Goal: Task Accomplishment & Management: Use online tool/utility

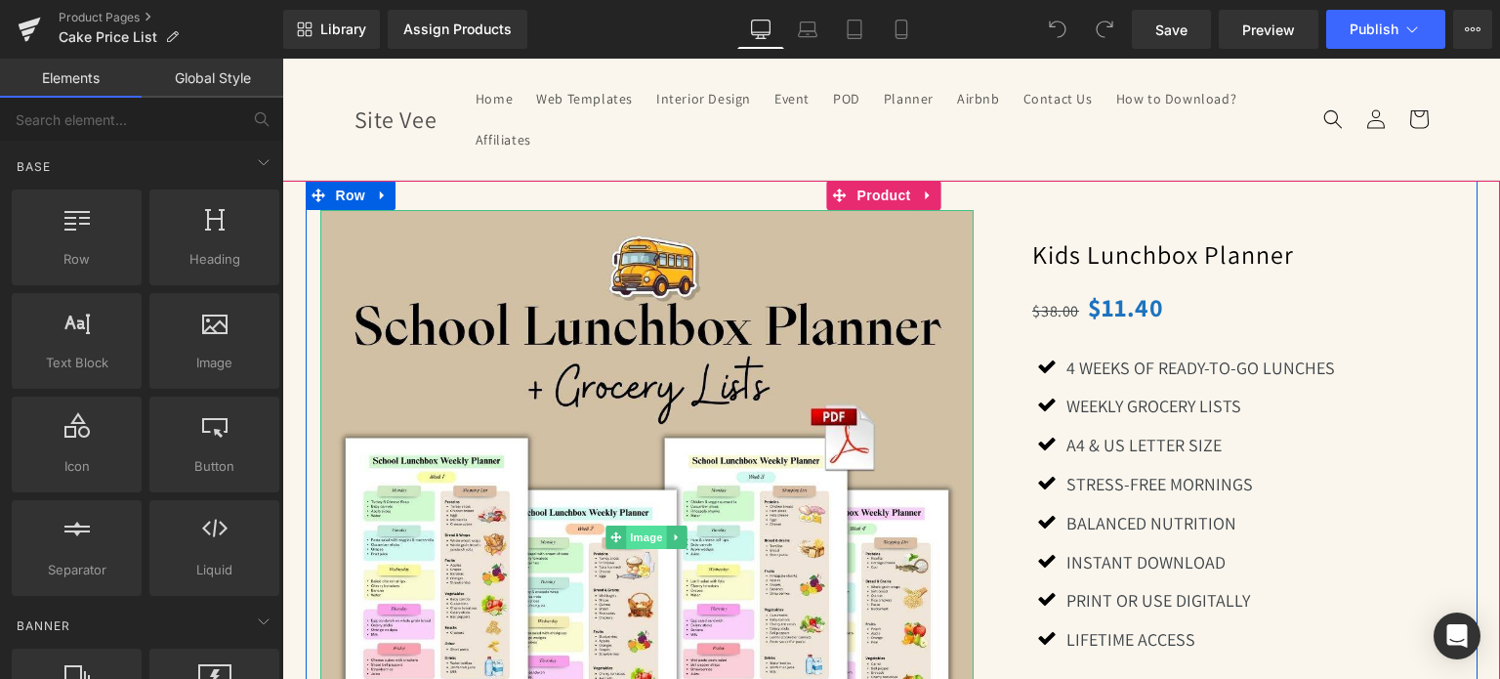
click at [641, 537] on span "Image" at bounding box center [647, 537] width 41 height 23
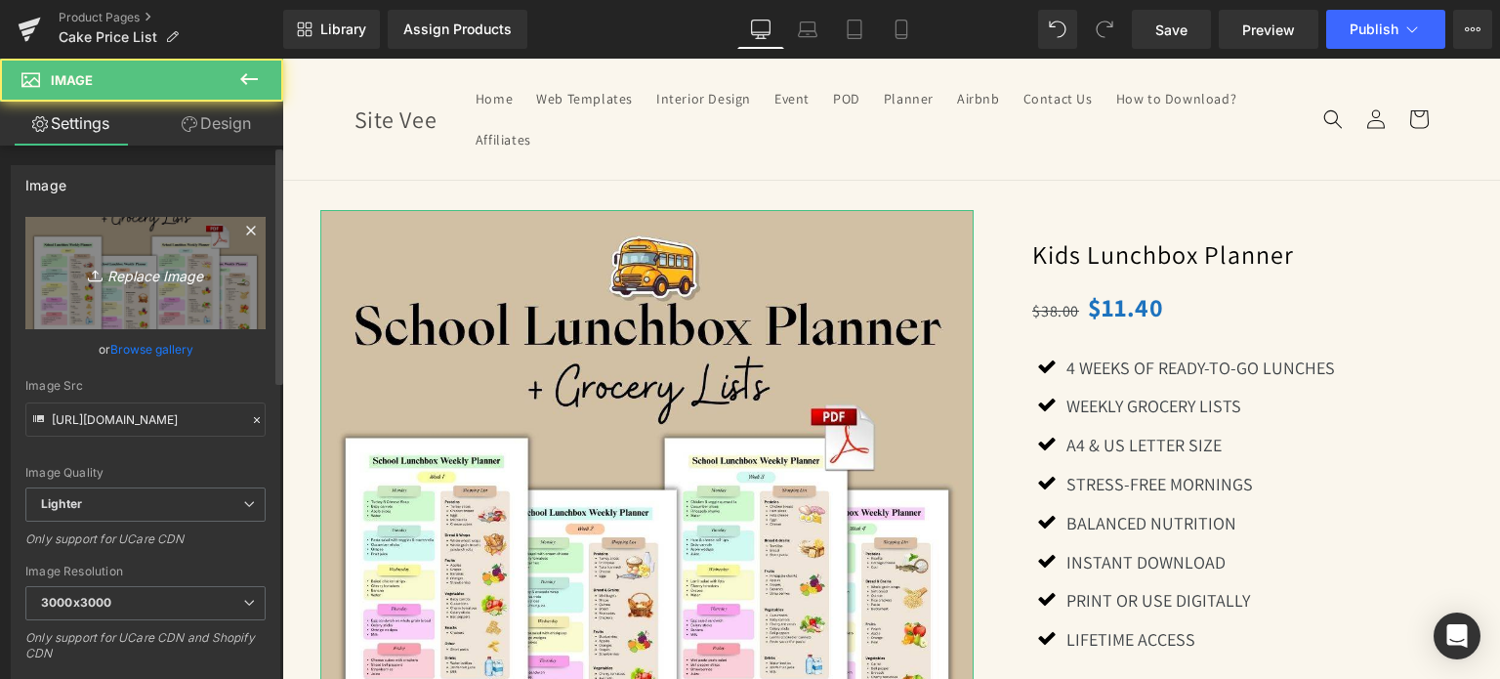
click at [78, 278] on icon "Replace Image" at bounding box center [145, 273] width 156 height 24
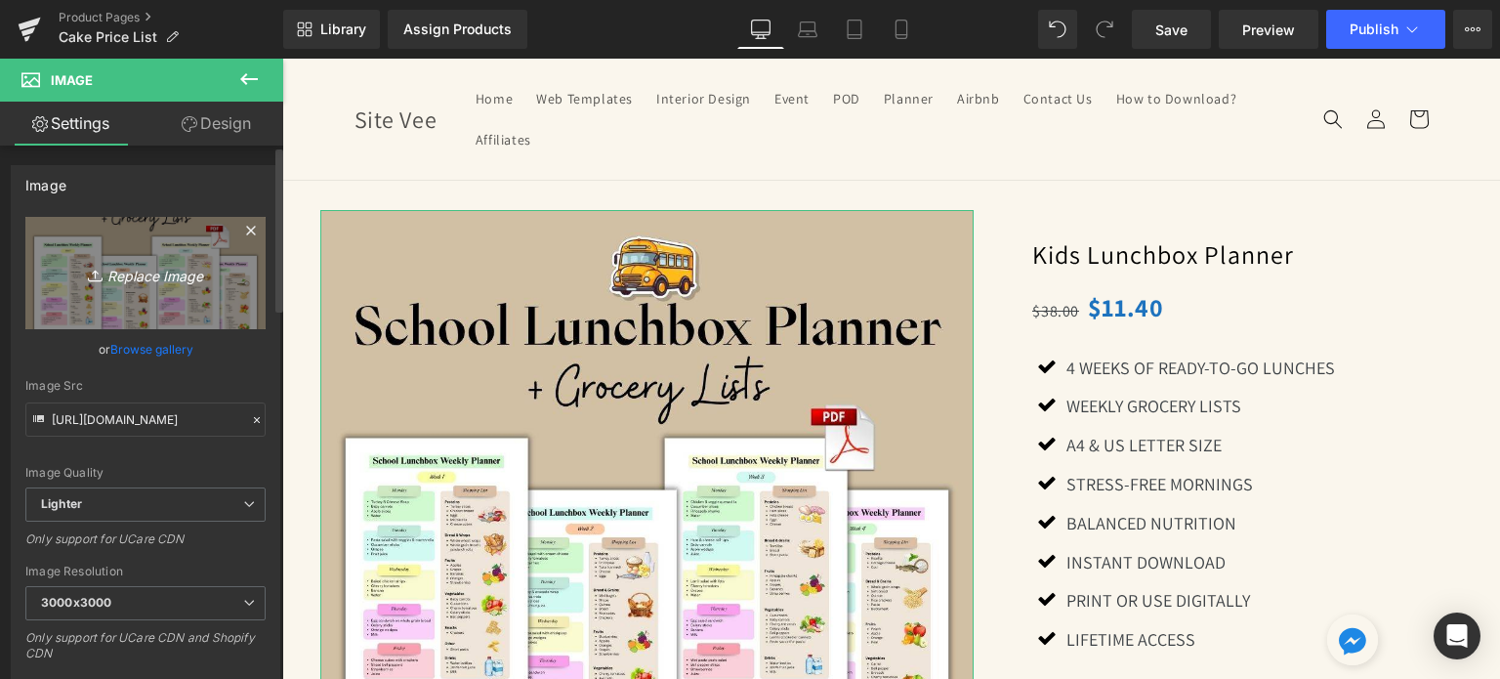
type input "C:\fakepath\CREATIVE SITEVEE PT.2.jpg"
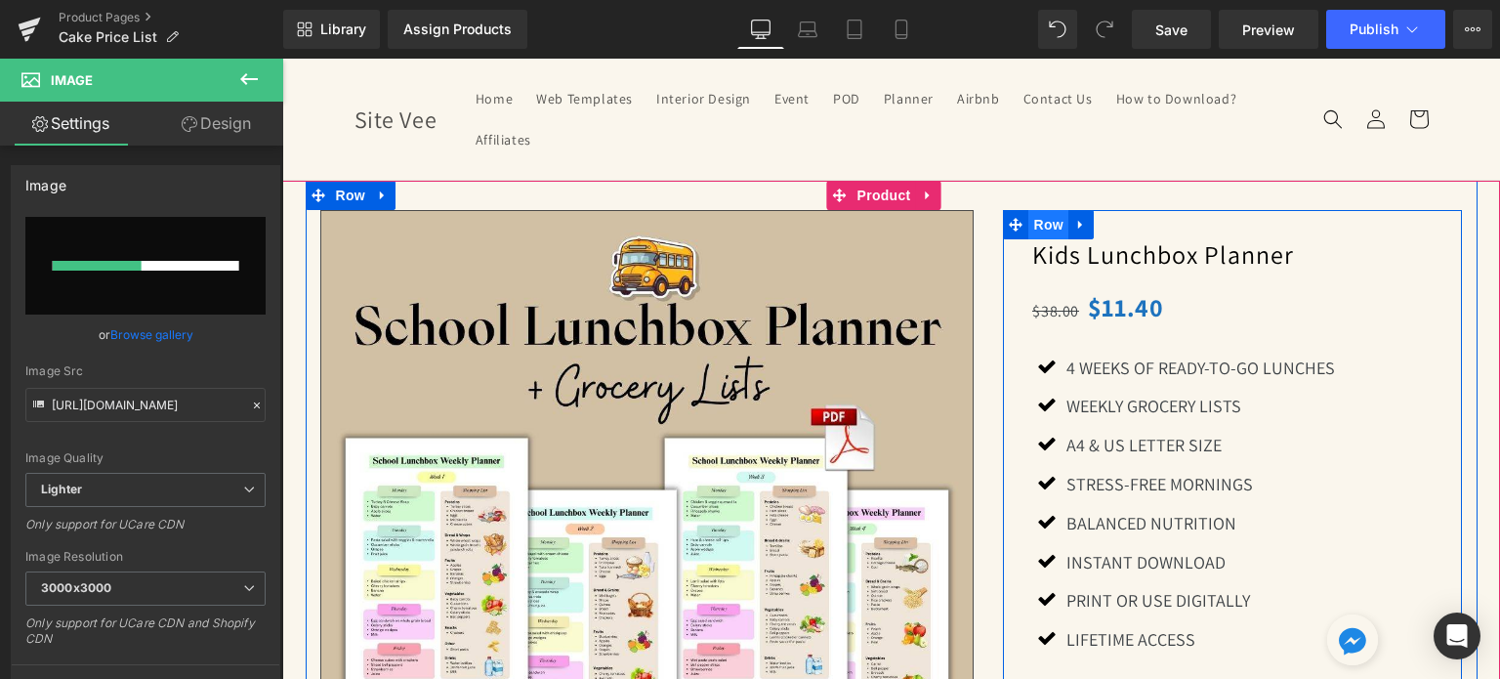
scroll to position [98, 0]
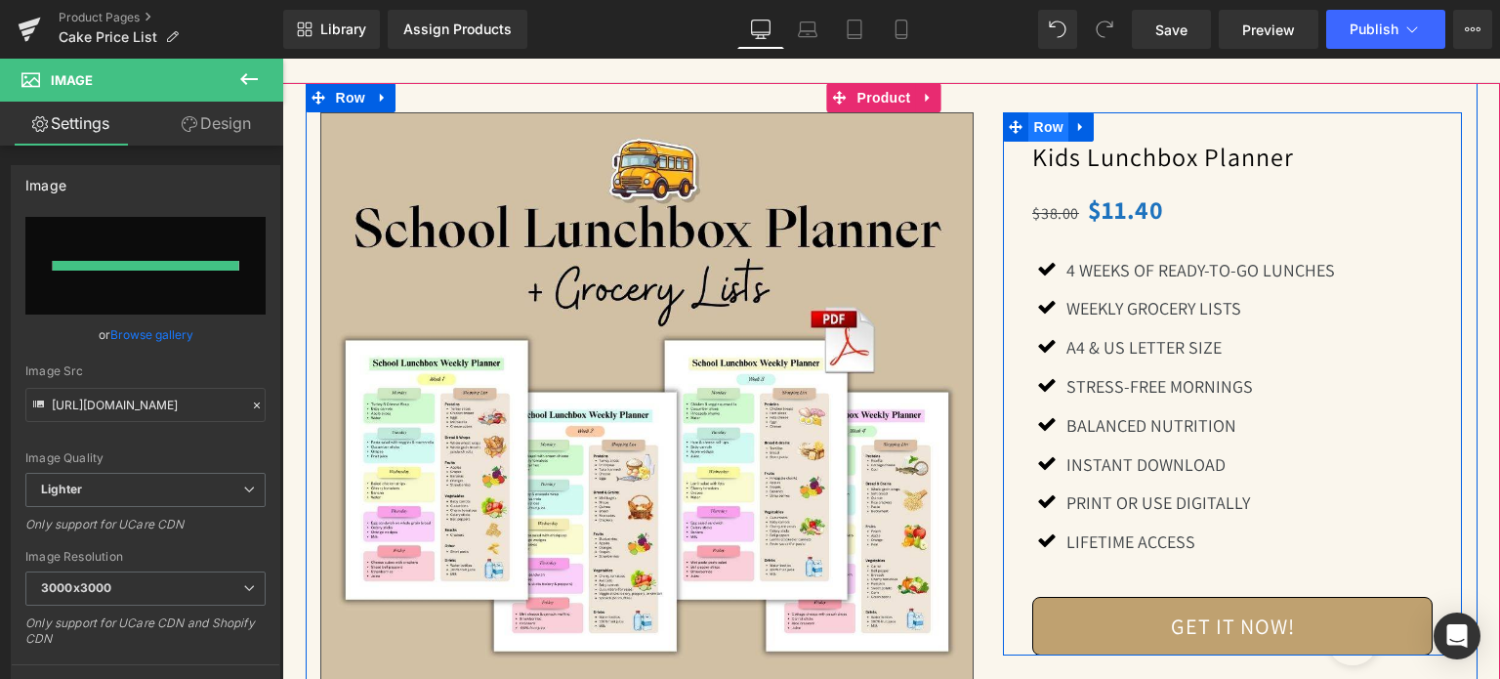
type input "[URL][DOMAIN_NAME]"
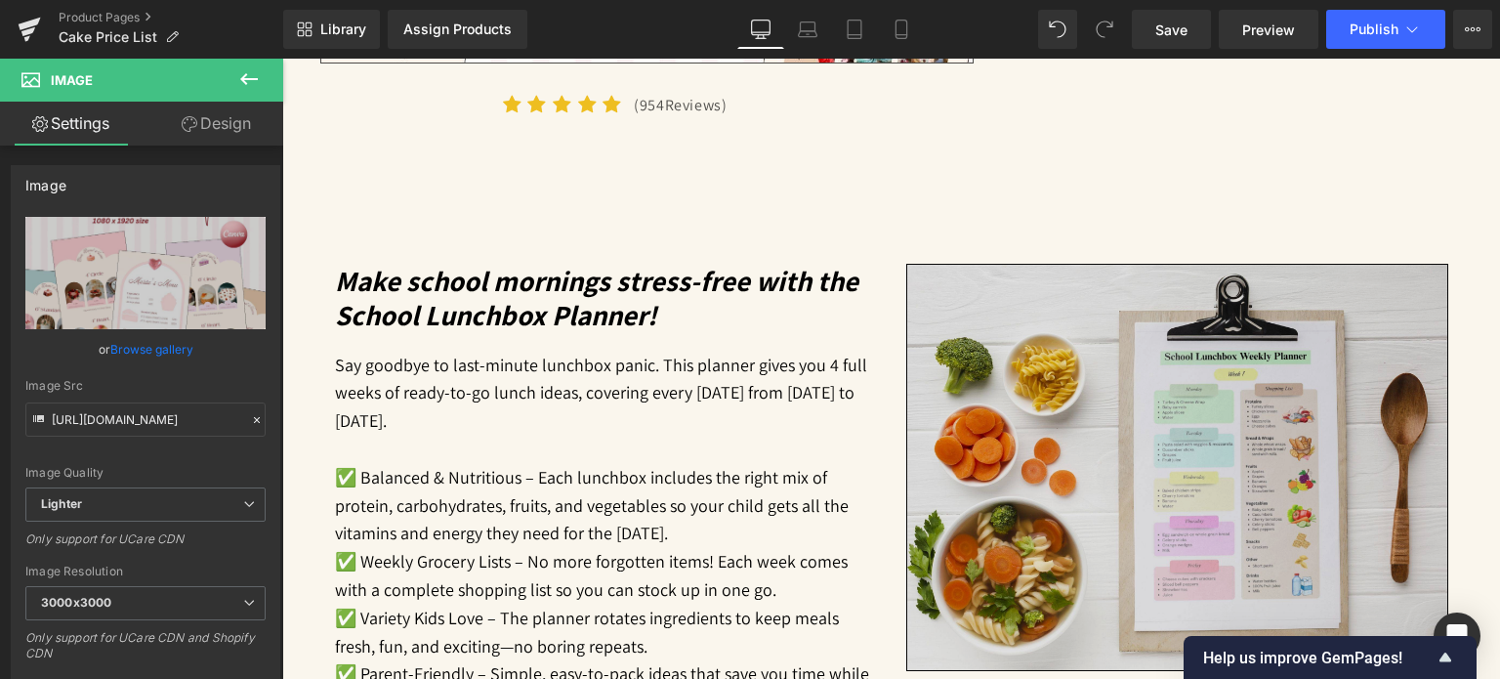
scroll to position [781, 0]
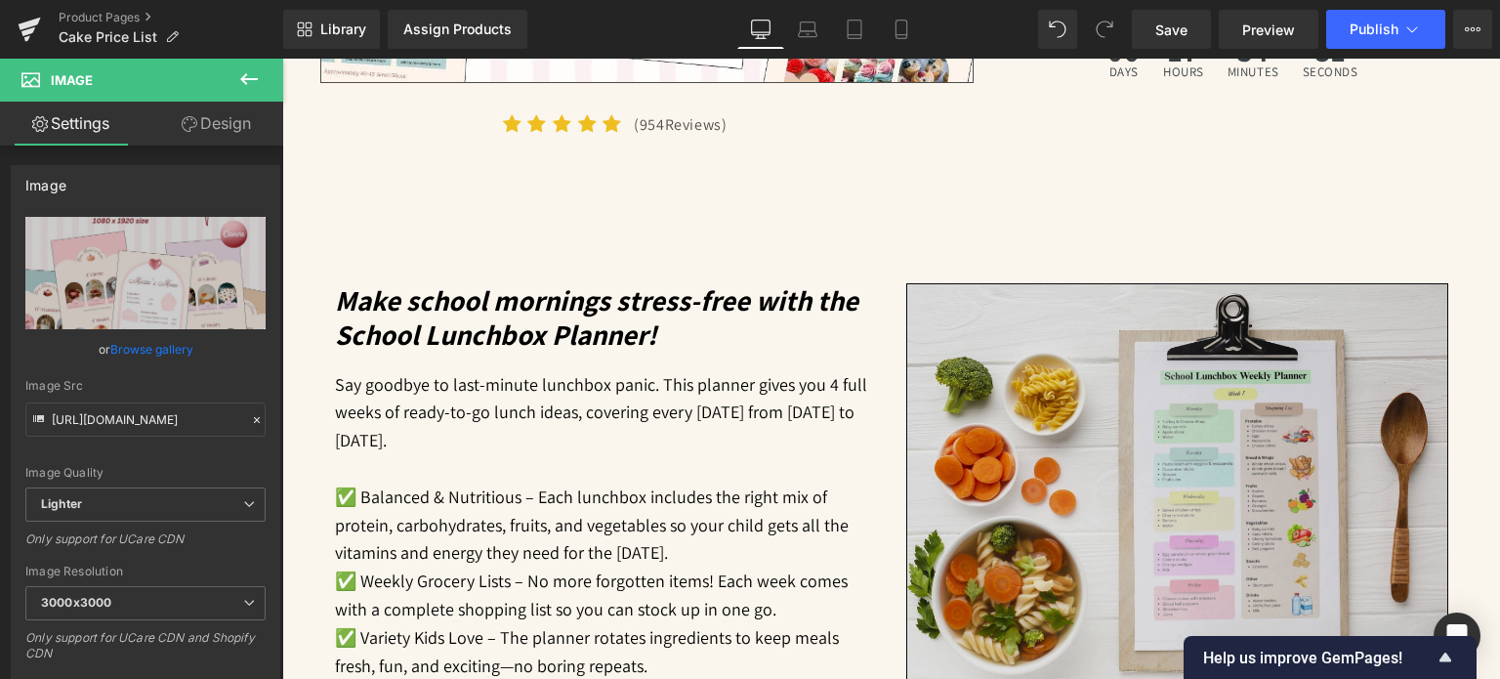
click at [1087, 410] on img at bounding box center [1177, 486] width 542 height 407
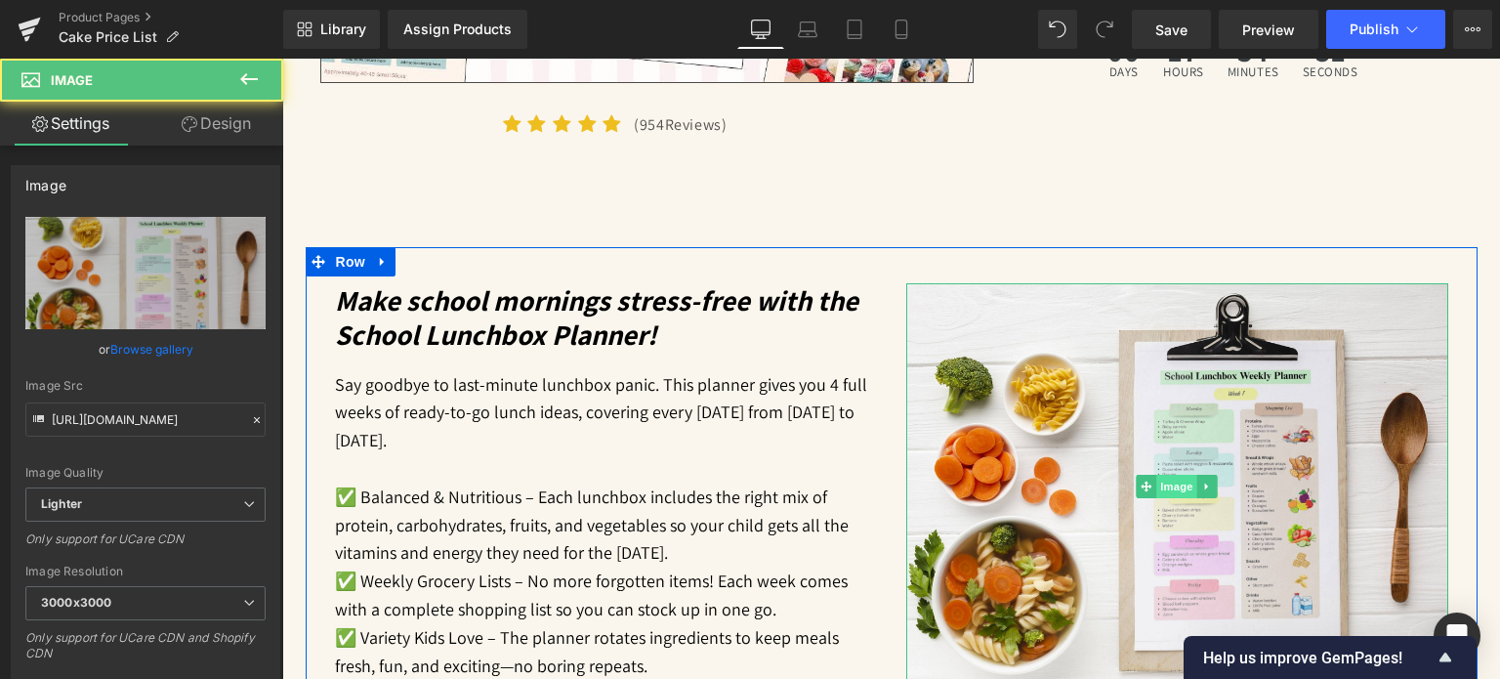
click at [1156, 485] on span "Image" at bounding box center [1176, 486] width 41 height 23
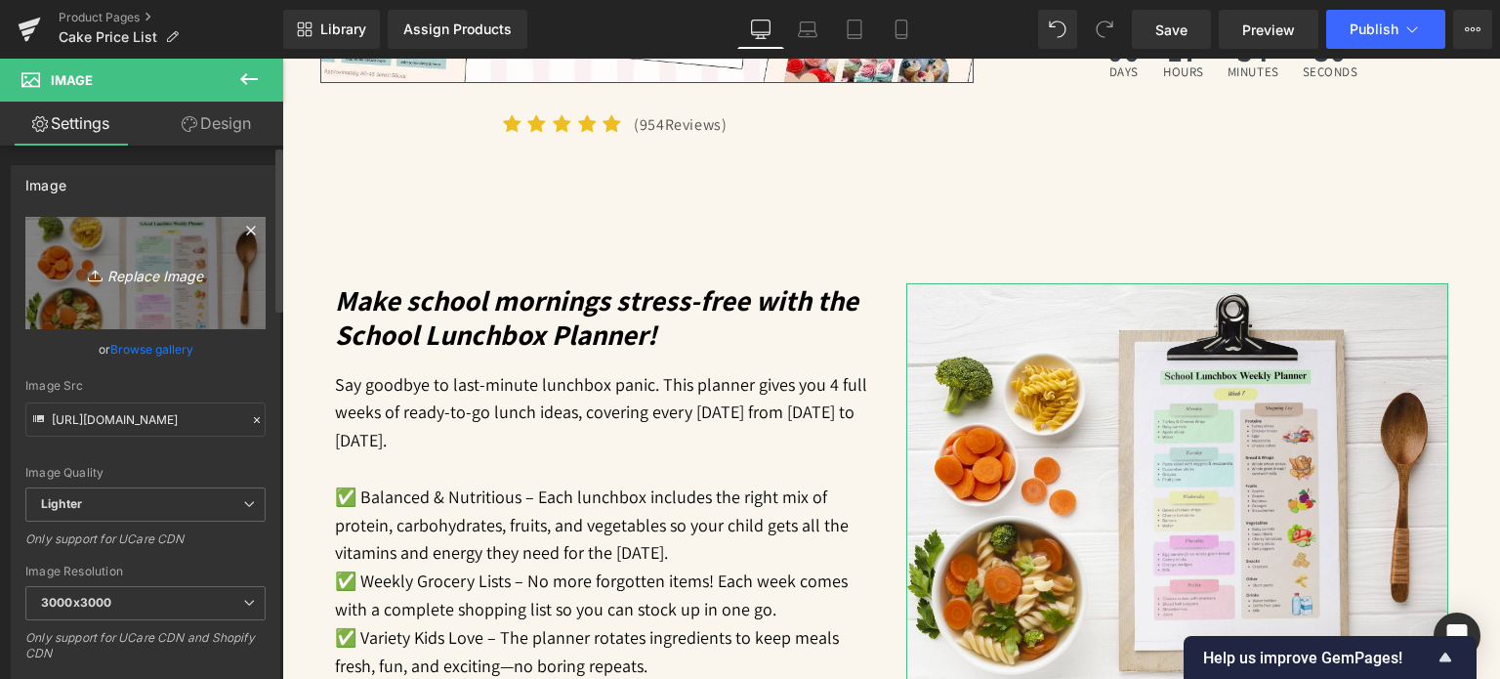
click at [118, 268] on icon "Replace Image" at bounding box center [145, 273] width 156 height 24
type input "C:\fakepath\Track staff roles and responsibilities.jpg"
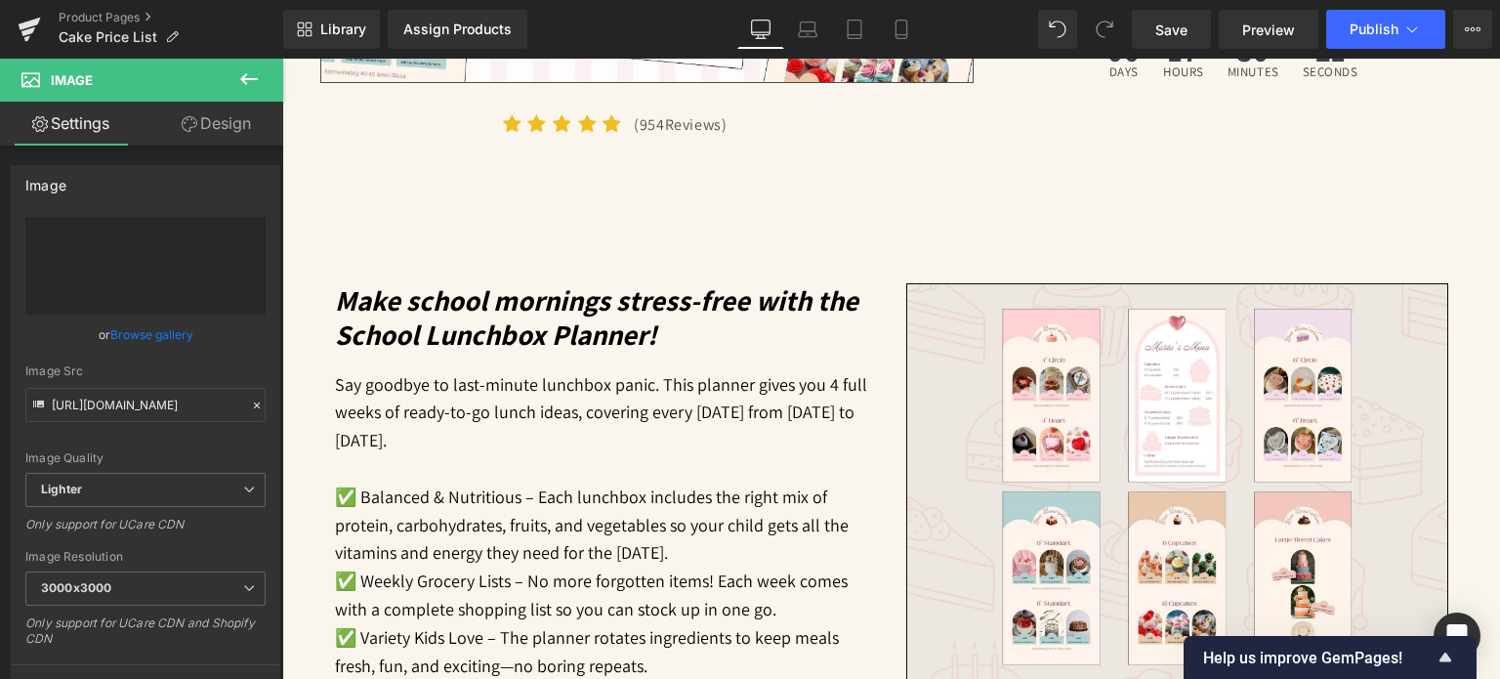
type input "[URL][DOMAIN_NAME]"
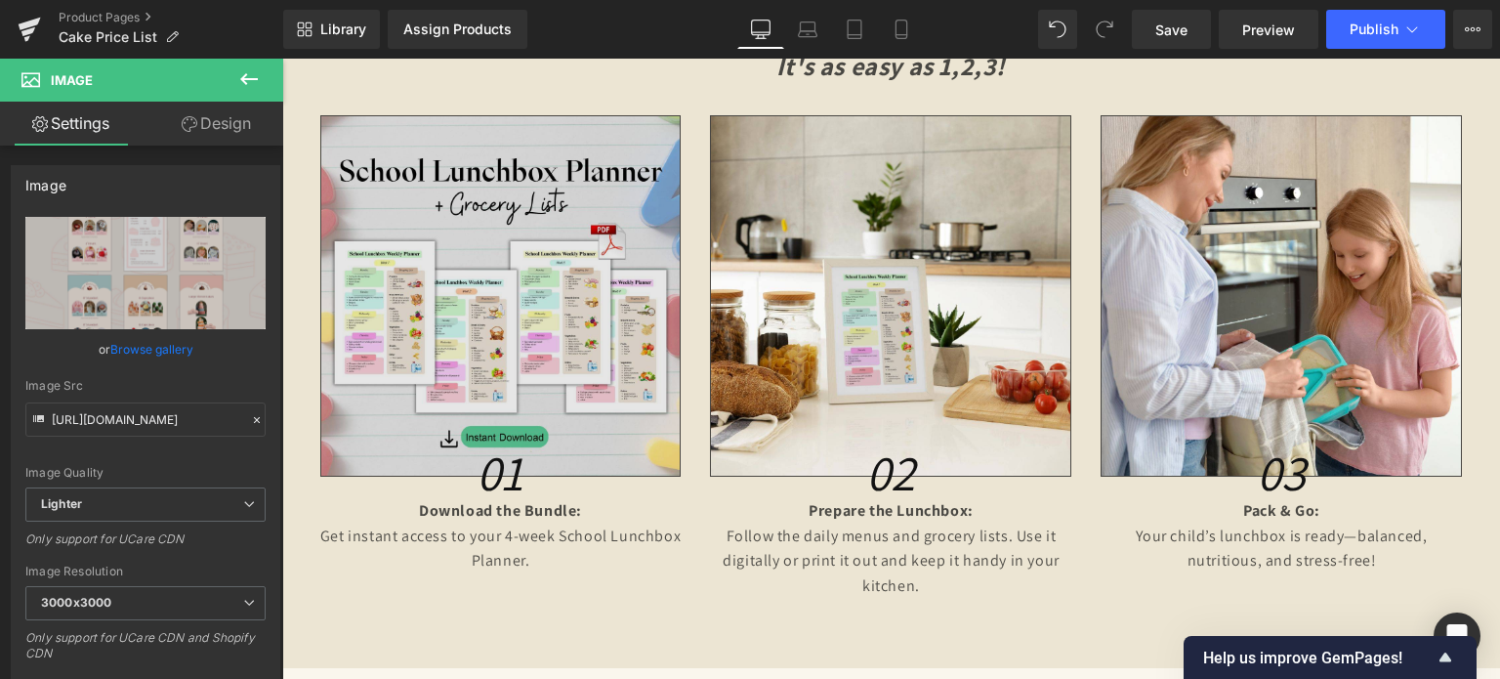
scroll to position [1758, 0]
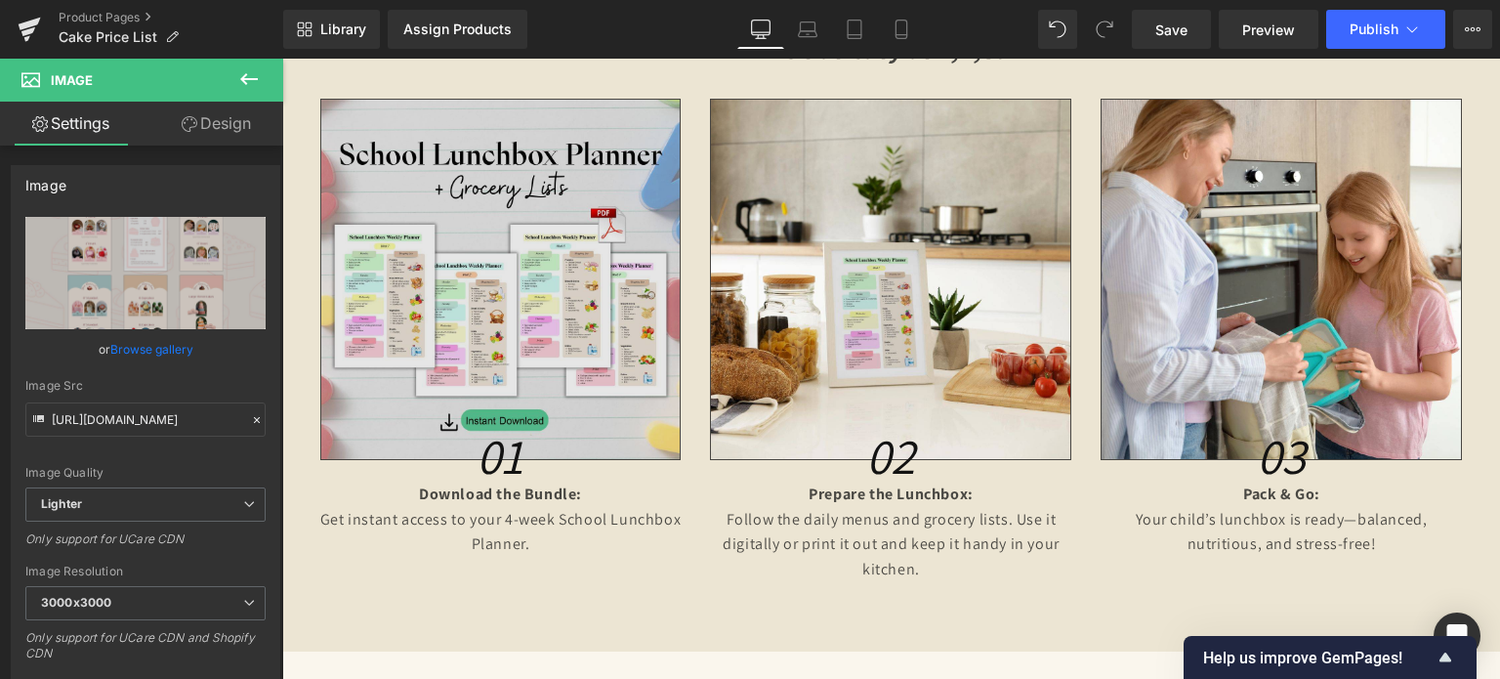
click at [508, 293] on img at bounding box center [500, 279] width 361 height 361
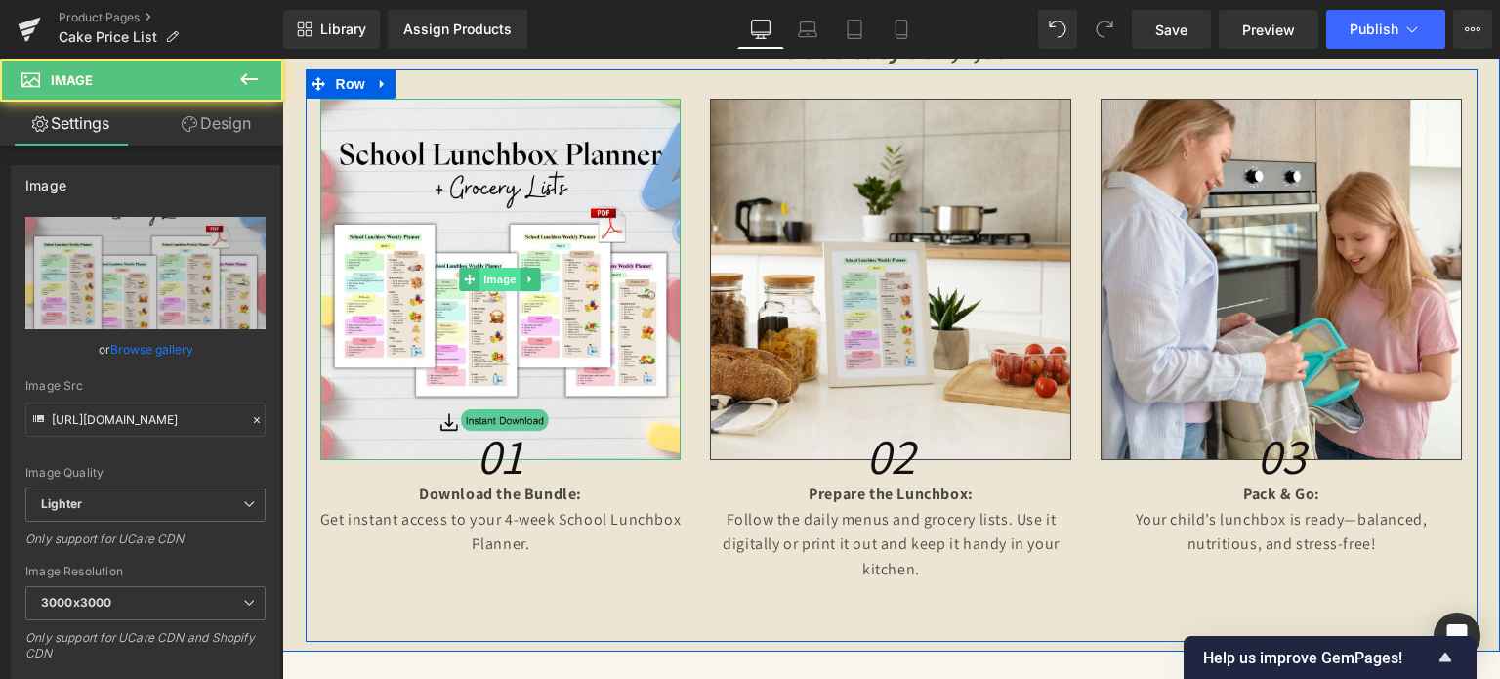
click at [496, 278] on span "Image" at bounding box center [501, 279] width 41 height 23
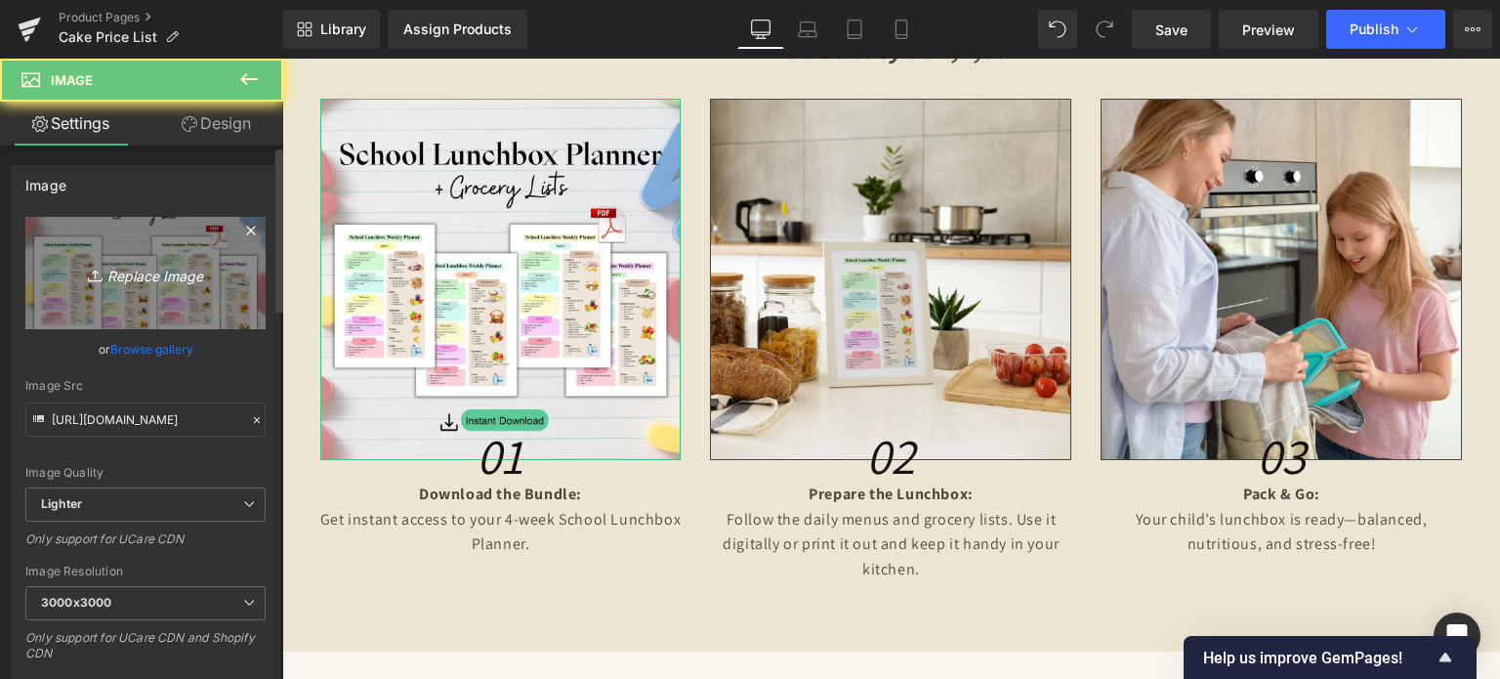
click at [188, 280] on icon "Replace Image" at bounding box center [145, 273] width 156 height 24
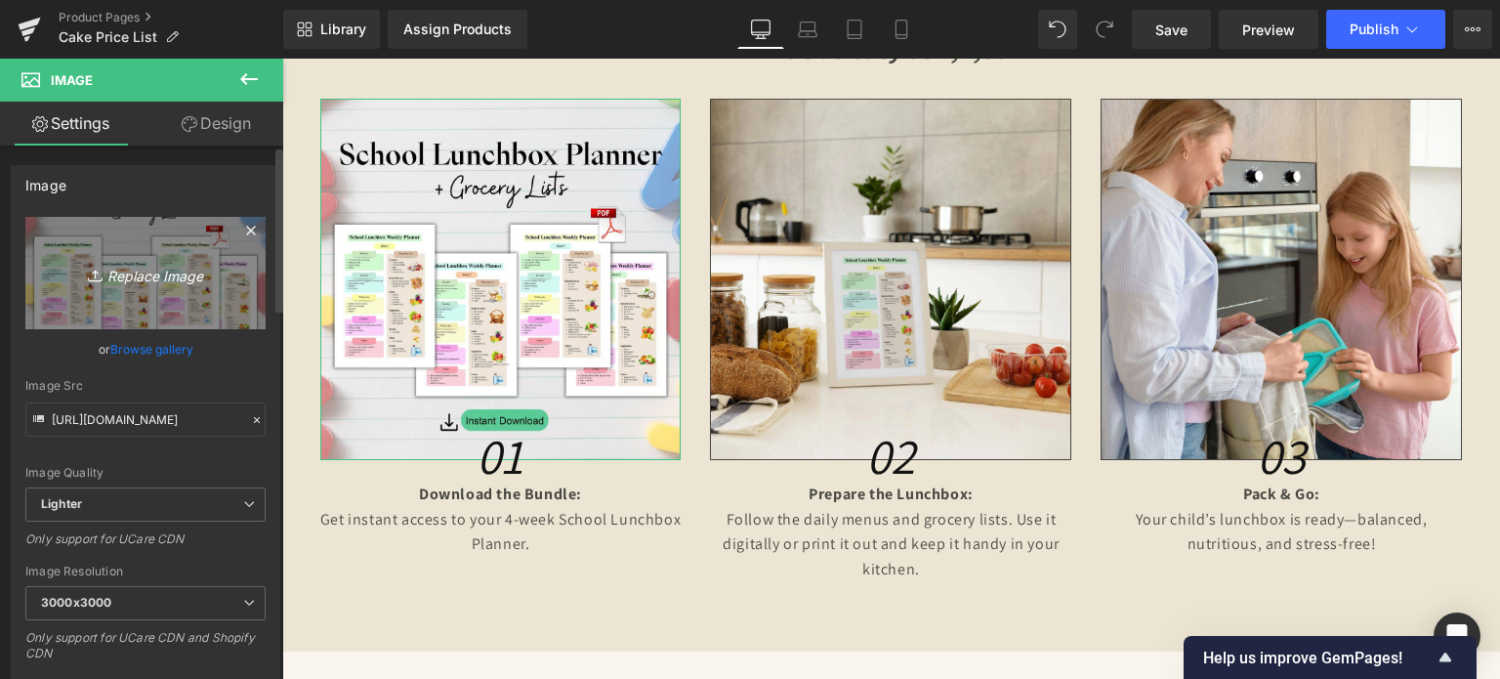
type input "C:\fakepath\CREATIVE SITEVEE PT.2.jpg"
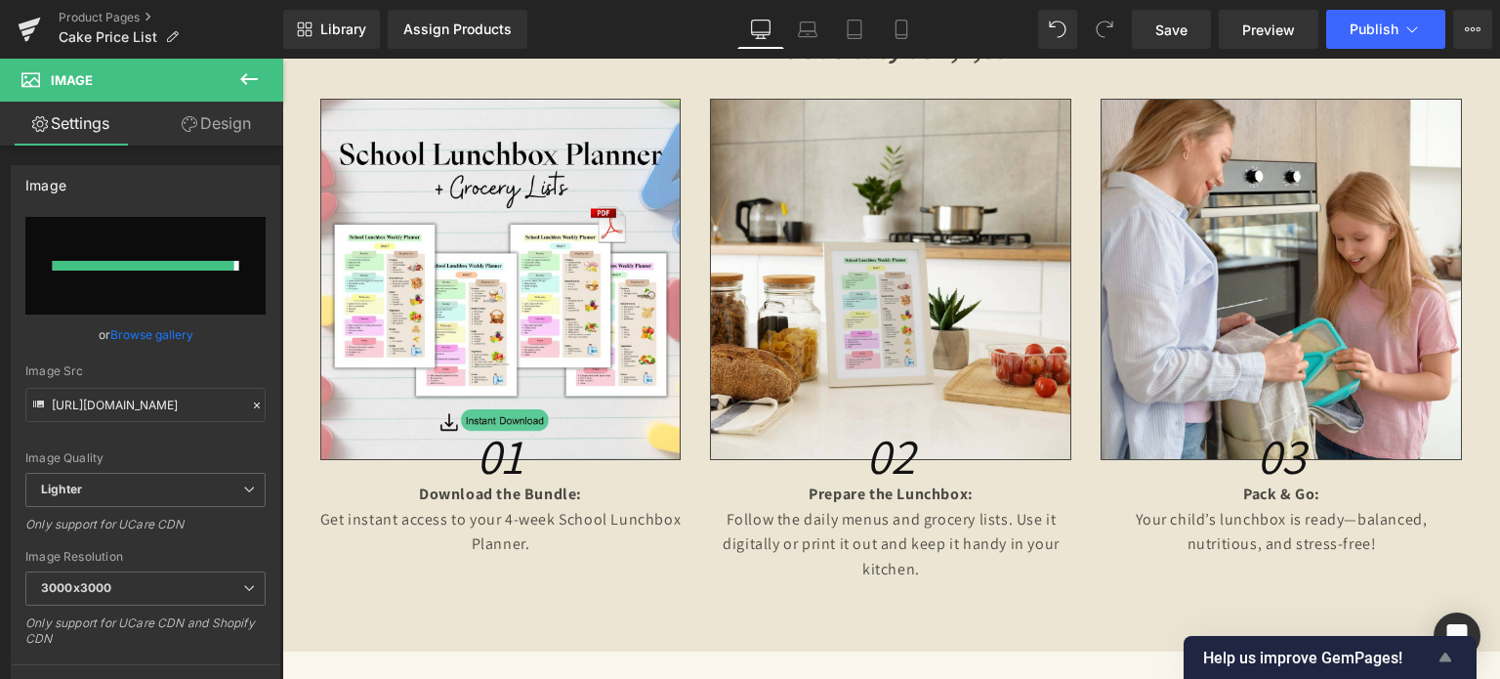
type input "[URL][DOMAIN_NAME]"
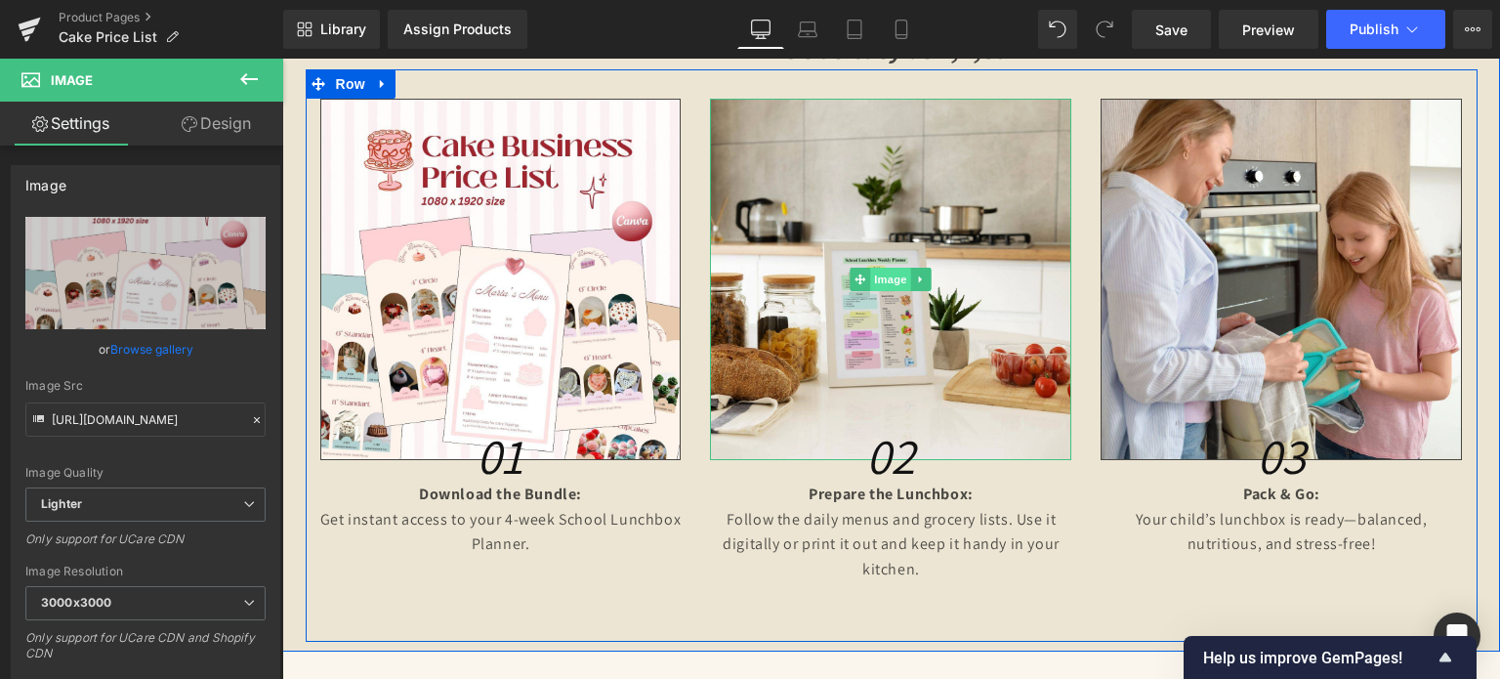
click at [881, 284] on span "Image" at bounding box center [891, 279] width 41 height 23
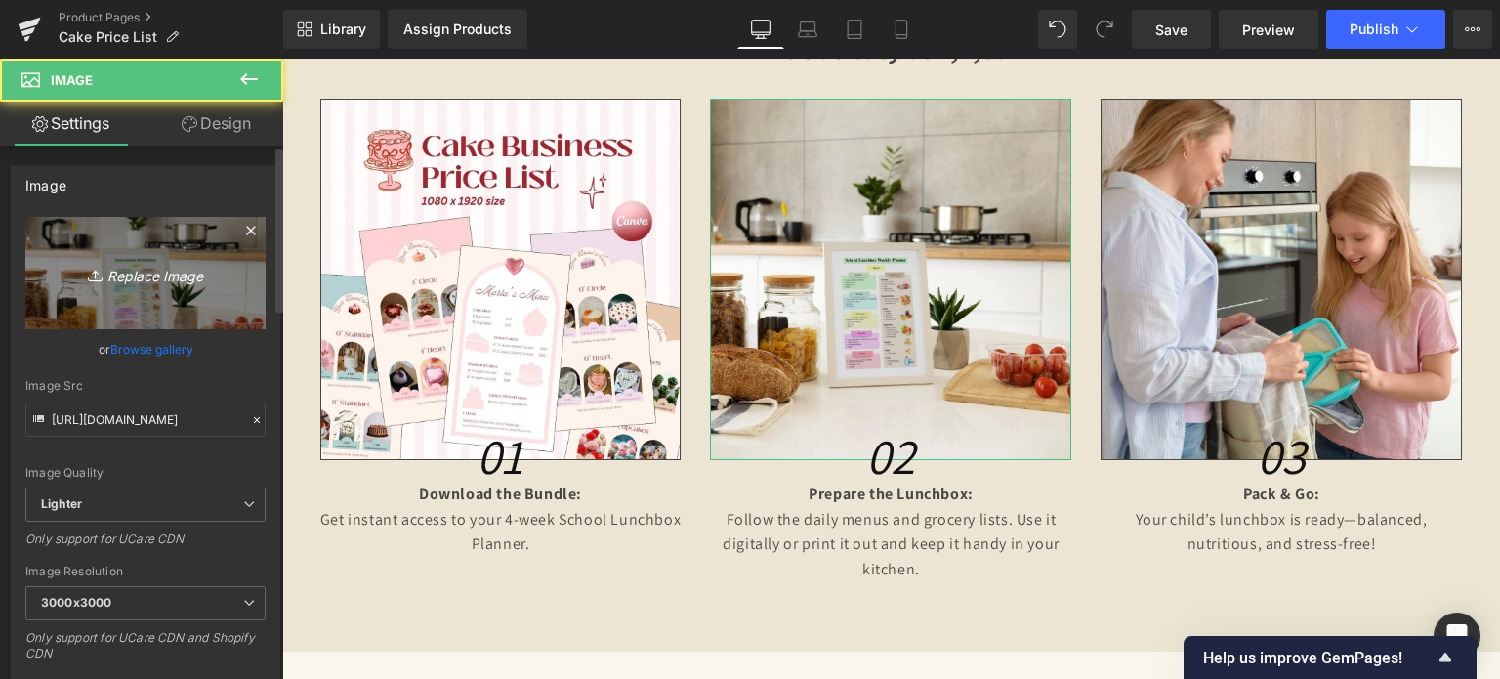
click at [98, 278] on icon at bounding box center [98, 276] width 20 height 20
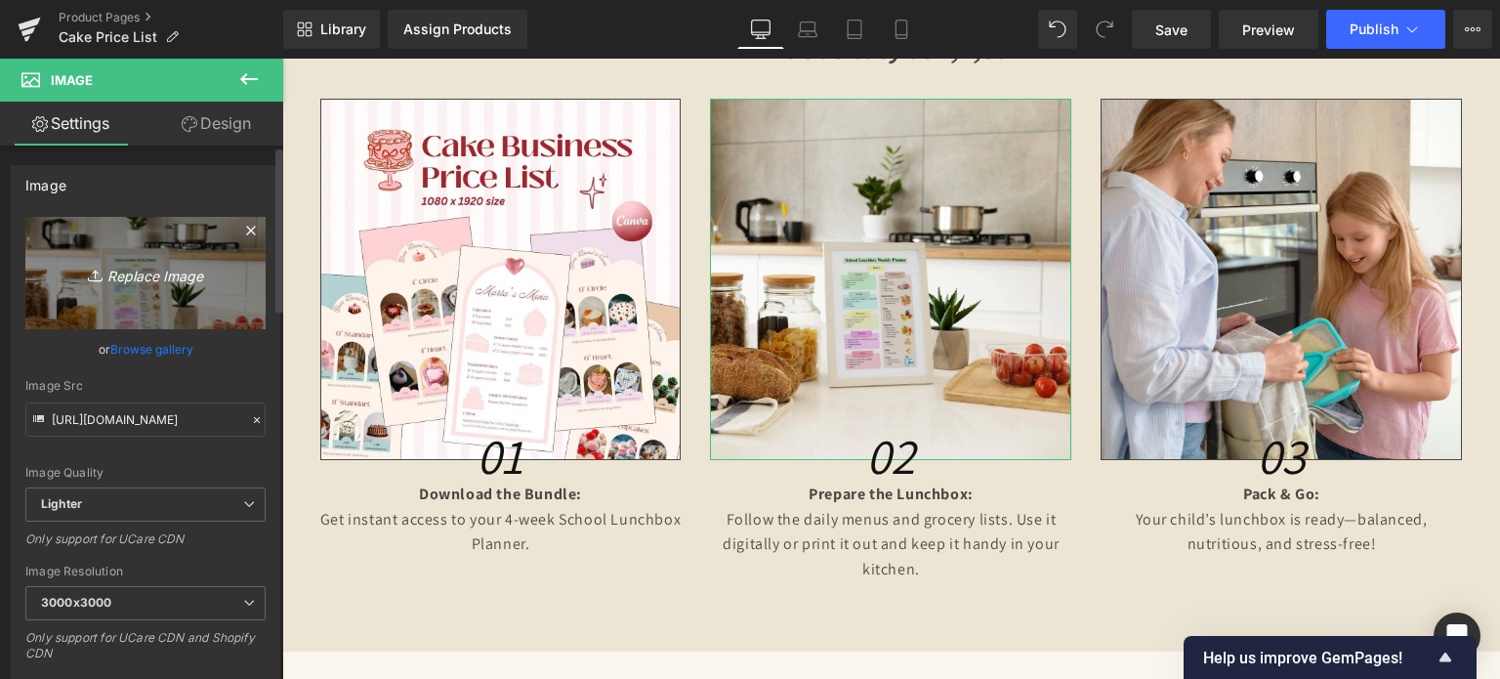
type input "C:\fakepath\CREATIVE SITEVEE PT.2 (1).jpg"
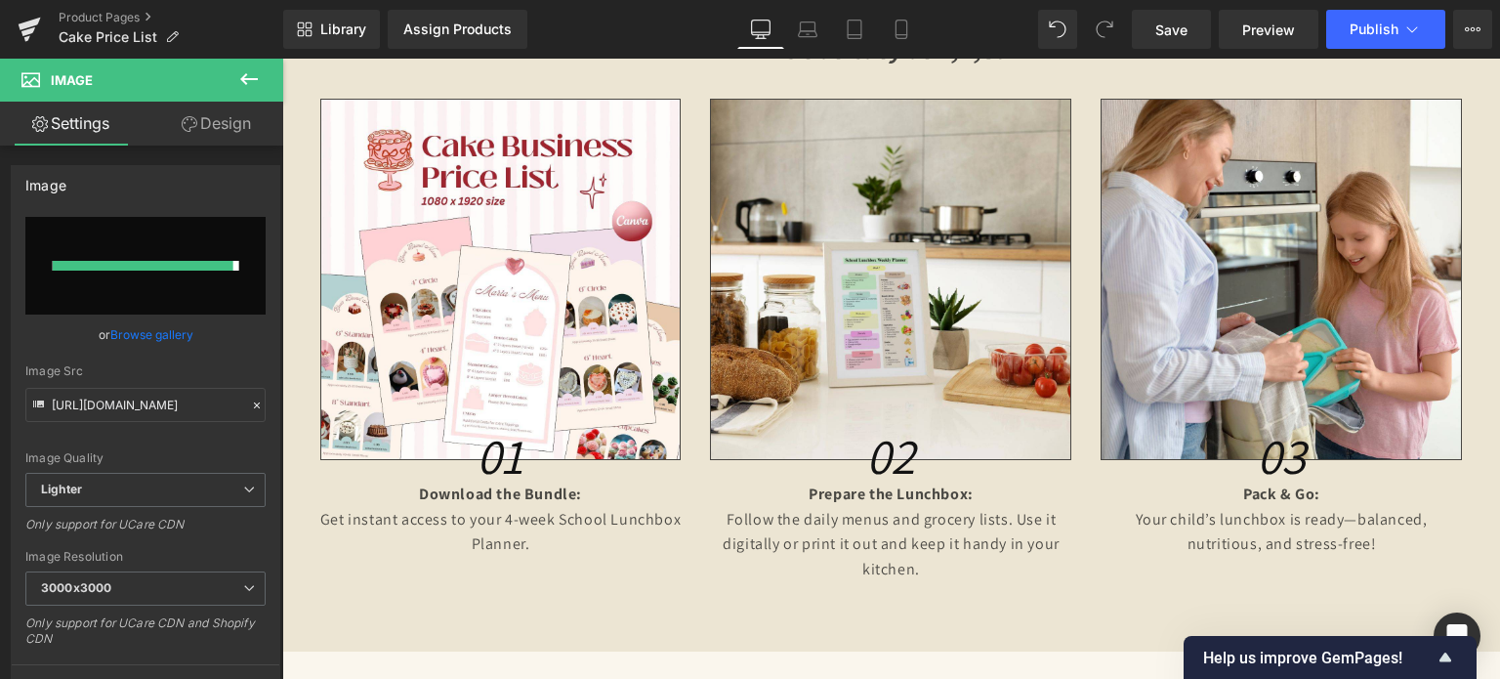
type input "[URL][DOMAIN_NAME]"
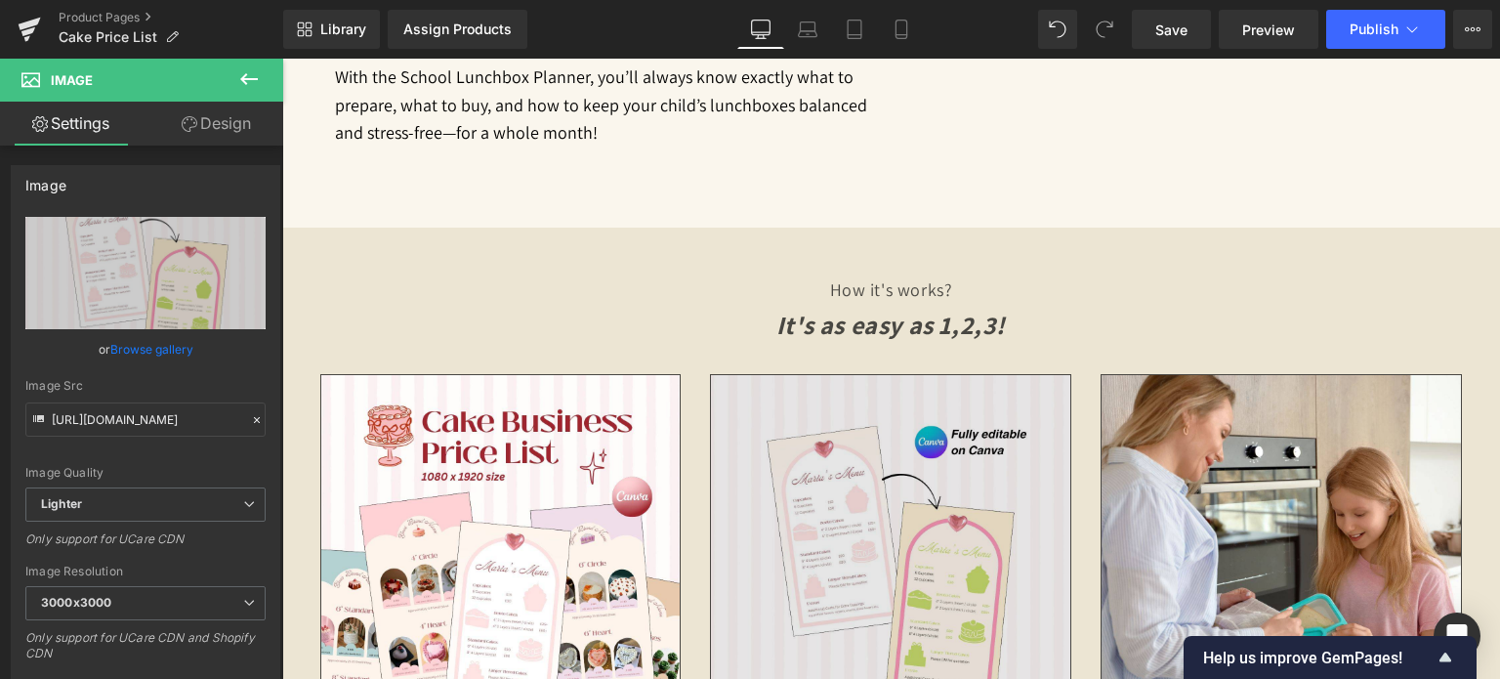
scroll to position [1661, 0]
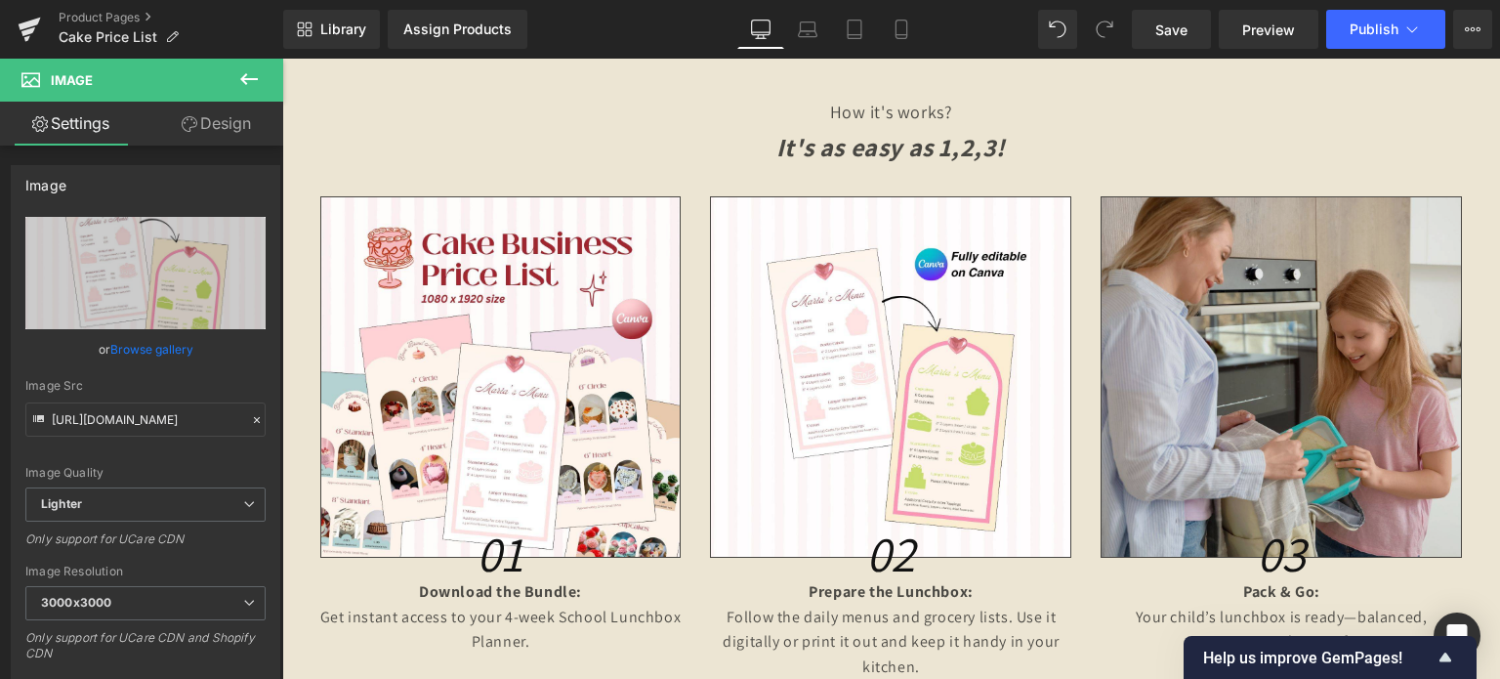
click at [1283, 394] on img at bounding box center [1281, 376] width 361 height 361
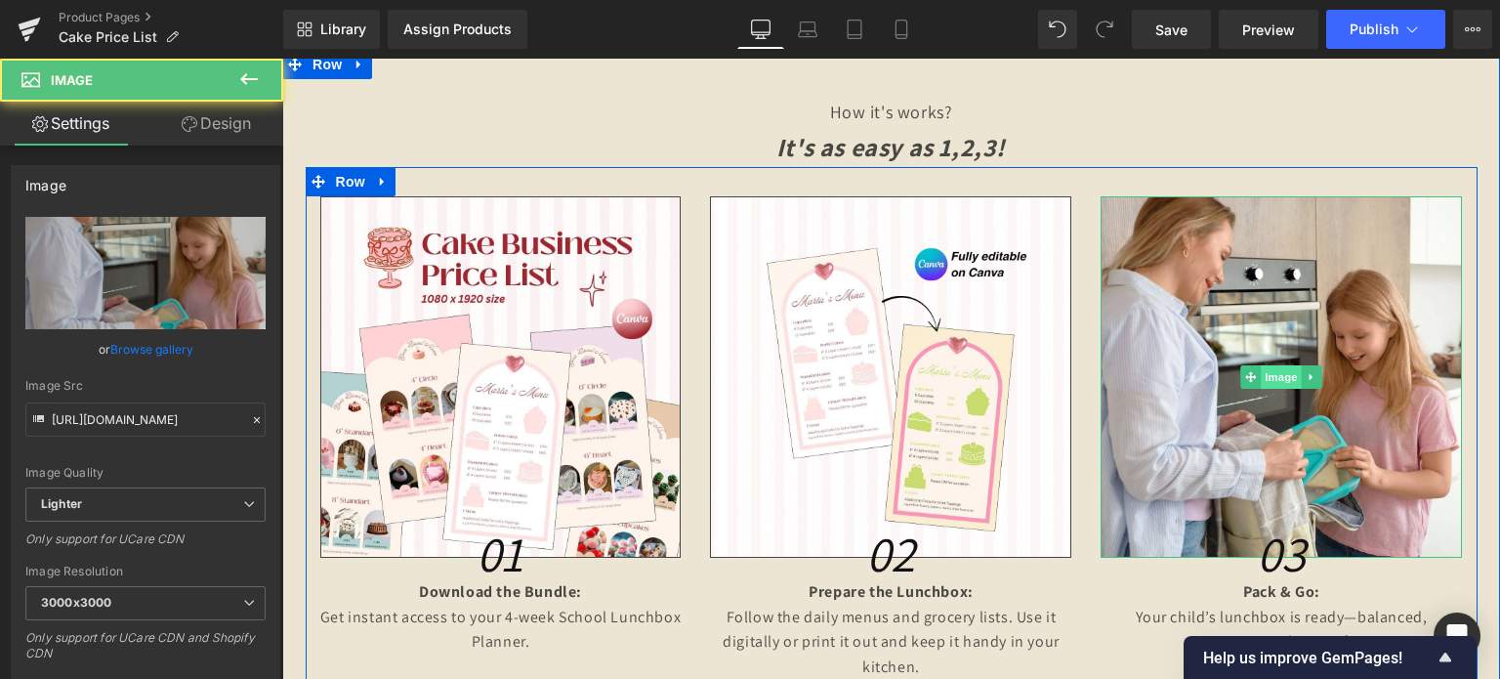
click at [1268, 384] on span "Image" at bounding box center [1282, 376] width 41 height 23
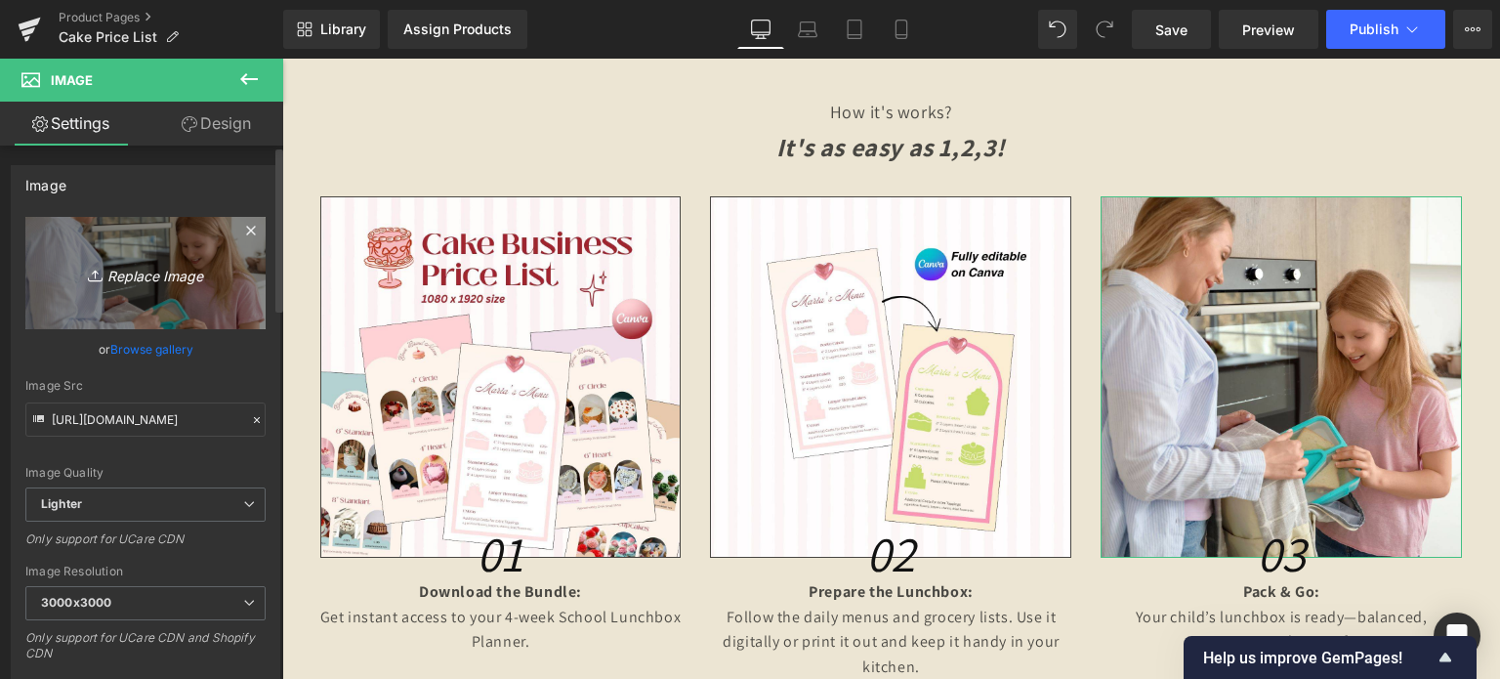
click at [160, 279] on icon "Replace Image" at bounding box center [145, 273] width 156 height 24
type input "C:\fakepath\CREATIVE SITEVEE PT.2 (2).jpg"
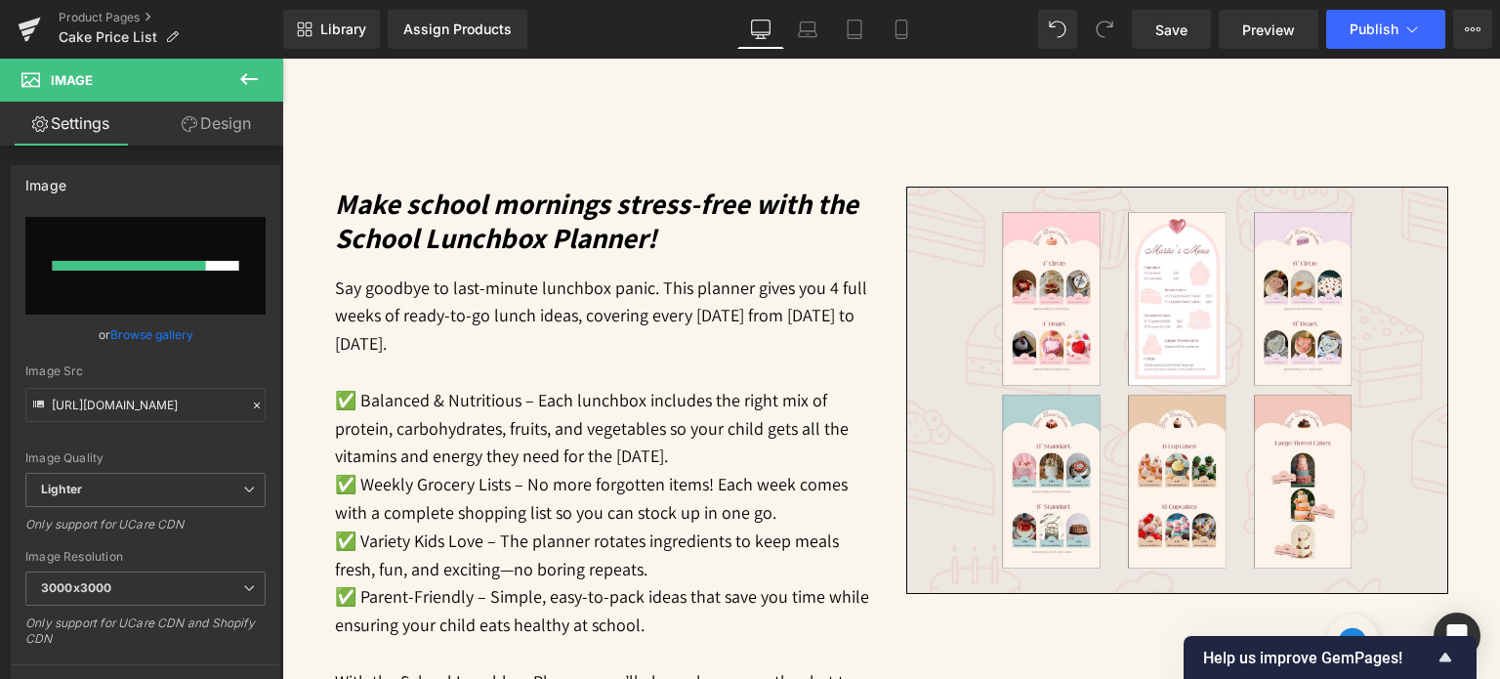
scroll to position [879, 0]
type input "[URL][DOMAIN_NAME]"
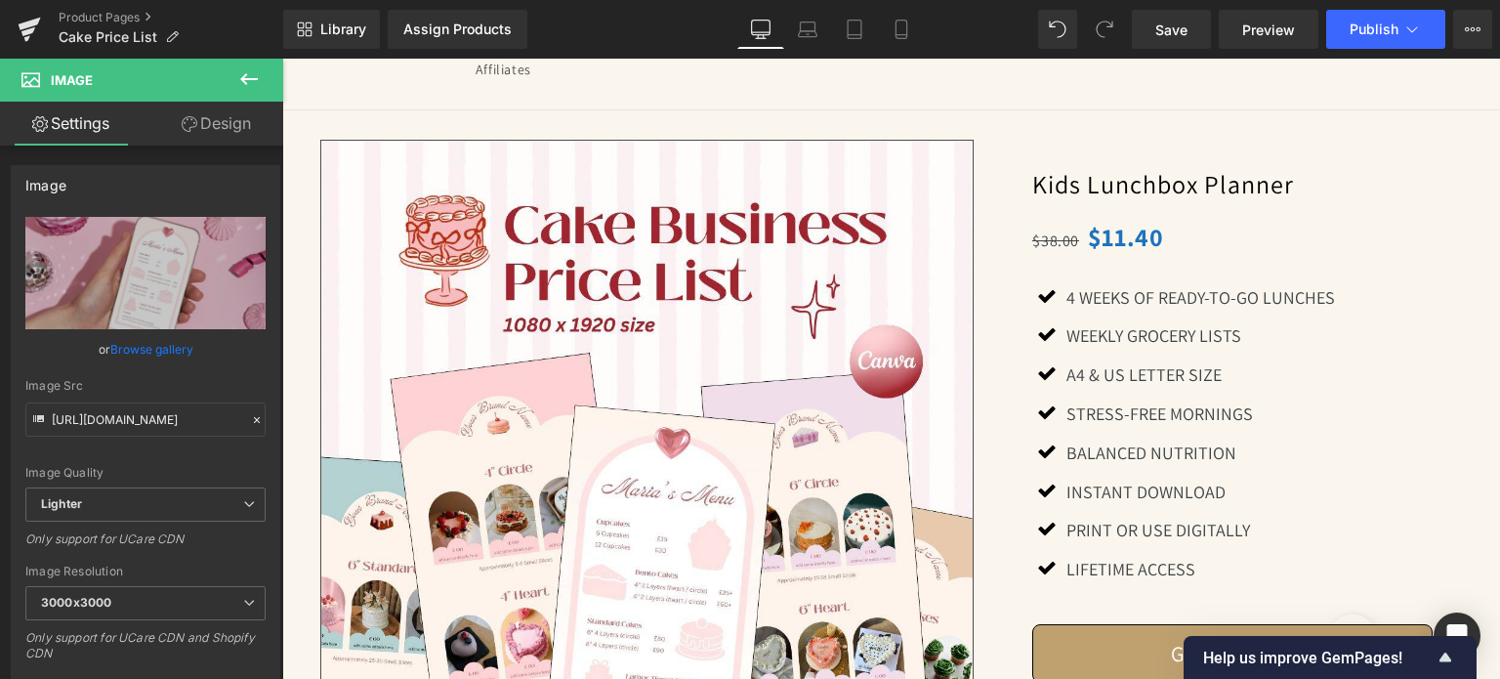
scroll to position [88, 0]
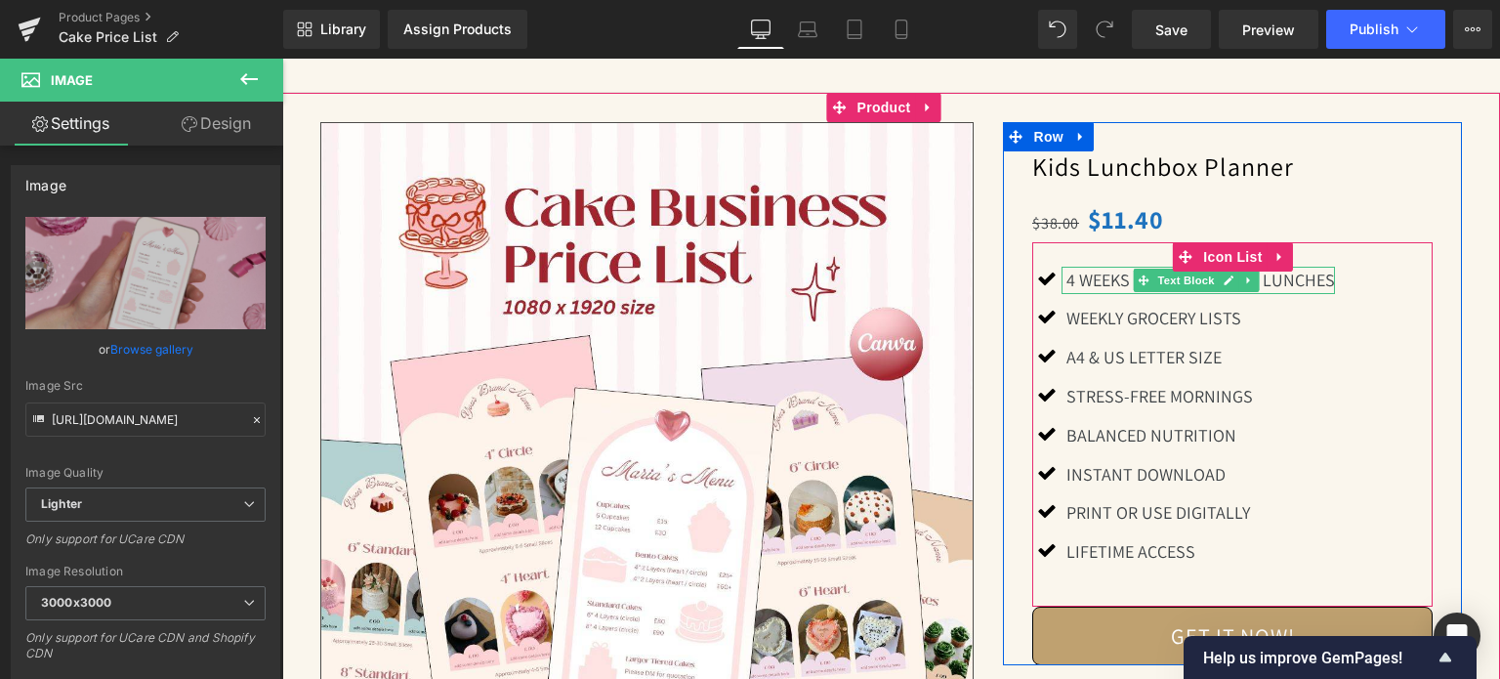
click at [1115, 281] on p "4 Weeks of Ready-to-Go Lunches" at bounding box center [1201, 281] width 269 height 28
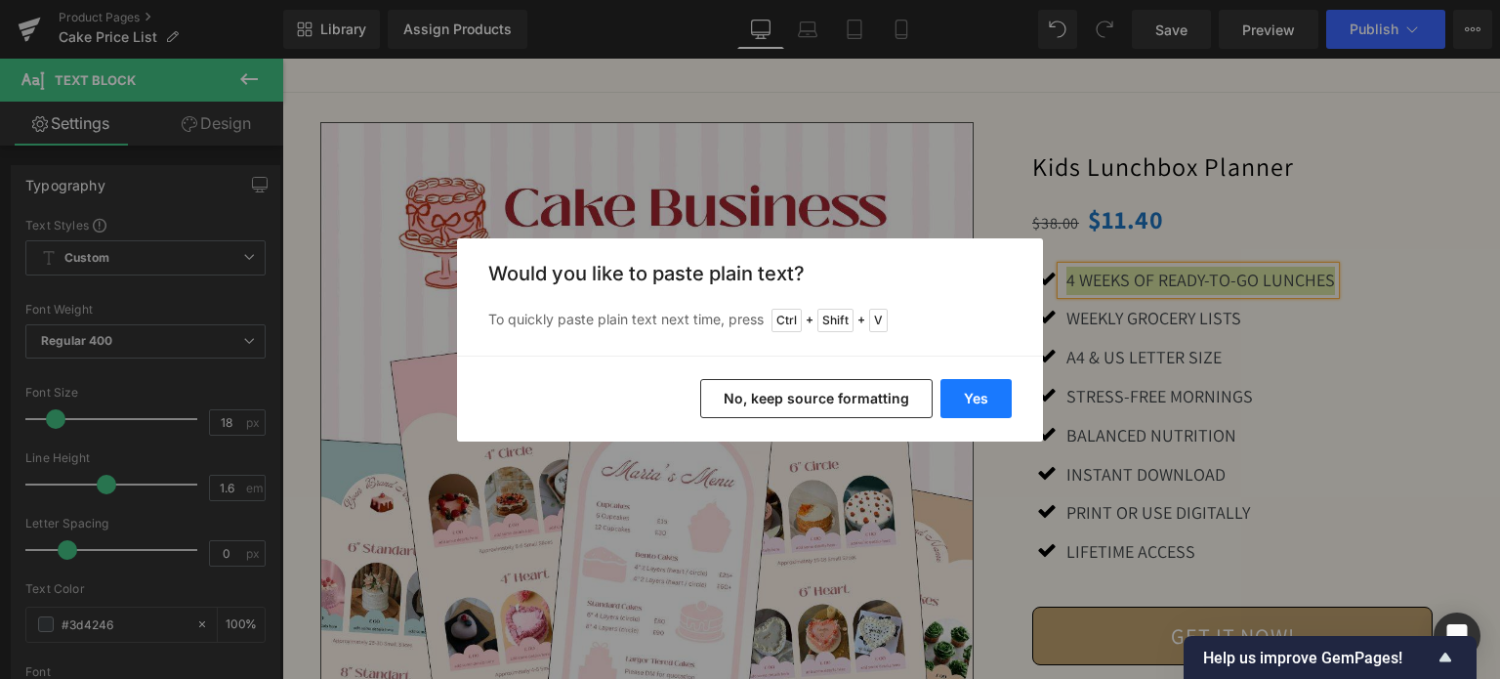
click at [969, 391] on button "Yes" at bounding box center [976, 398] width 71 height 39
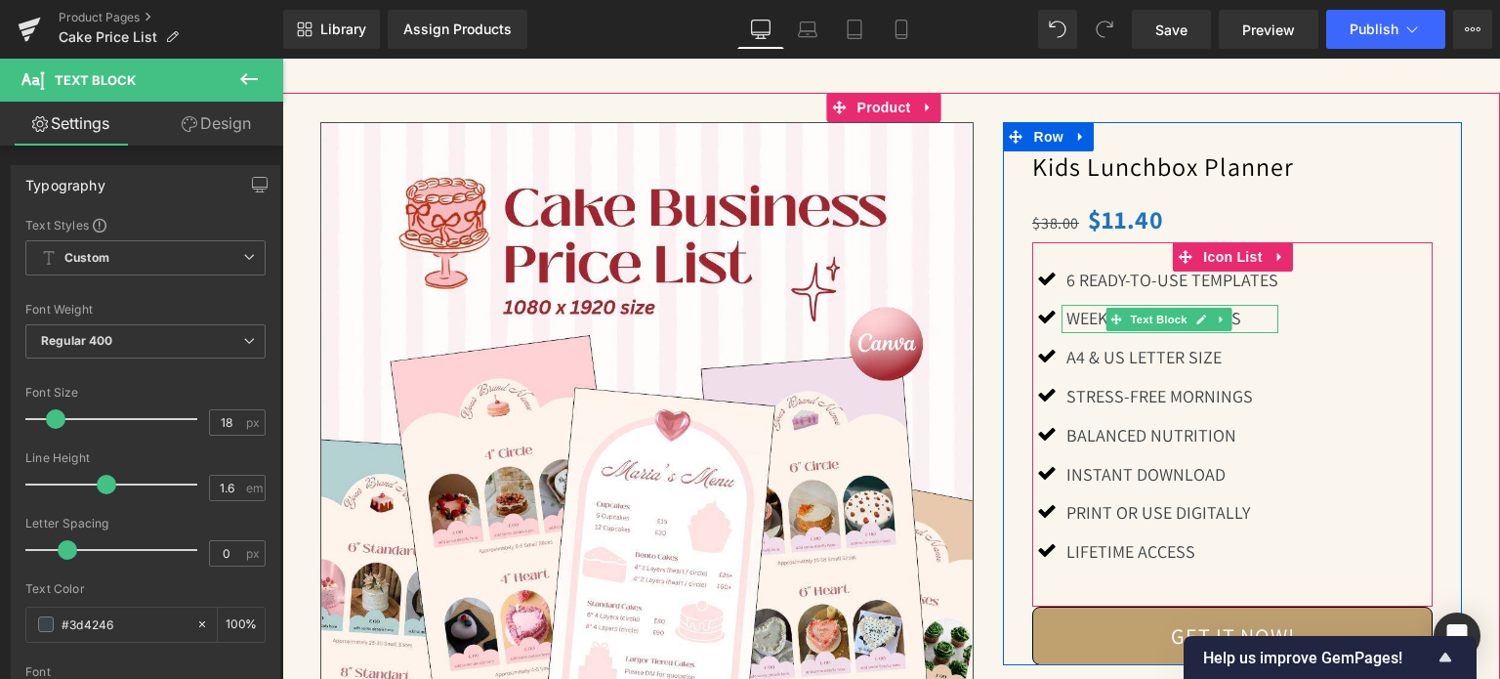
click at [1078, 315] on p "Weekly Grocery Lists" at bounding box center [1173, 319] width 212 height 28
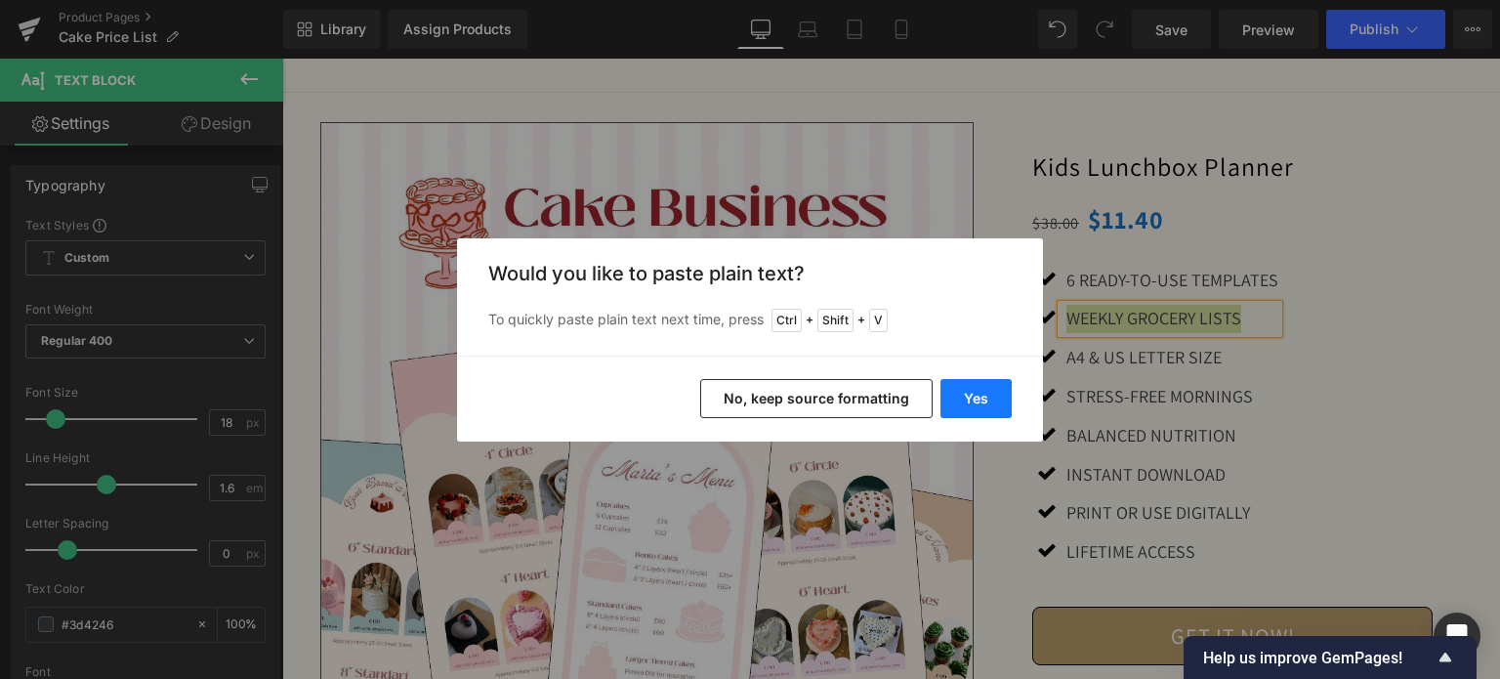
drag, startPoint x: 978, startPoint y: 400, endPoint x: 696, endPoint y: 342, distance: 287.2
click at [979, 400] on button "Yes" at bounding box center [976, 398] width 71 height 39
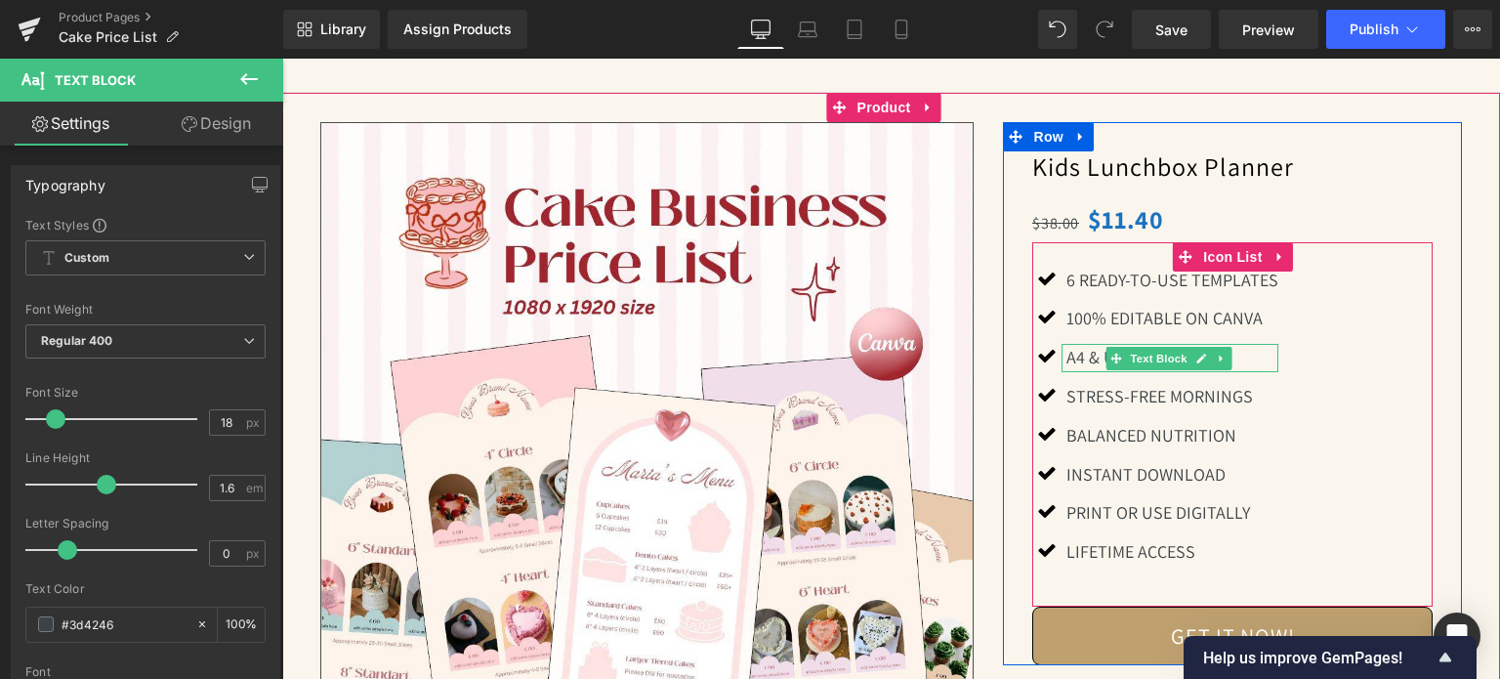
click at [1081, 357] on p "A4 & US LETTER SIZE" at bounding box center [1173, 358] width 212 height 28
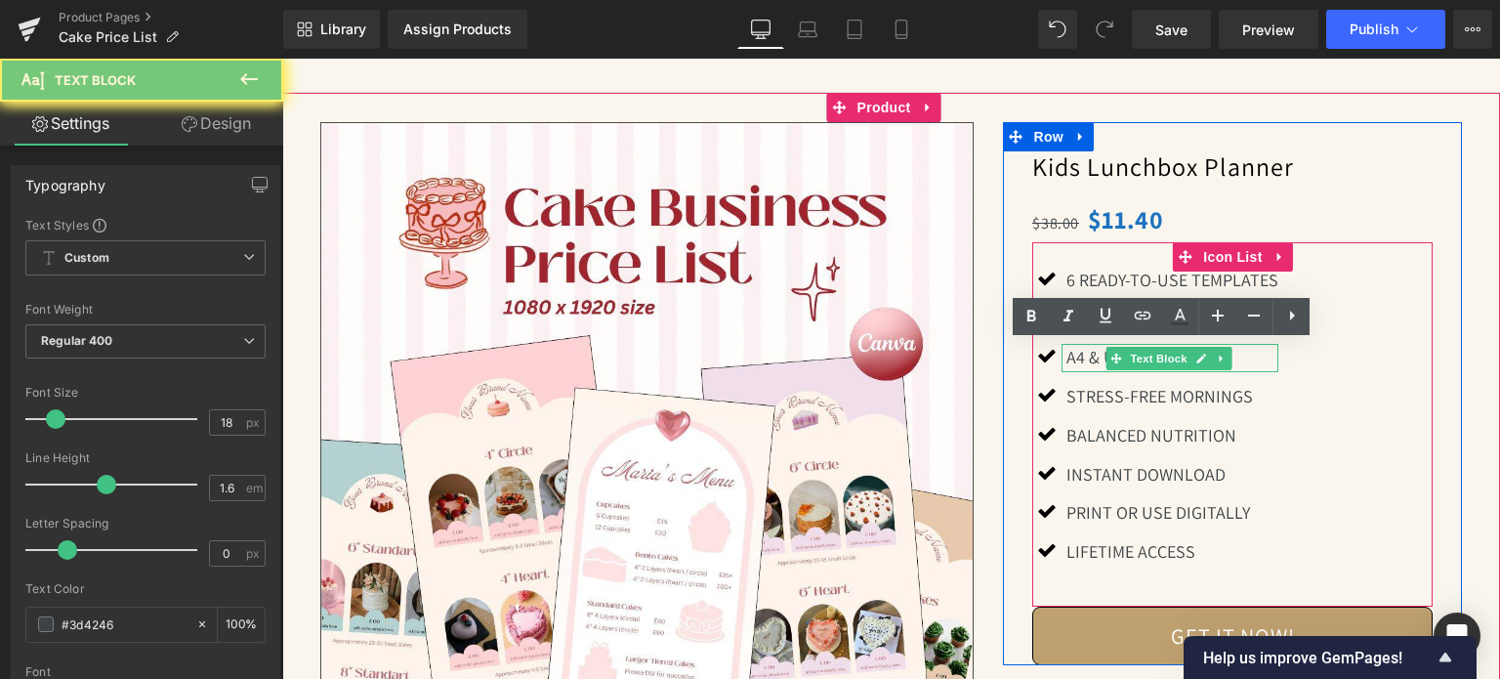
click at [1081, 357] on p "A4 & US LETTER SIZE" at bounding box center [1173, 358] width 212 height 28
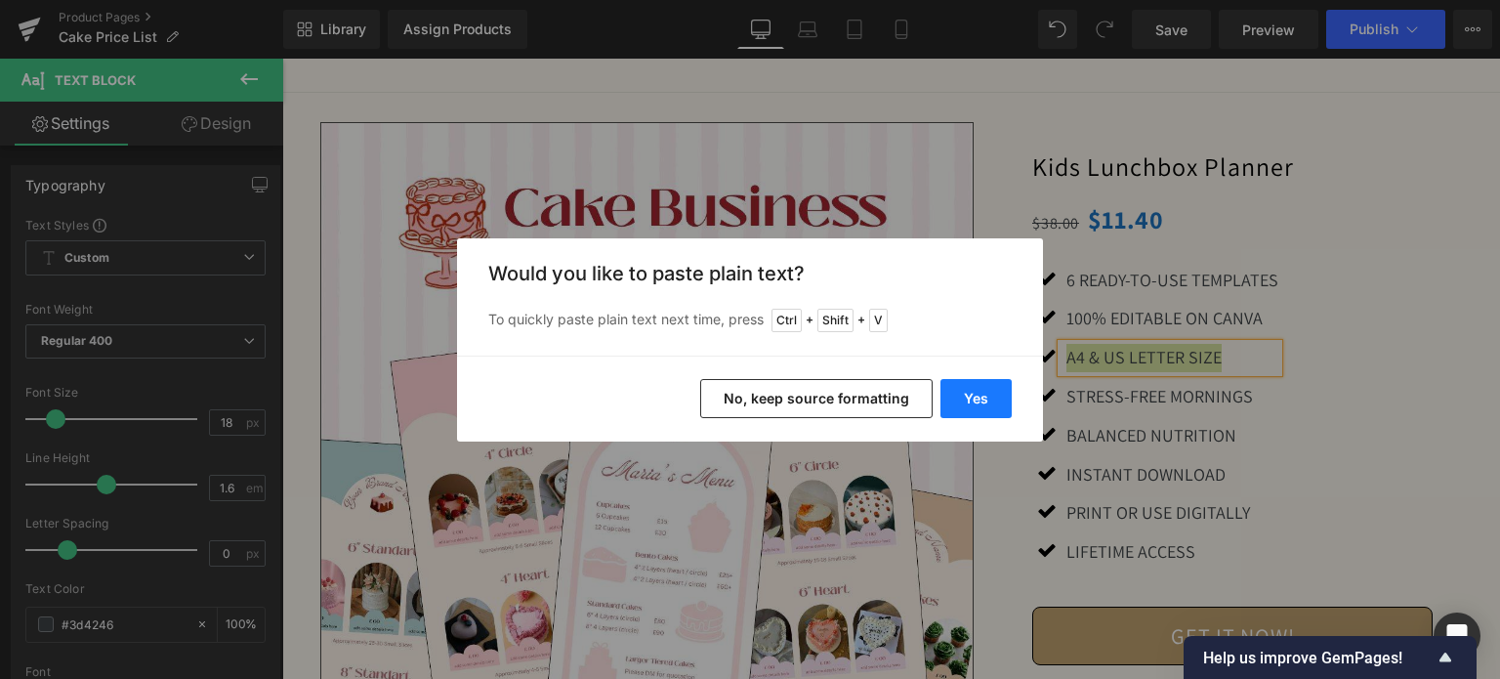
click at [988, 381] on button "Yes" at bounding box center [976, 398] width 71 height 39
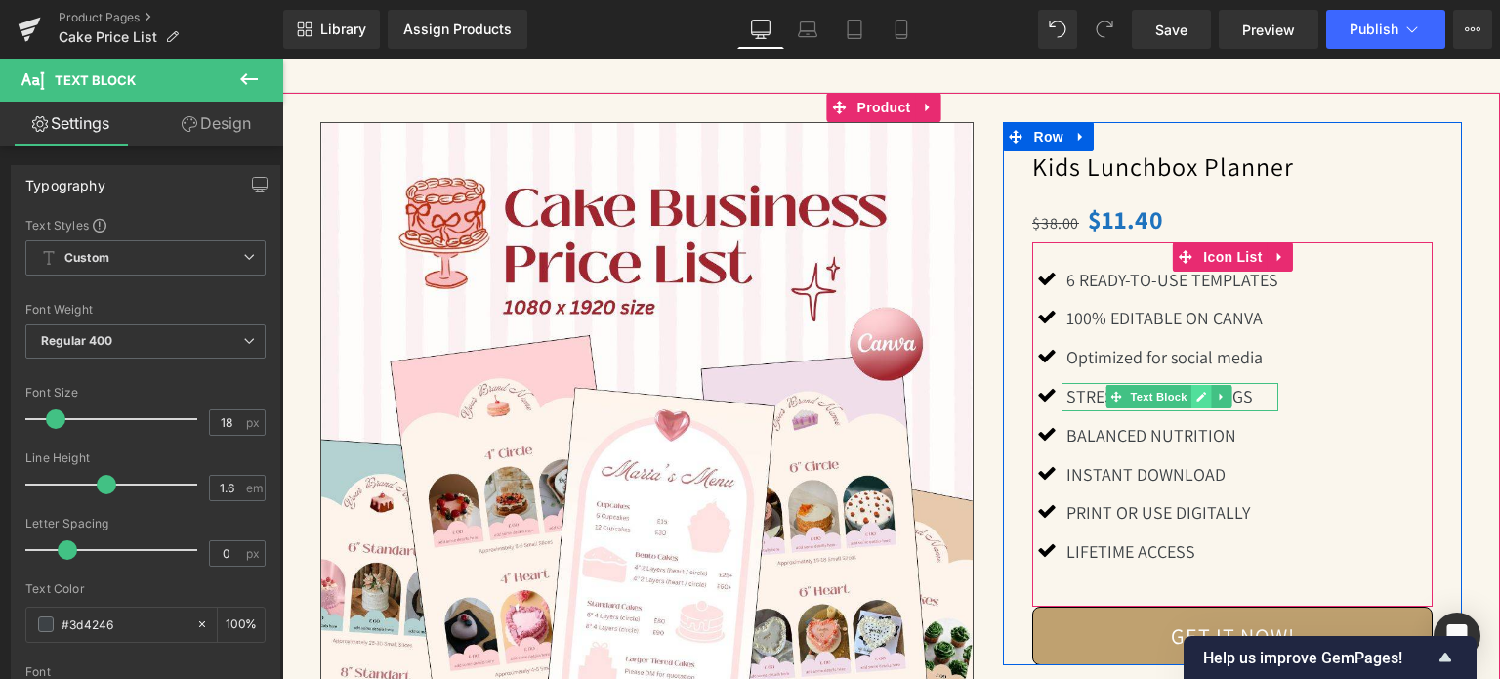
click at [1191, 398] on link at bounding box center [1201, 396] width 21 height 23
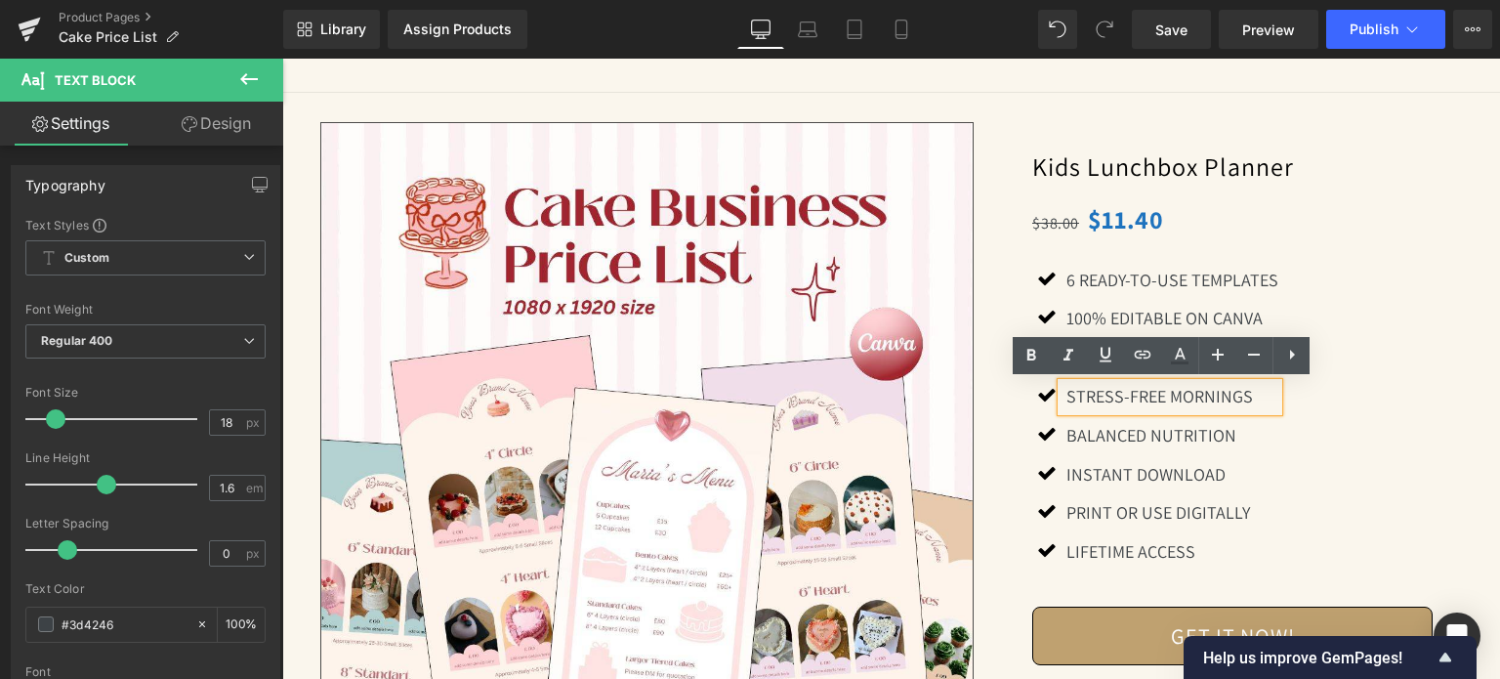
click at [1143, 401] on p "Stress-Free Mornings" at bounding box center [1173, 397] width 212 height 28
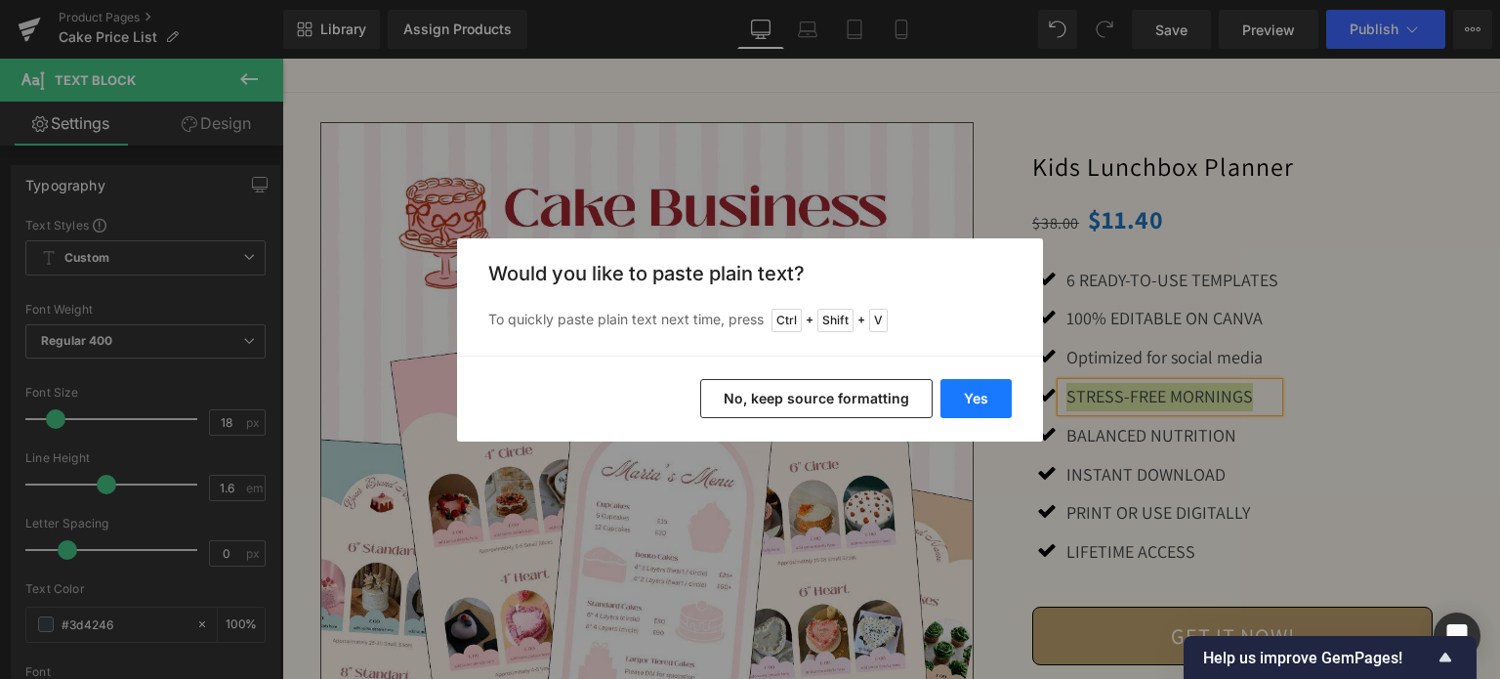
click at [985, 401] on button "Yes" at bounding box center [976, 398] width 71 height 39
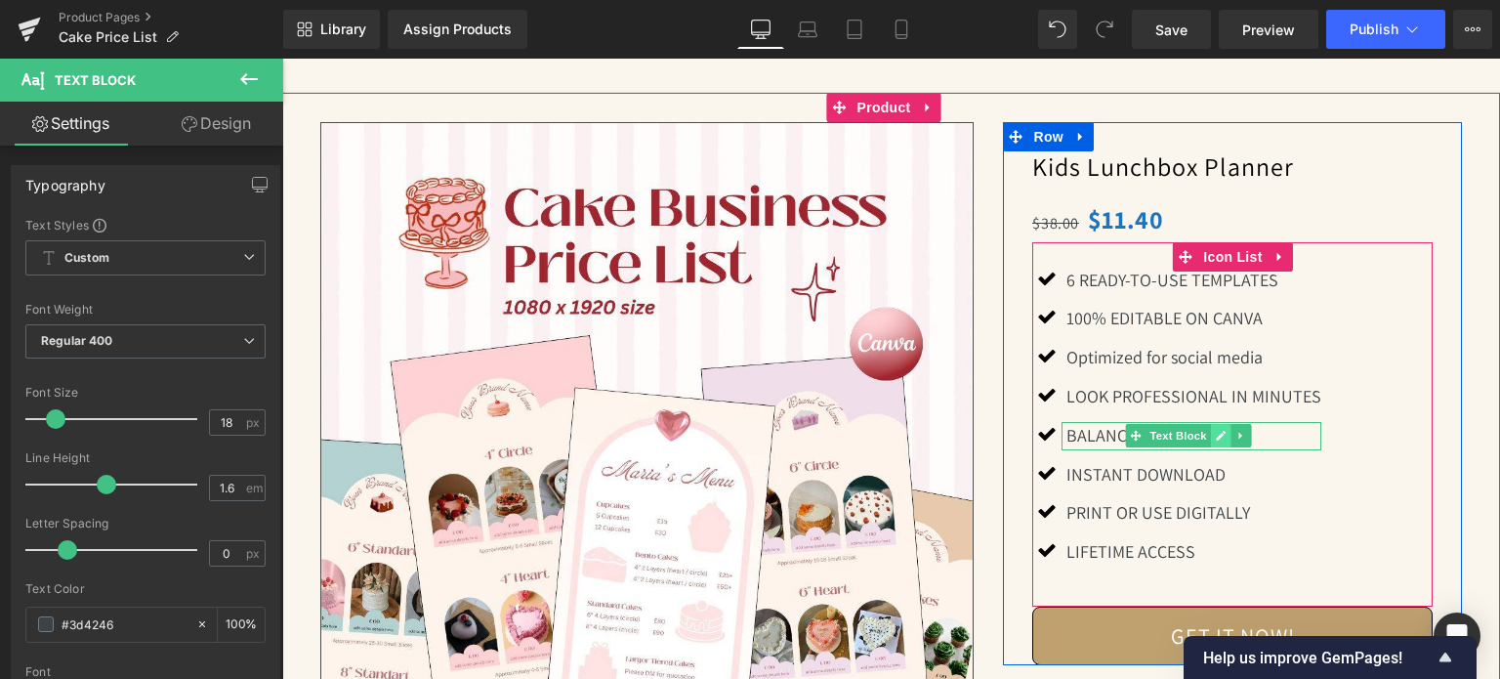
click at [1216, 432] on icon at bounding box center [1221, 436] width 11 height 12
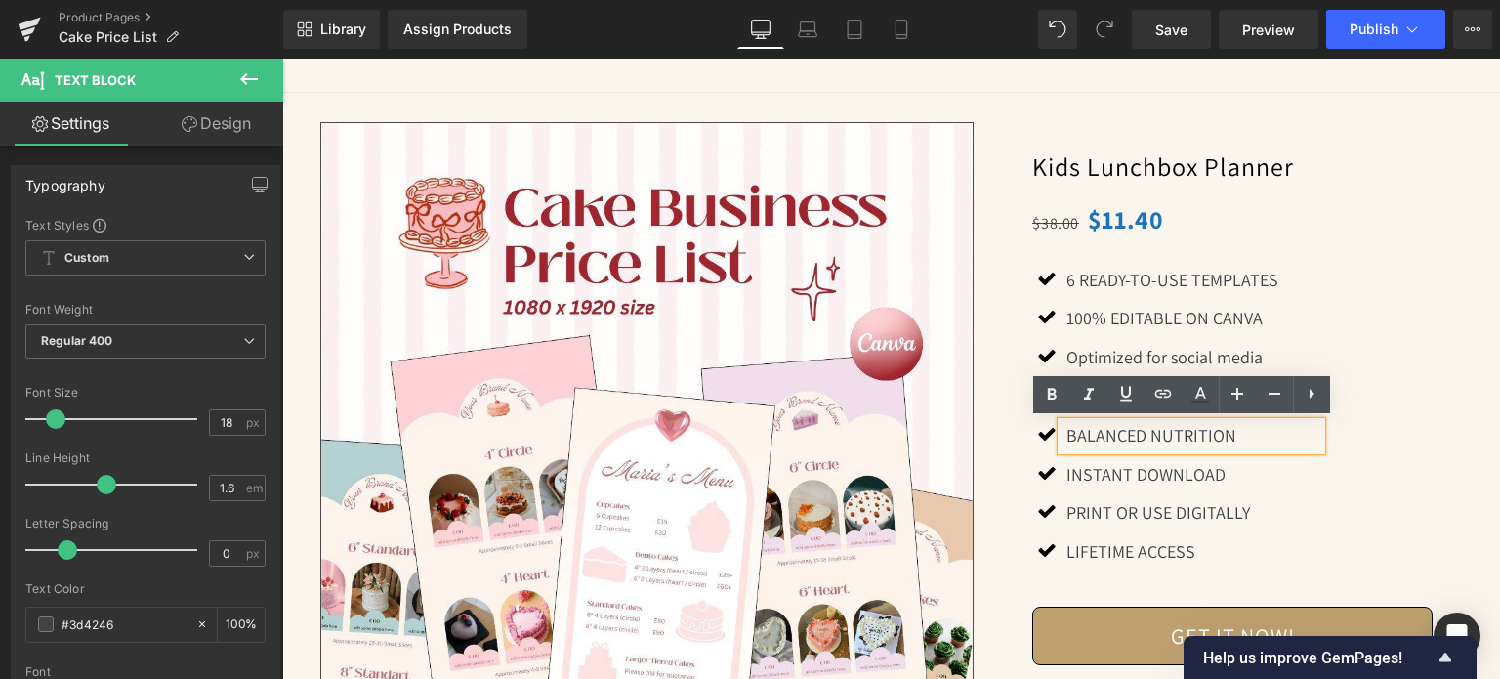
click at [1121, 439] on p "Balanced Nutrition" at bounding box center [1194, 436] width 255 height 28
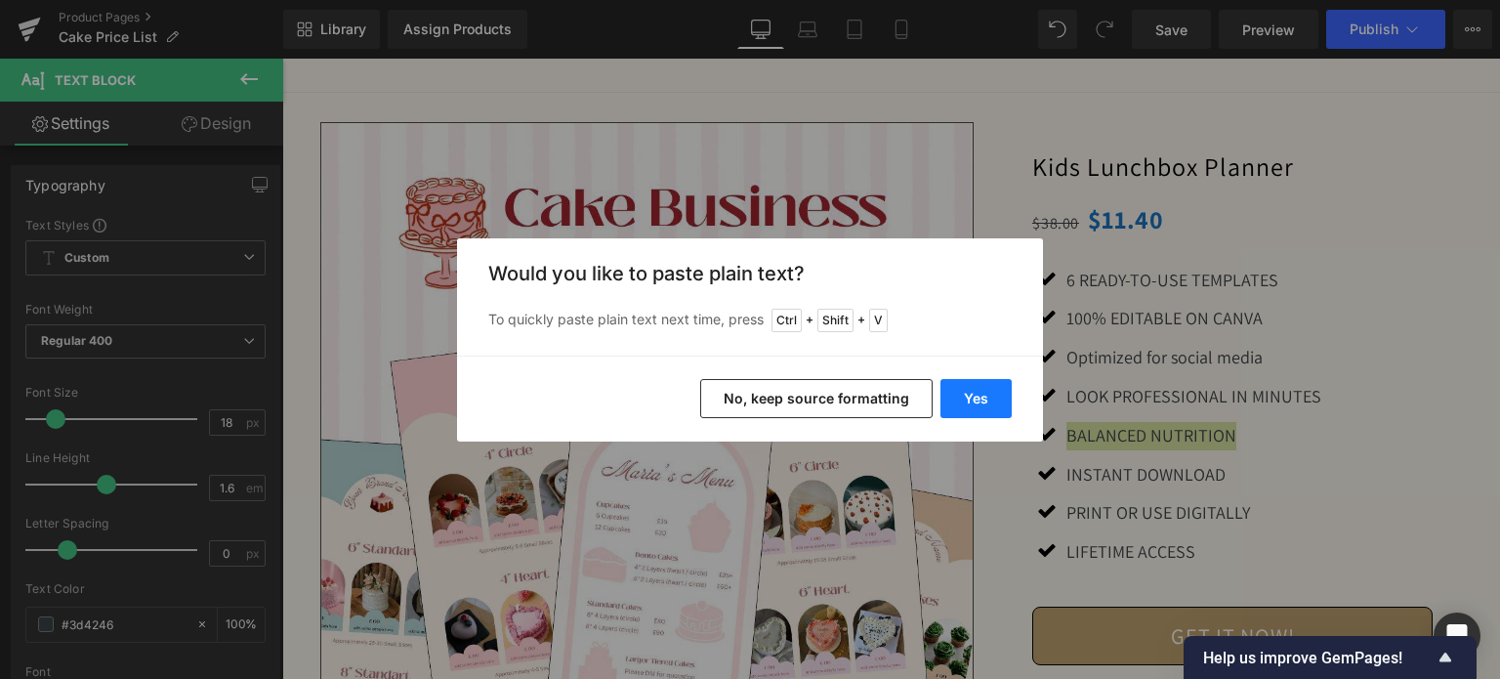
click at [985, 409] on button "Yes" at bounding box center [976, 398] width 71 height 39
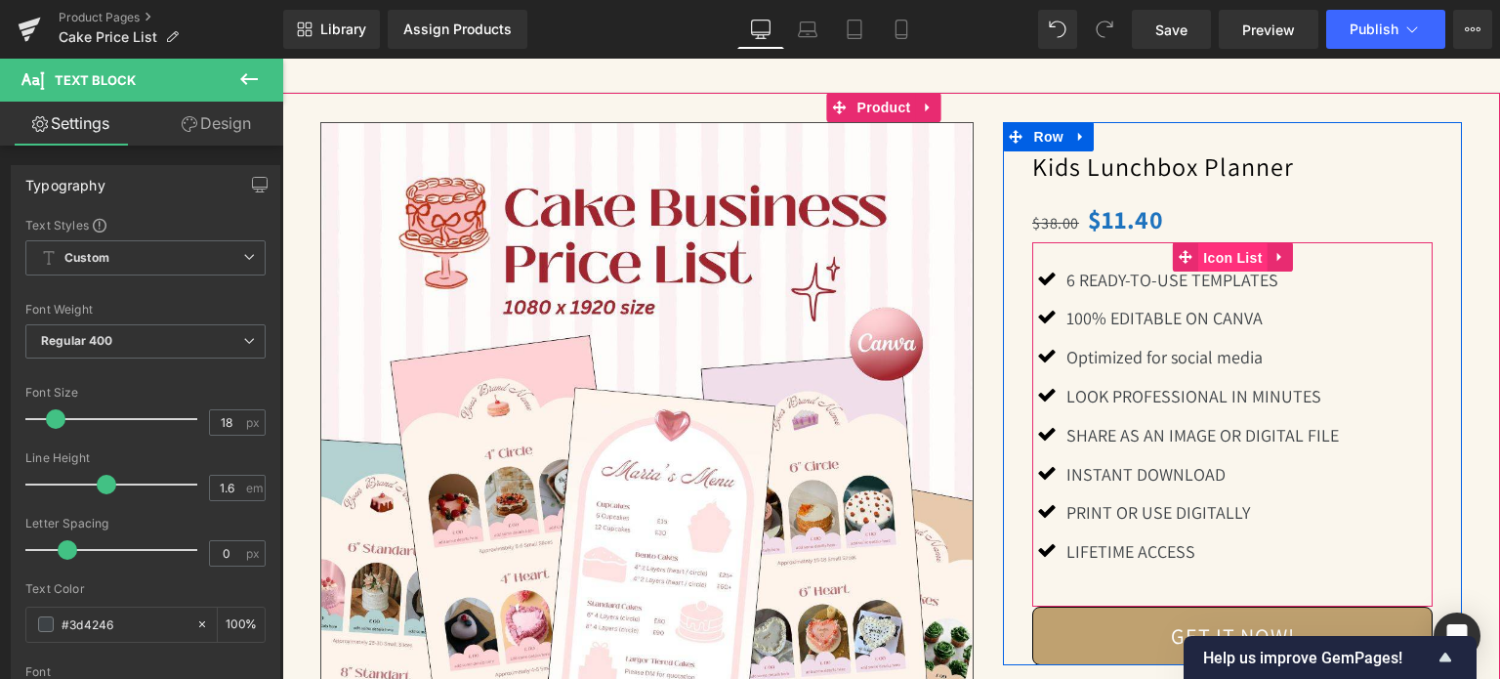
click at [1207, 265] on span "Icon List" at bounding box center [1233, 257] width 68 height 29
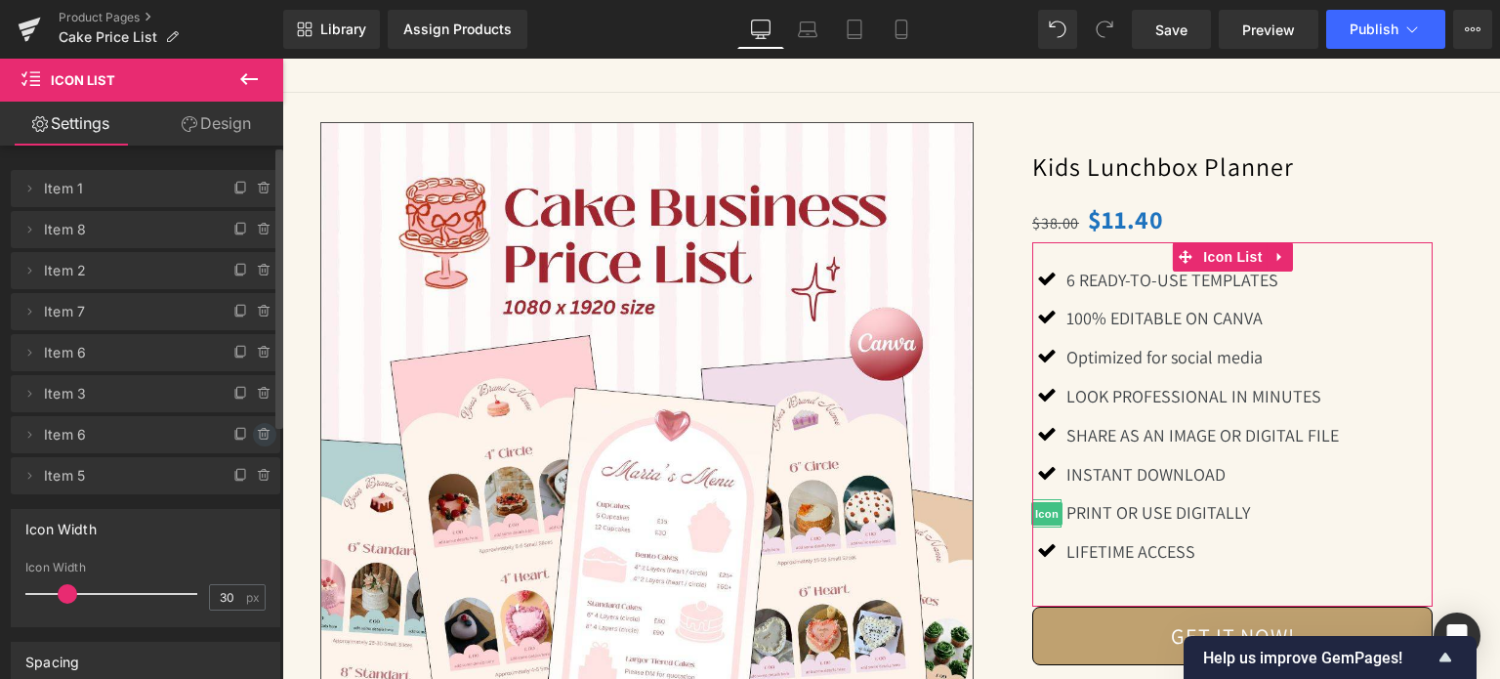
click at [257, 432] on icon at bounding box center [265, 435] width 16 height 16
click at [254, 432] on button "Delete" at bounding box center [244, 435] width 62 height 25
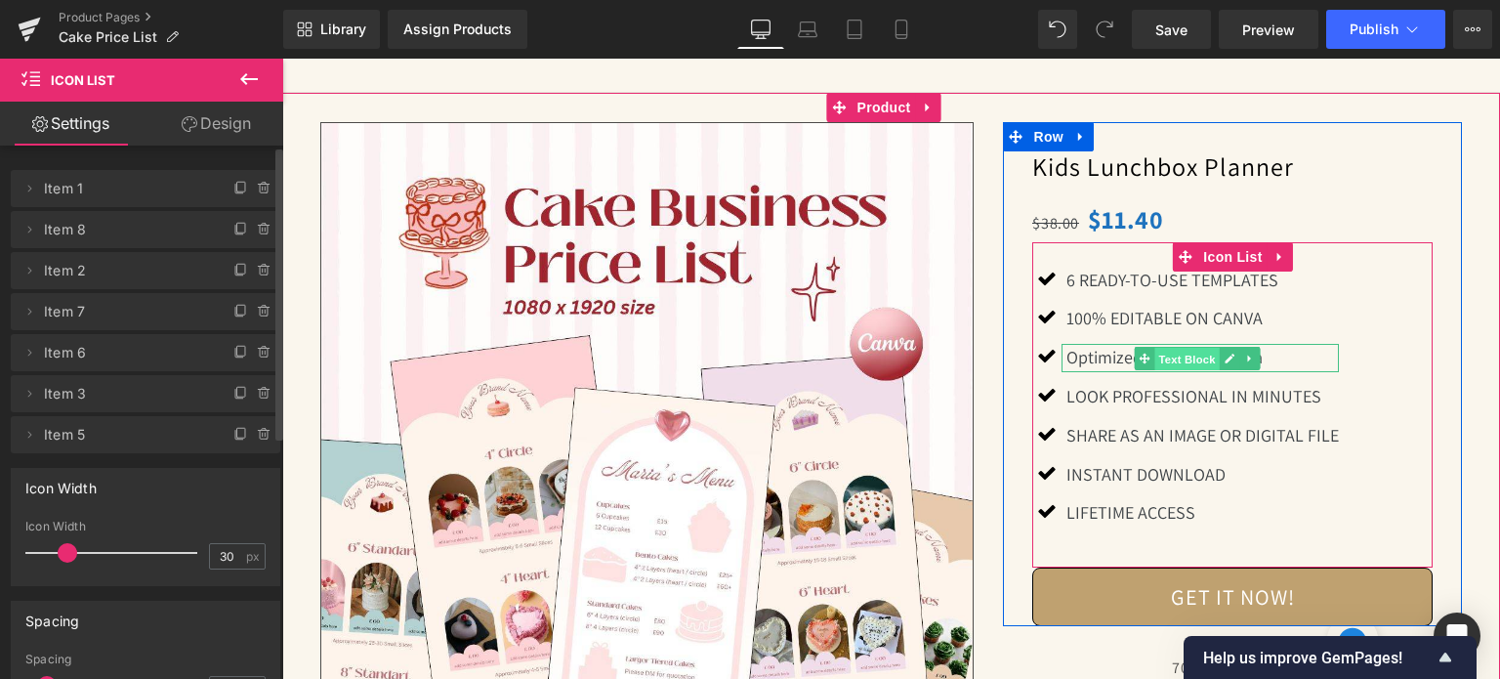
click at [1191, 353] on span "Text Block" at bounding box center [1188, 358] width 64 height 23
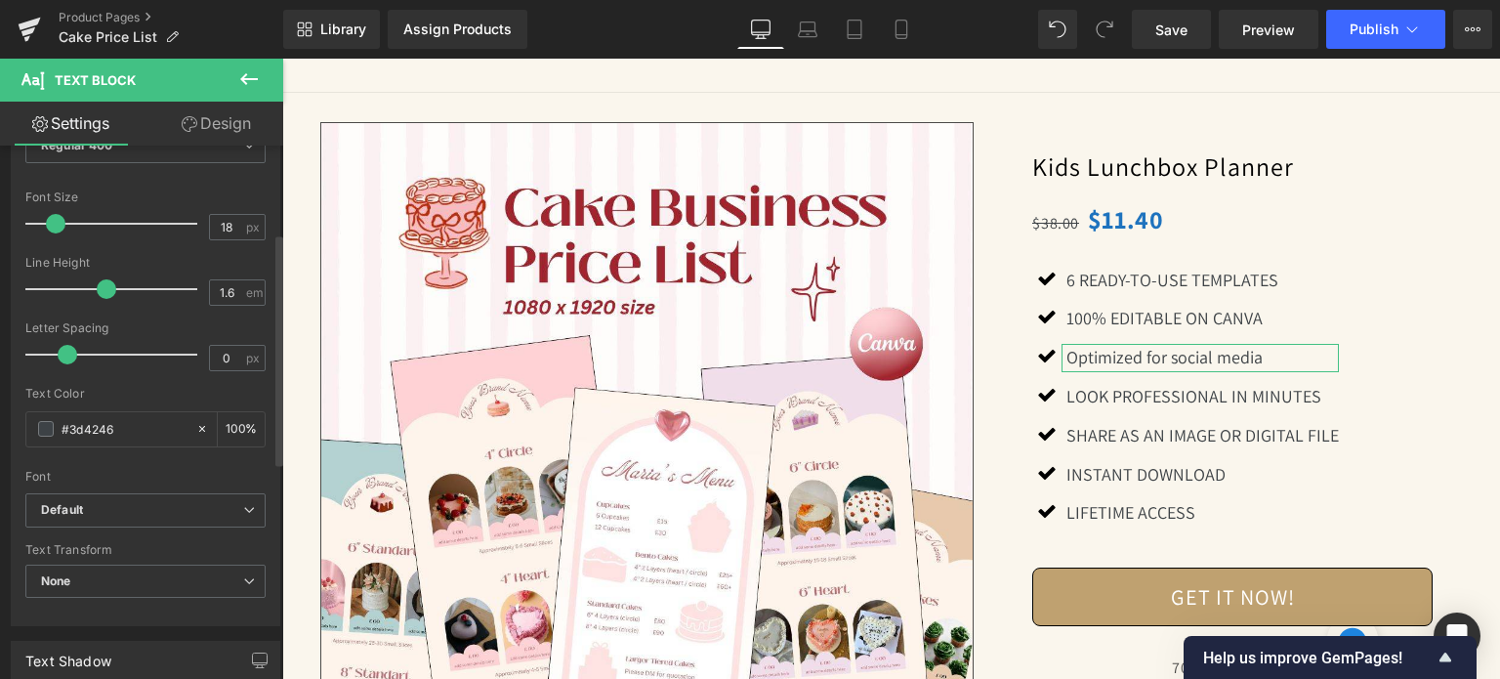
scroll to position [293, 0]
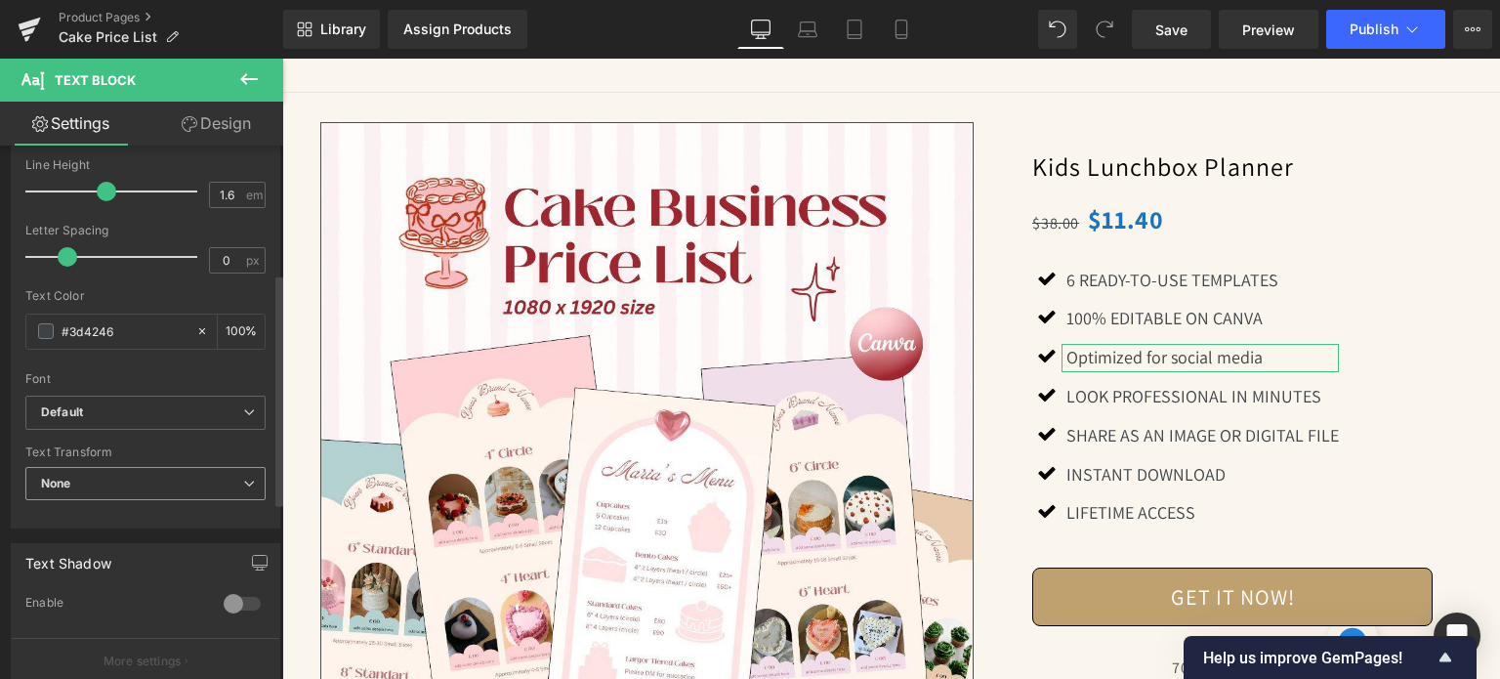
click at [151, 487] on span "None" at bounding box center [145, 484] width 240 height 34
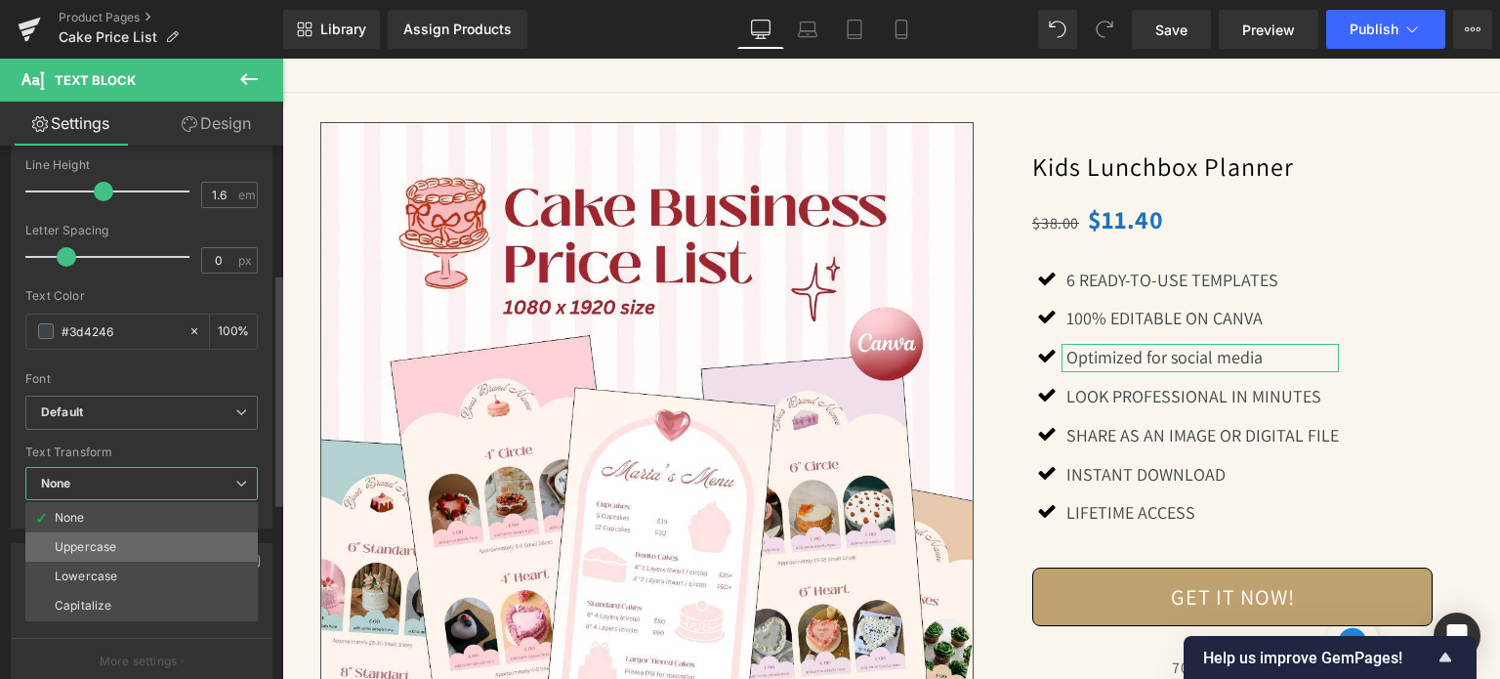
click at [107, 545] on div "Uppercase" at bounding box center [86, 547] width 62 height 14
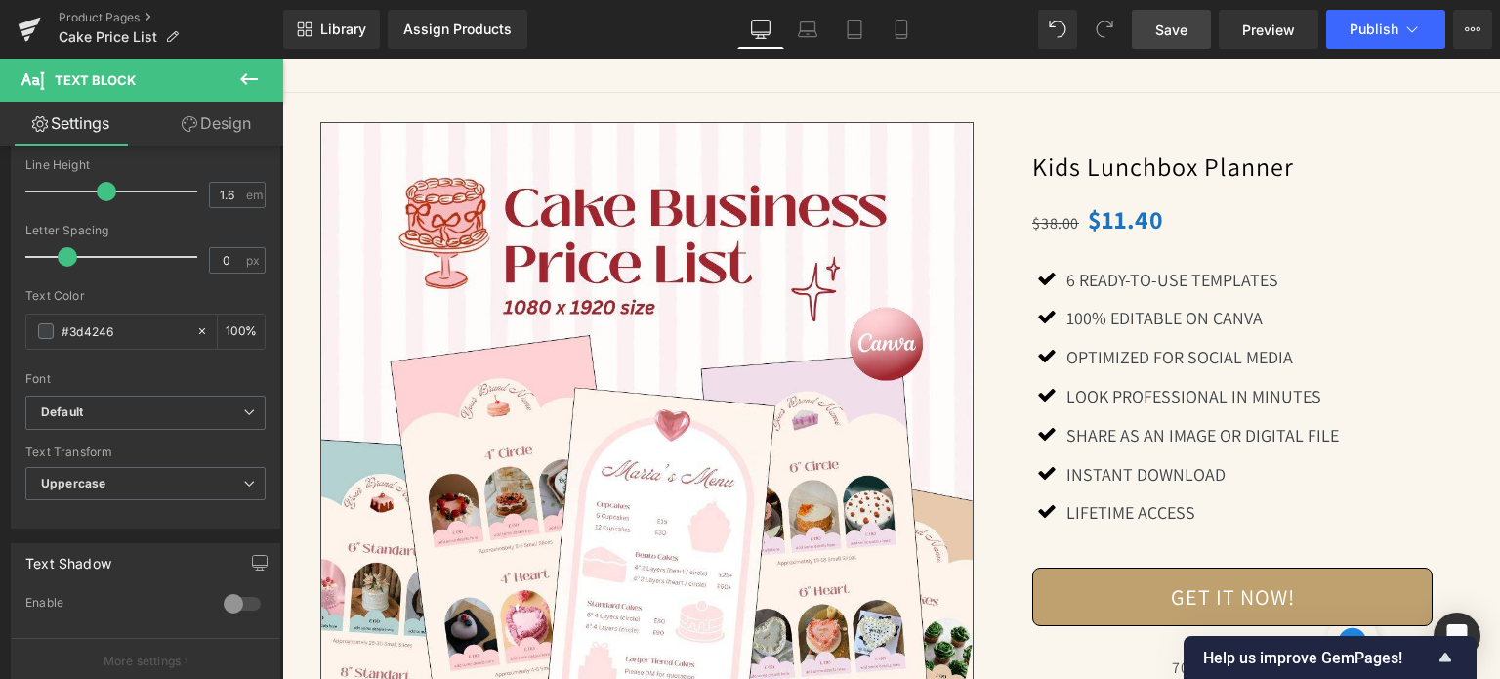
click at [1162, 30] on span "Save" at bounding box center [1172, 30] width 32 height 21
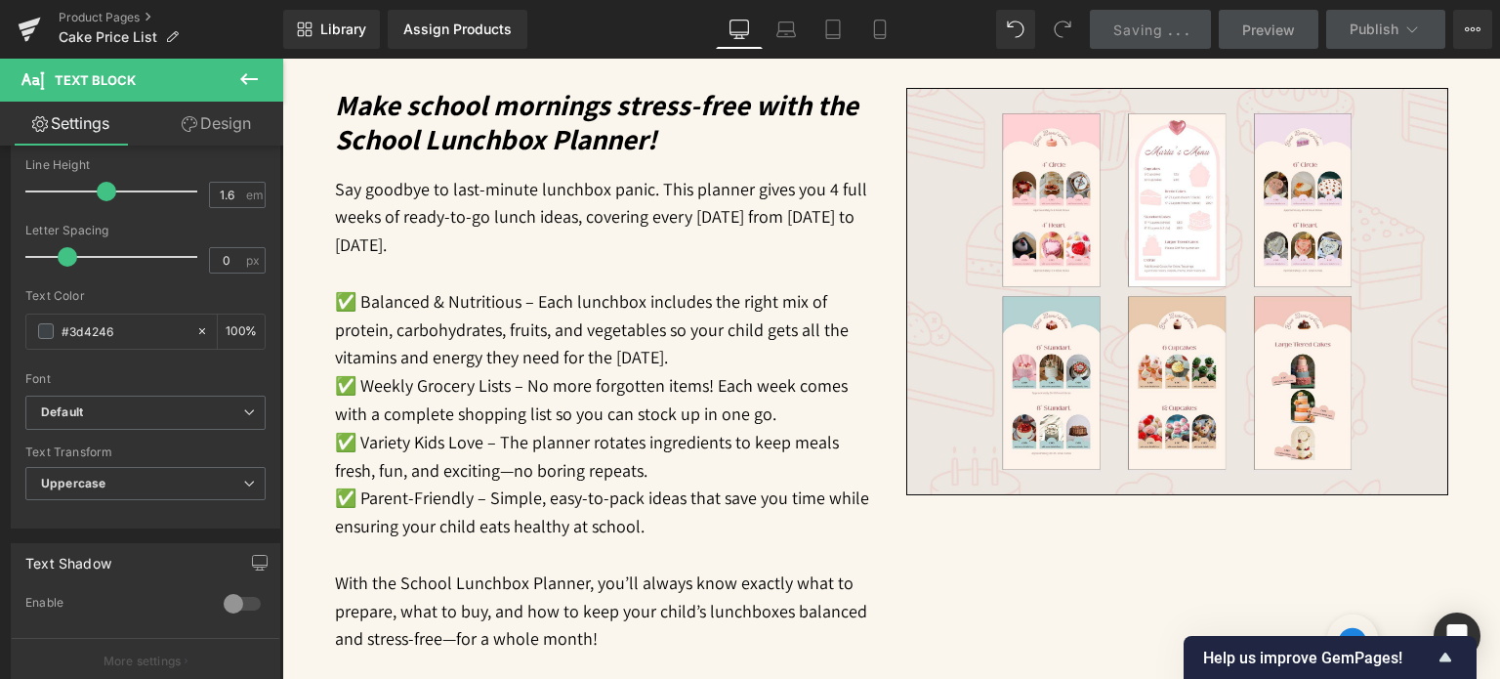
scroll to position [987, 0]
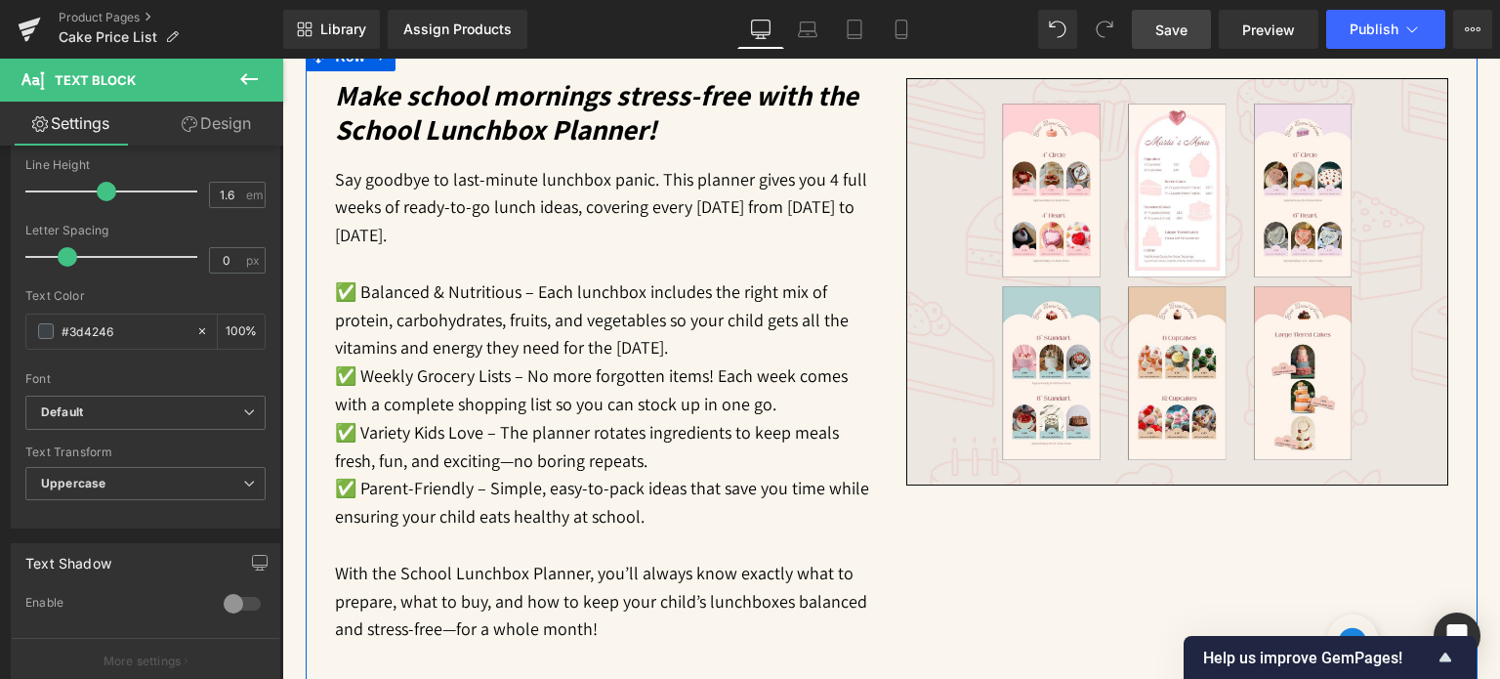
click at [402, 109] on icon "Make school mornings stress-free with the School Lunchbox Planner!" at bounding box center [597, 111] width 524 height 71
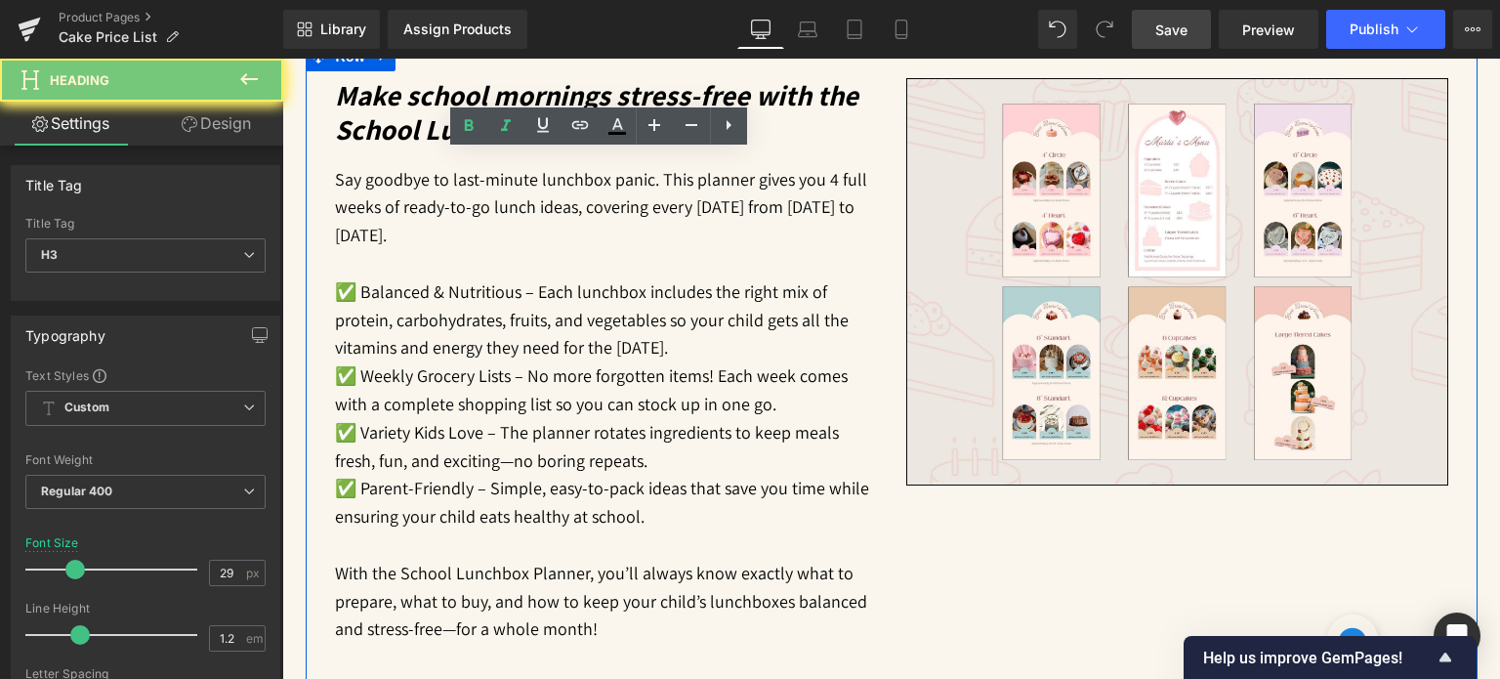
paste div
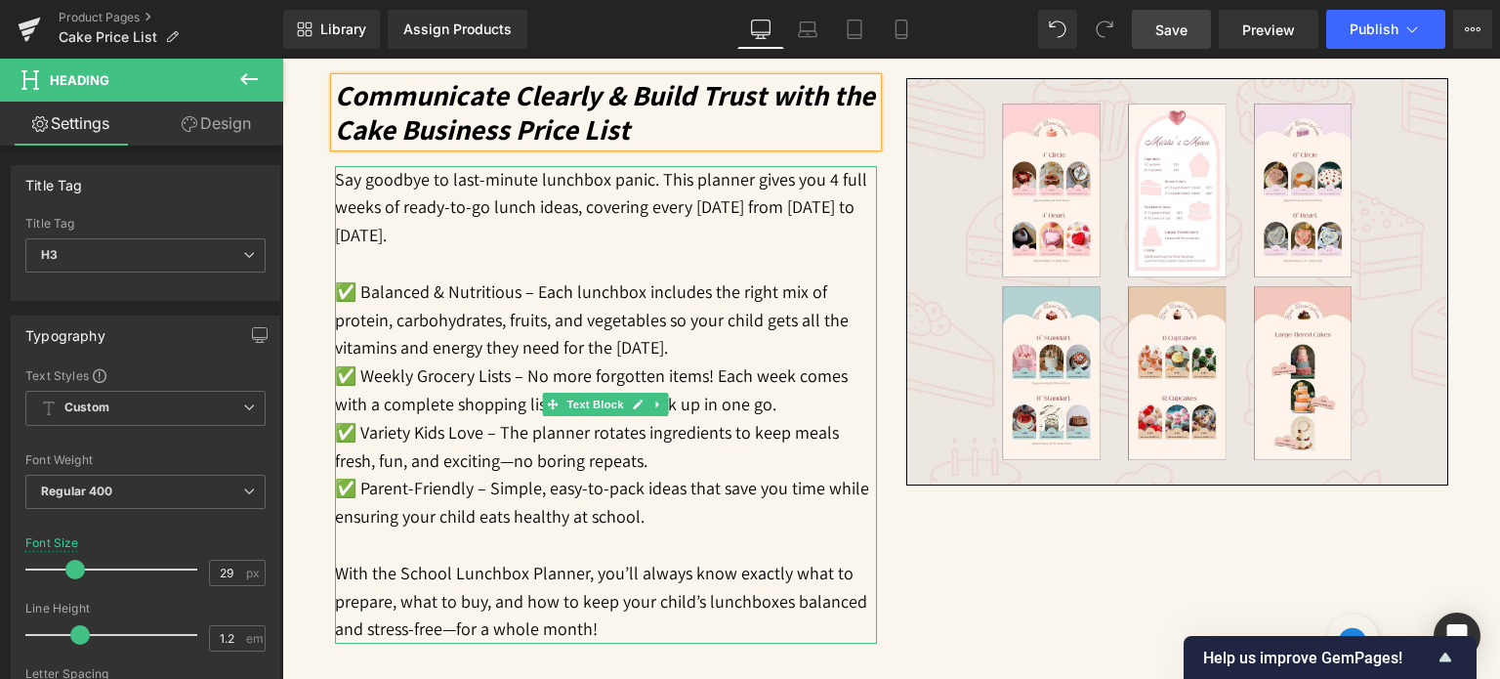
click at [422, 353] on p "✅ Balanced & Nutritious – Each lunchbox includes the right mix of protein, carb…" at bounding box center [606, 320] width 542 height 84
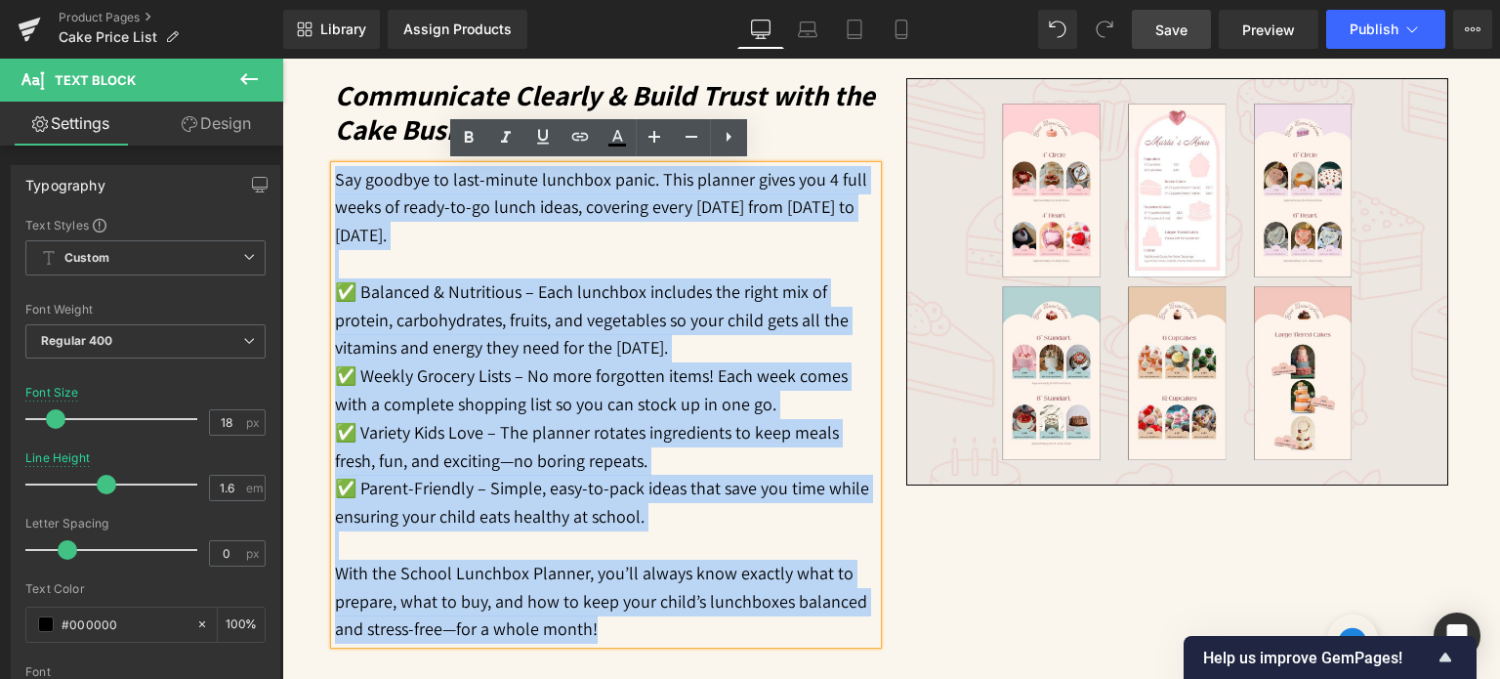
drag, startPoint x: 586, startPoint y: 629, endPoint x: 328, endPoint y: 179, distance: 518.9
click at [335, 179] on div "Say goodbye to last-minute lunchbox panic. This planner gives you 4 full weeks …" at bounding box center [606, 405] width 542 height 479
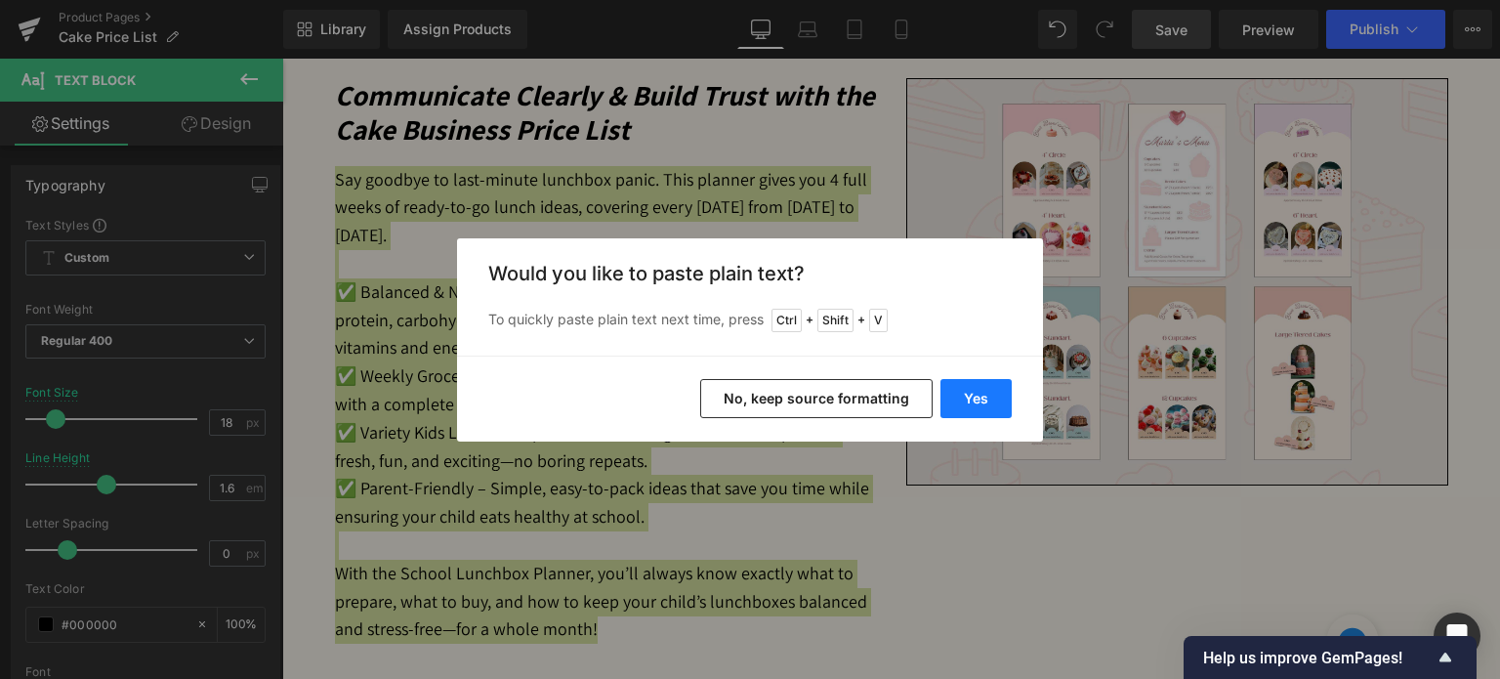
click at [991, 405] on button "Yes" at bounding box center [976, 398] width 71 height 39
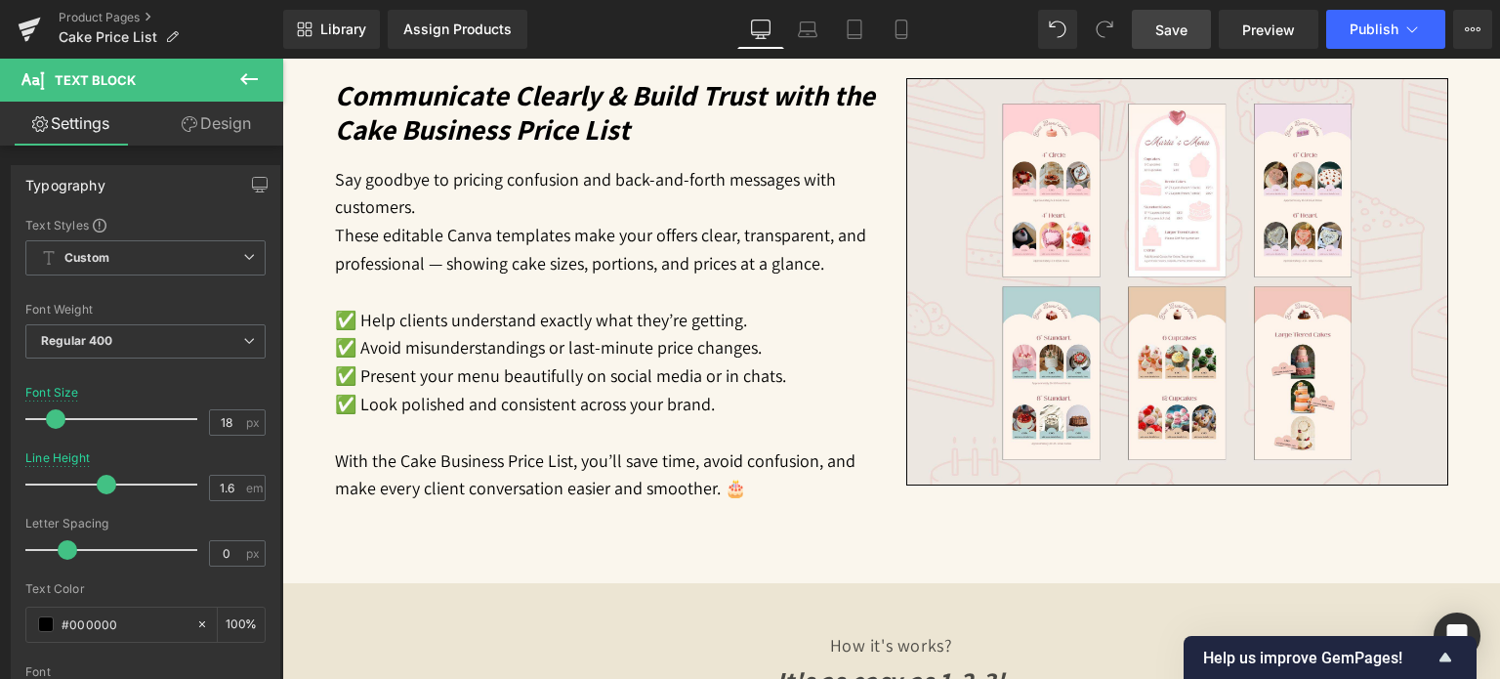
drag, startPoint x: 1169, startPoint y: 20, endPoint x: 502, endPoint y: 78, distance: 669.7
click at [1169, 20] on span "Save" at bounding box center [1172, 30] width 32 height 21
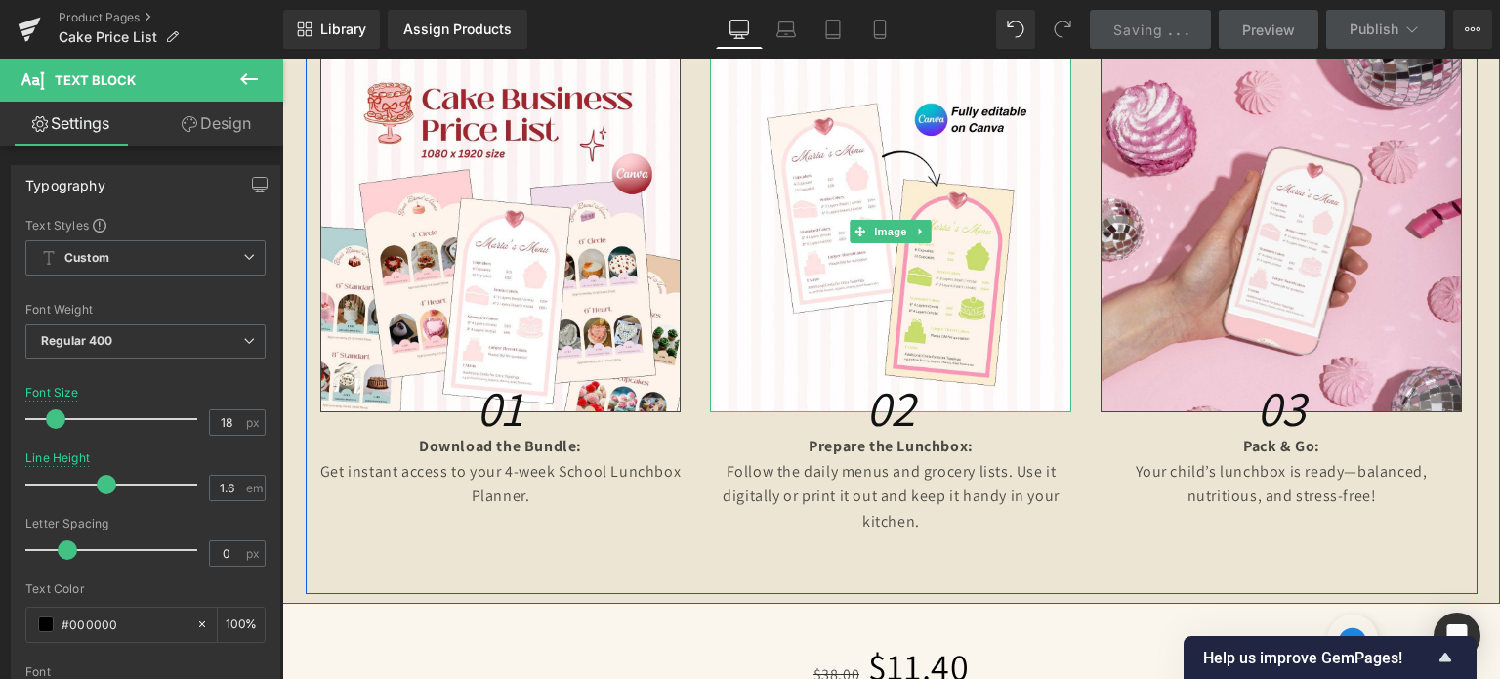
scroll to position [1670, 0]
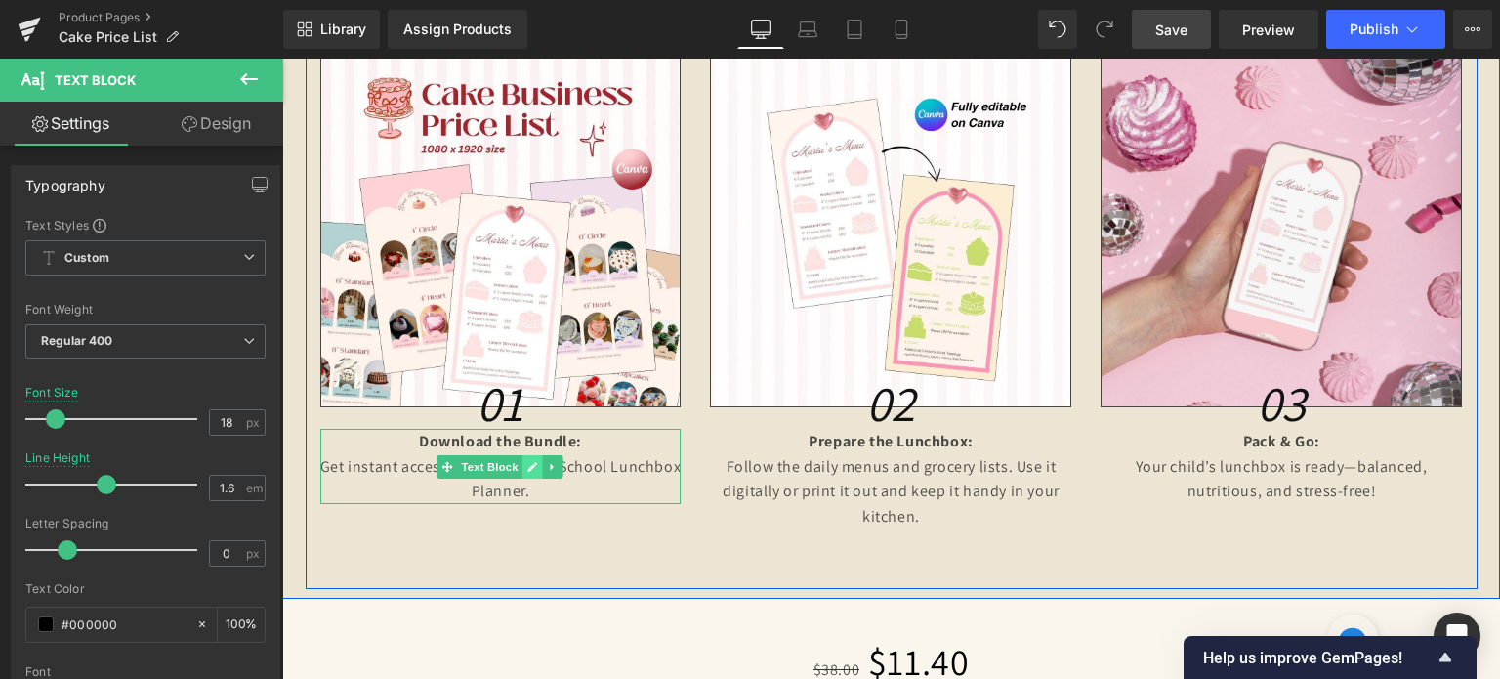
click at [527, 470] on icon at bounding box center [532, 467] width 11 height 12
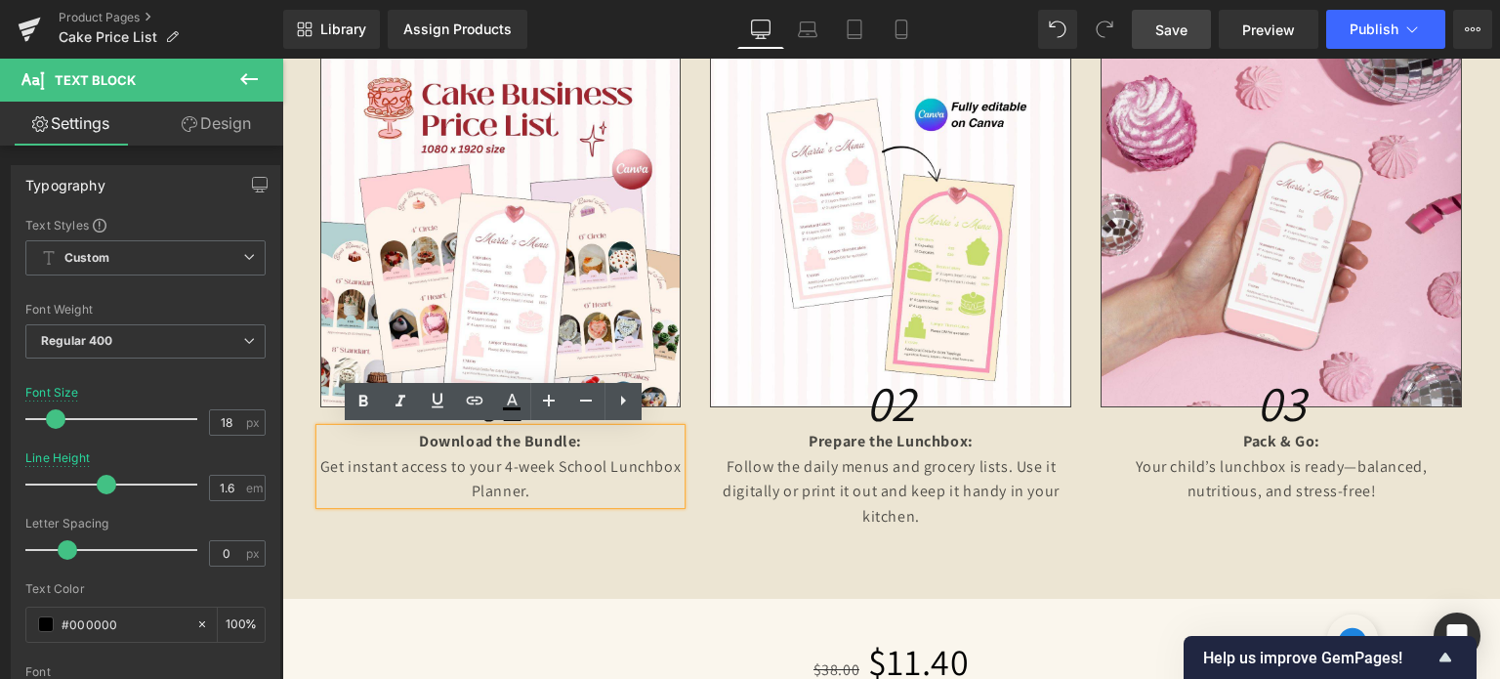
click at [509, 477] on p "Get instant access to your 4-week School Lunchbox Planner." at bounding box center [500, 479] width 361 height 50
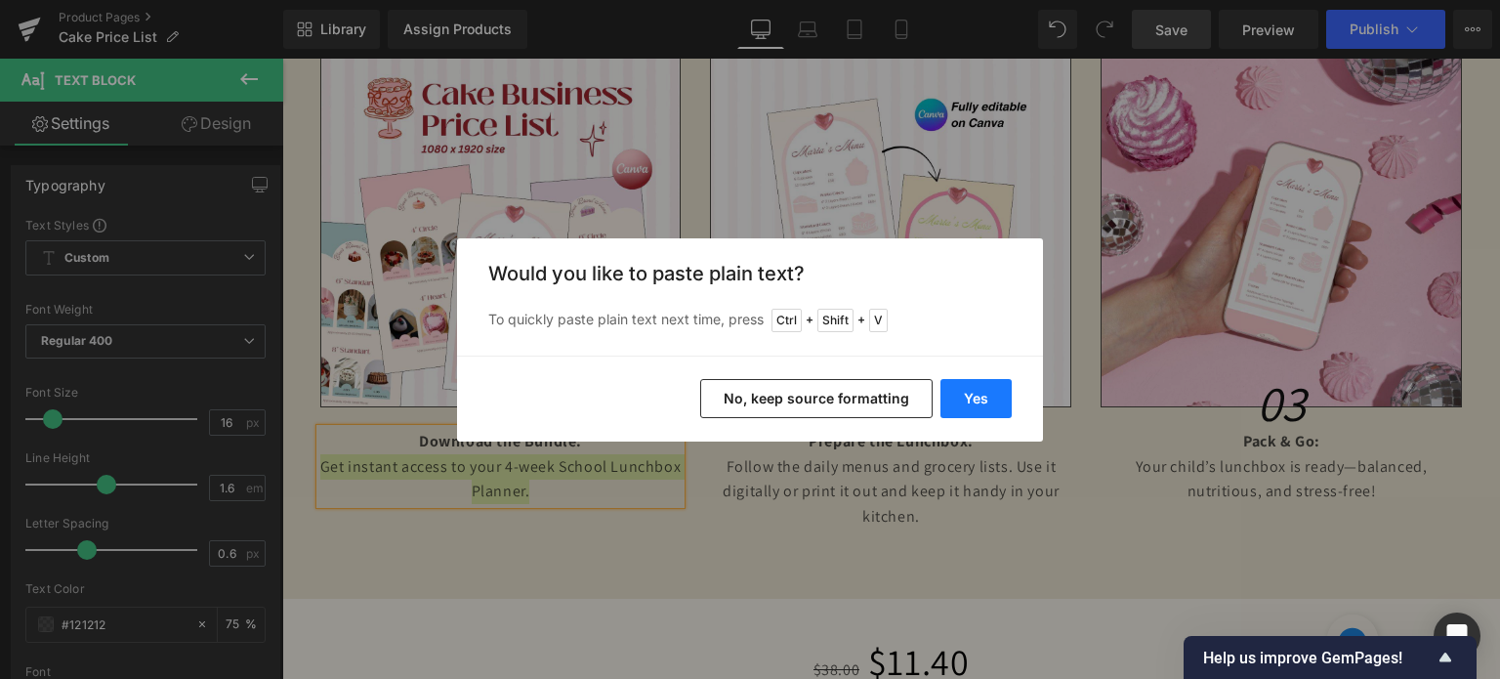
click at [967, 400] on button "Yes" at bounding box center [976, 398] width 71 height 39
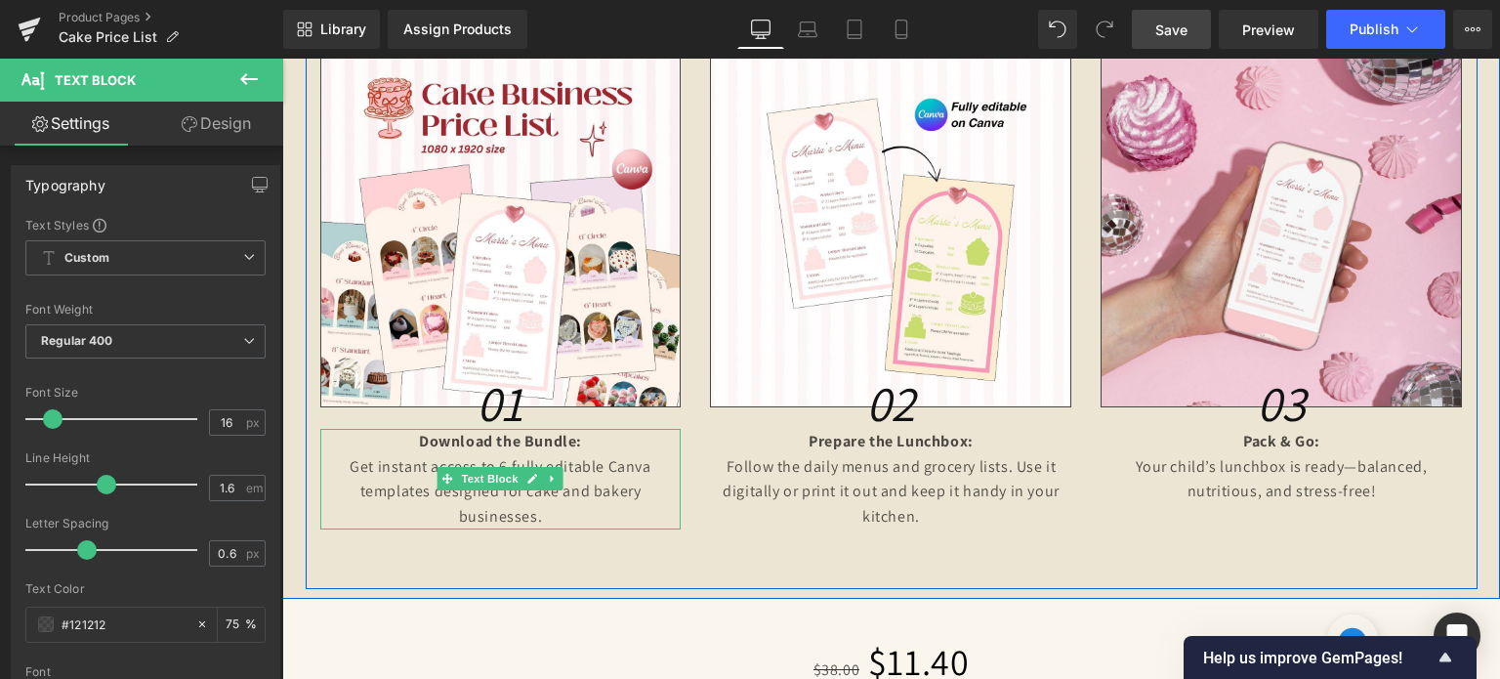
click at [543, 499] on p "Get instant access to 6 fully editable Canva templates designed for cake and ba…" at bounding box center [500, 491] width 361 height 75
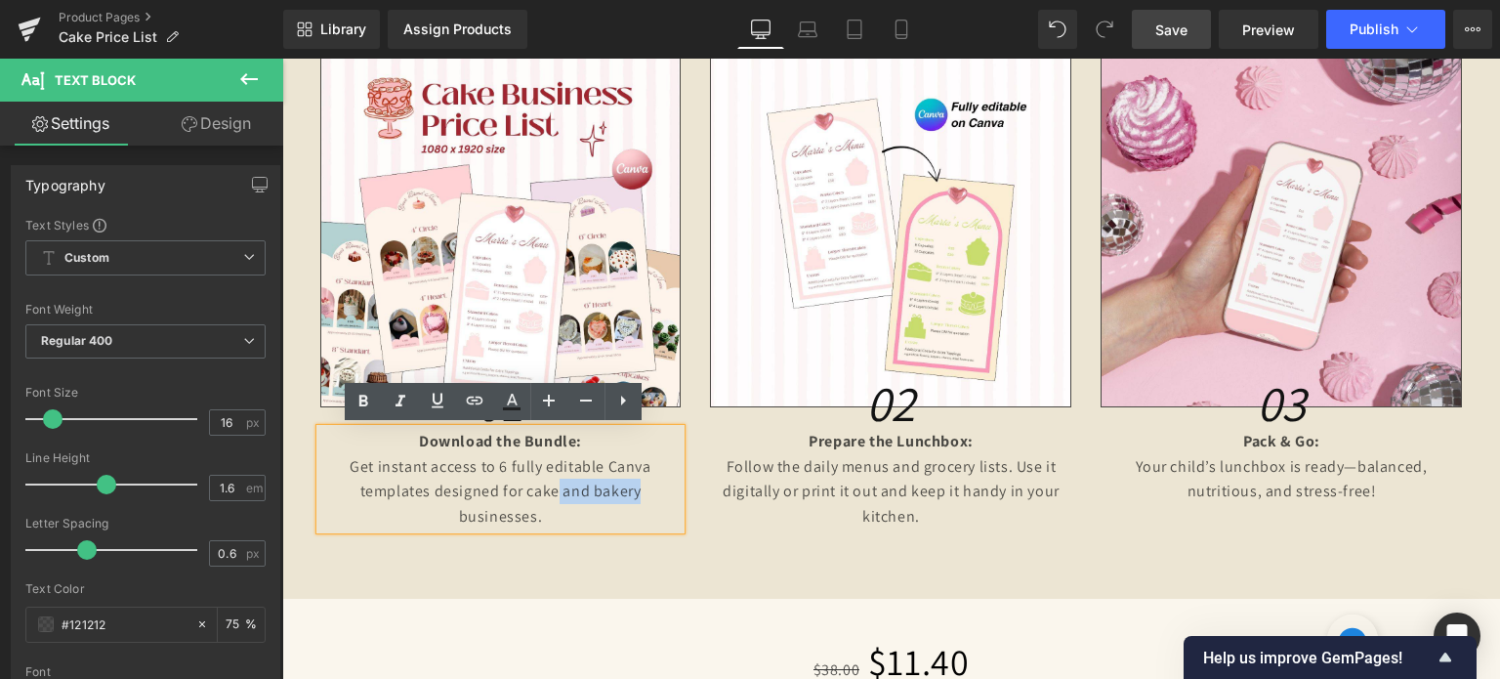
drag, startPoint x: 552, startPoint y: 488, endPoint x: 633, endPoint y: 484, distance: 81.2
click at [633, 484] on p "Get instant access to 6 fully editable Canva templates designed for cake and ba…" at bounding box center [500, 491] width 361 height 75
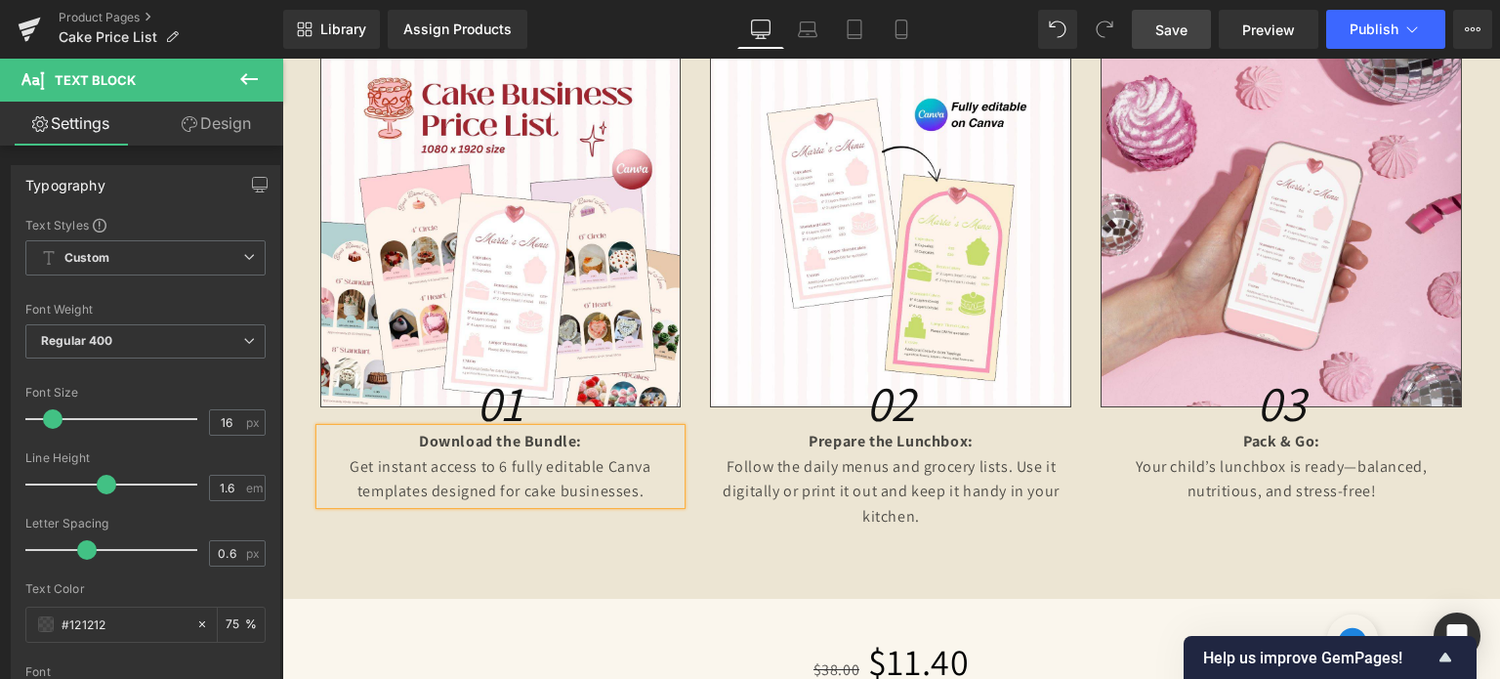
click at [628, 487] on p "Get instant access to 6 fully editable Canva templates designed for cake busine…" at bounding box center [500, 479] width 361 height 50
click at [861, 494] on p "Follow the daily menus and grocery lists. Use it digitally or print it out and …" at bounding box center [890, 491] width 361 height 75
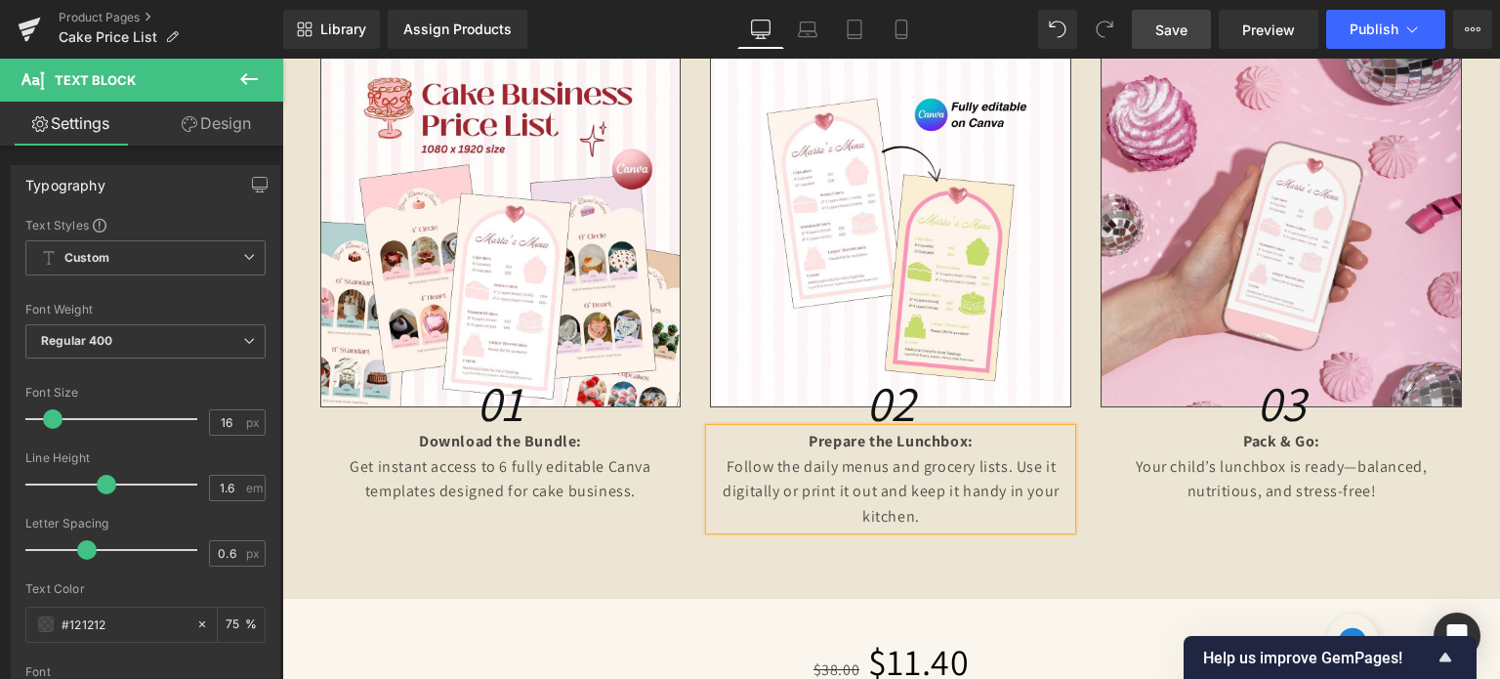
click at [861, 494] on p "Follow the daily menus and grocery lists. Use it digitally or print it out and …" at bounding box center [890, 491] width 361 height 75
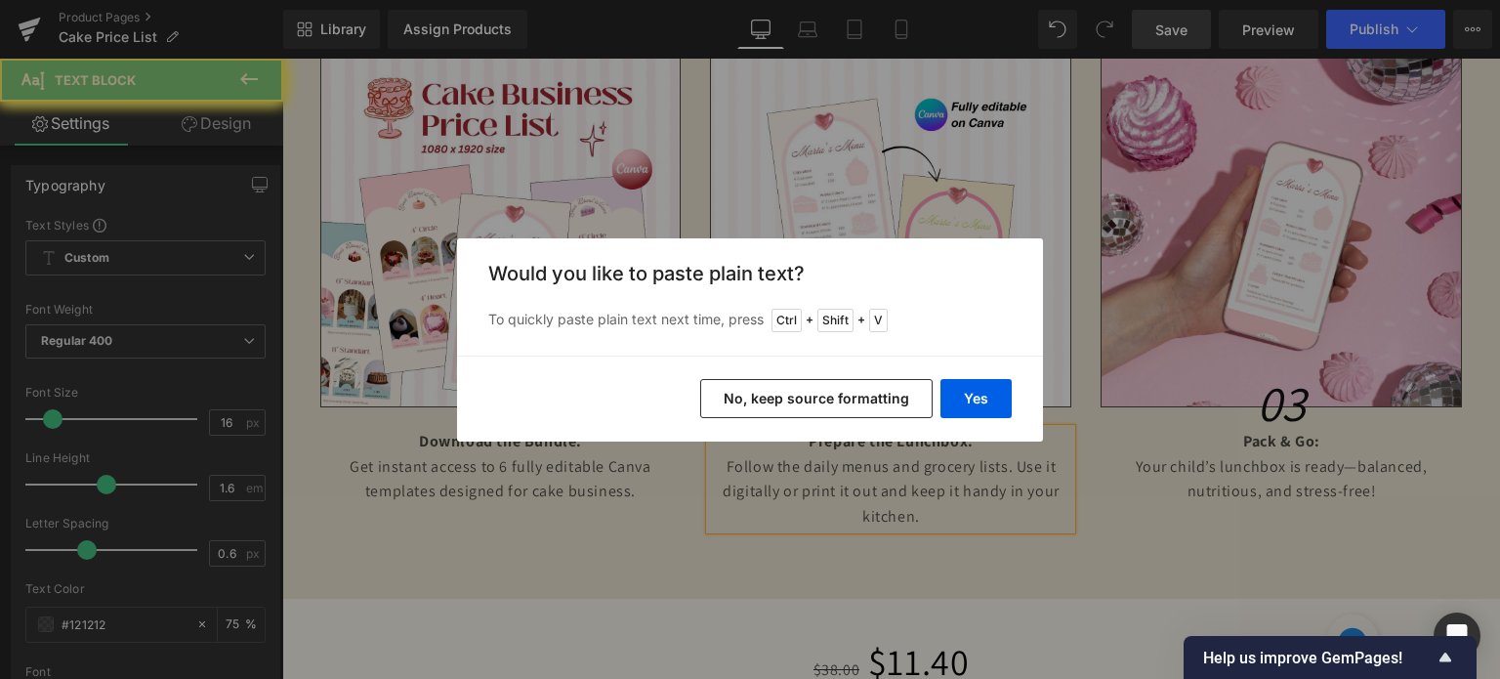
click at [956, 401] on button "Yes" at bounding box center [976, 398] width 71 height 39
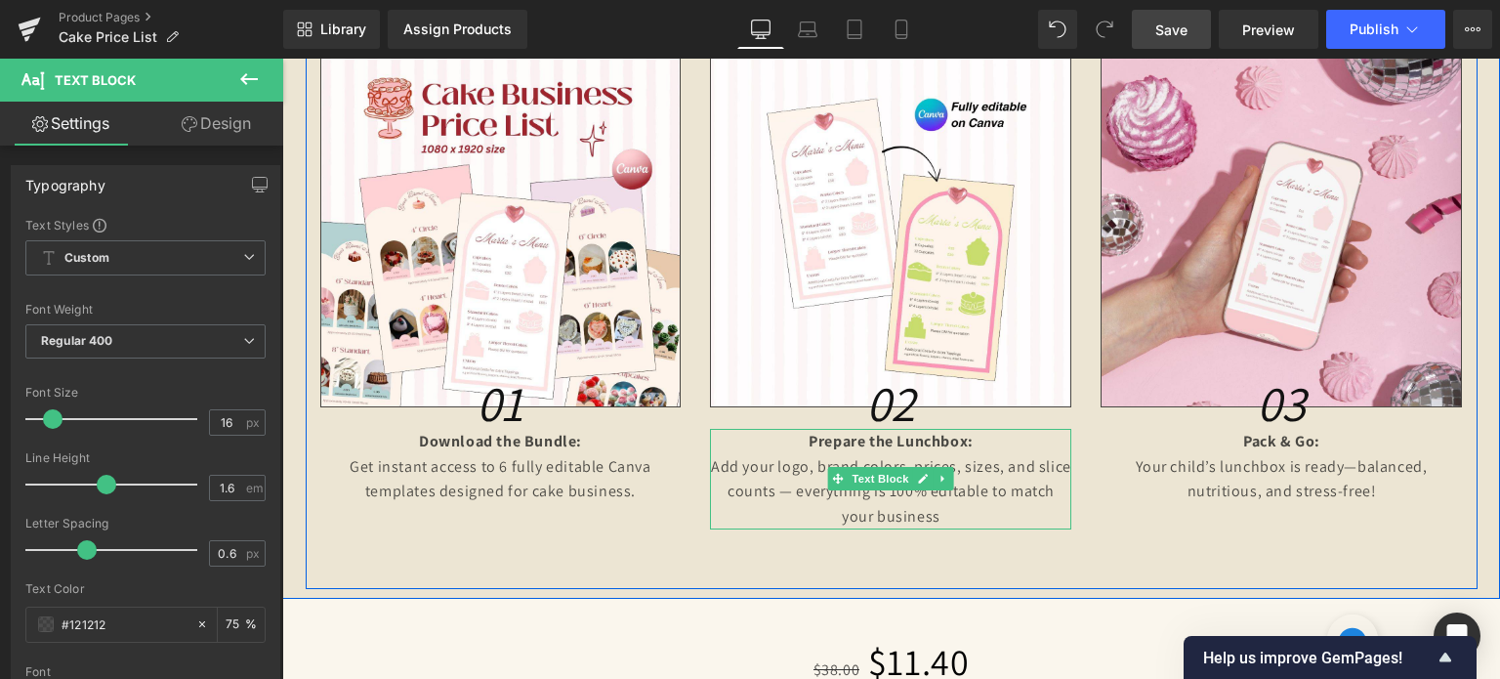
click at [918, 433] on b "Prepare the Lunchbox:" at bounding box center [891, 441] width 165 height 21
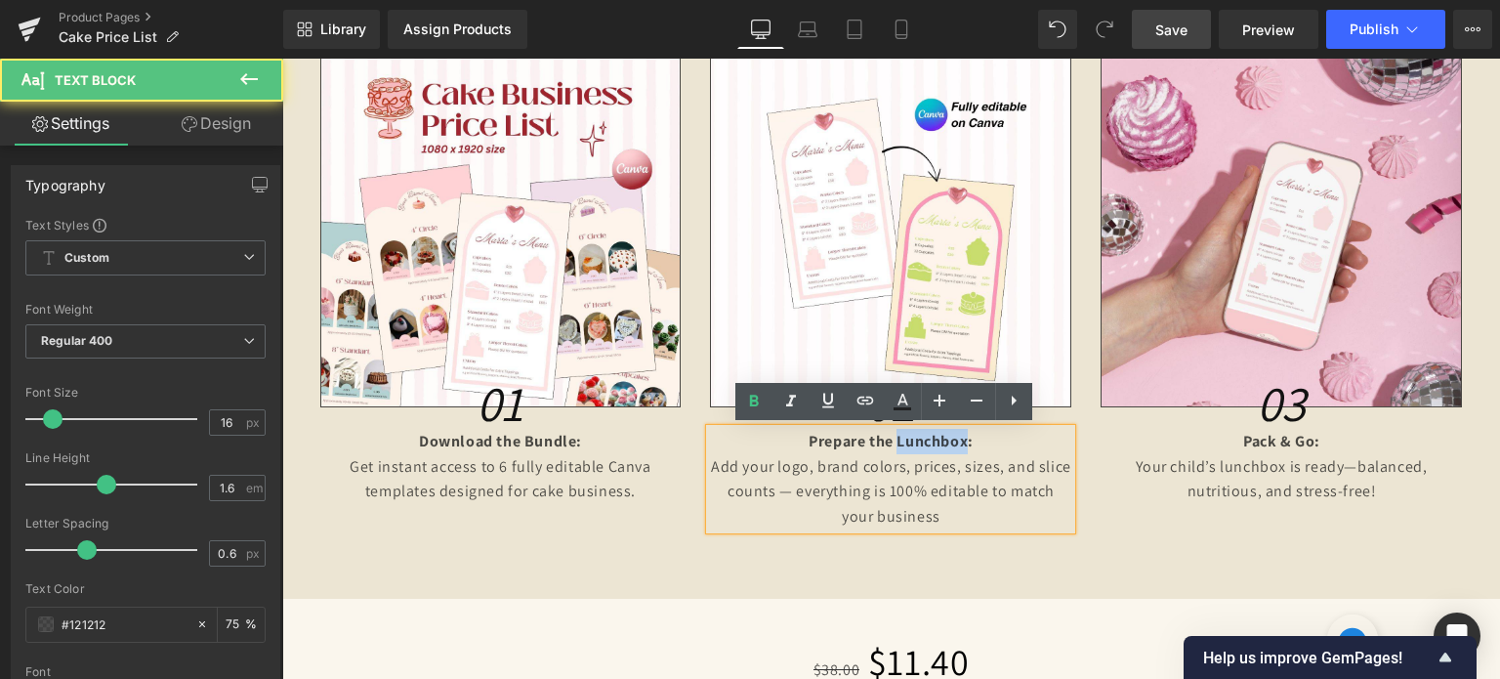
click at [918, 433] on b "Prepare the Lunchbox:" at bounding box center [891, 441] width 165 height 21
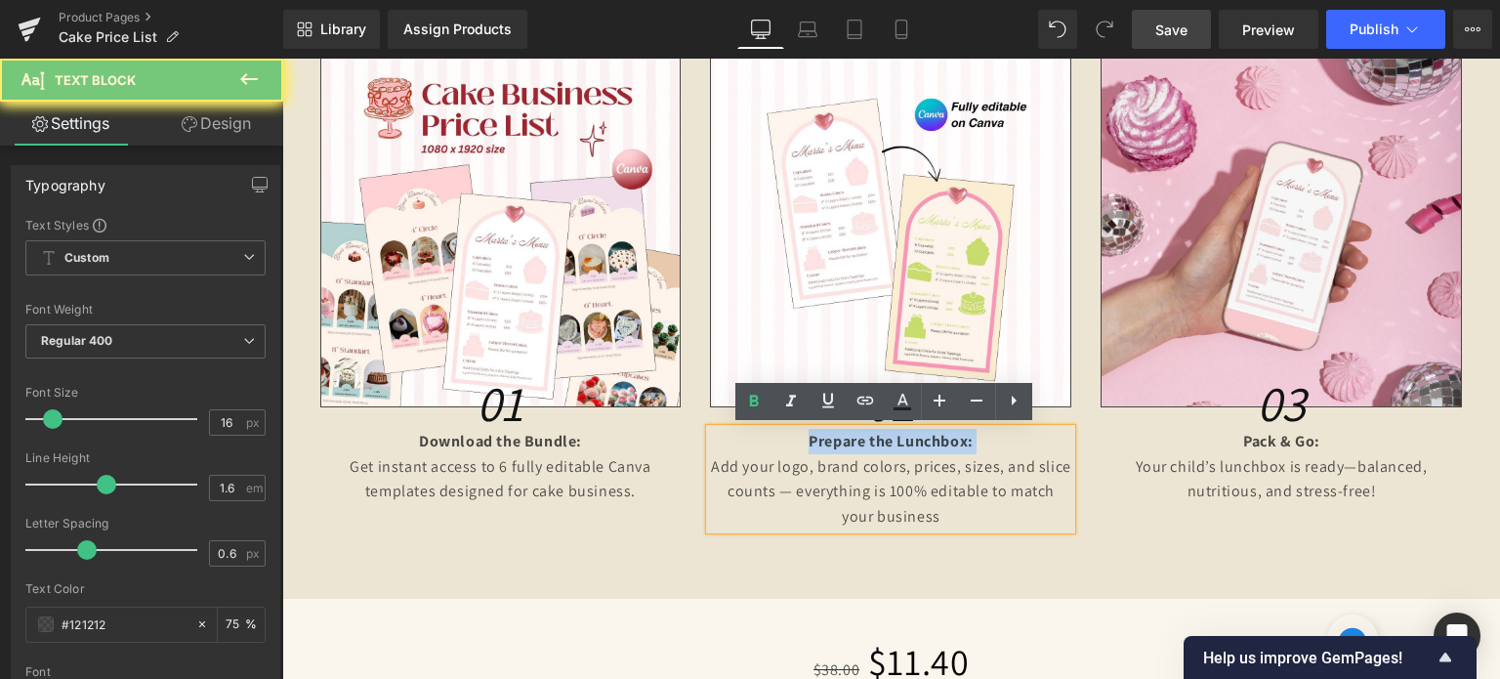
click at [918, 433] on b "Prepare the Lunchbox:" at bounding box center [891, 441] width 165 height 21
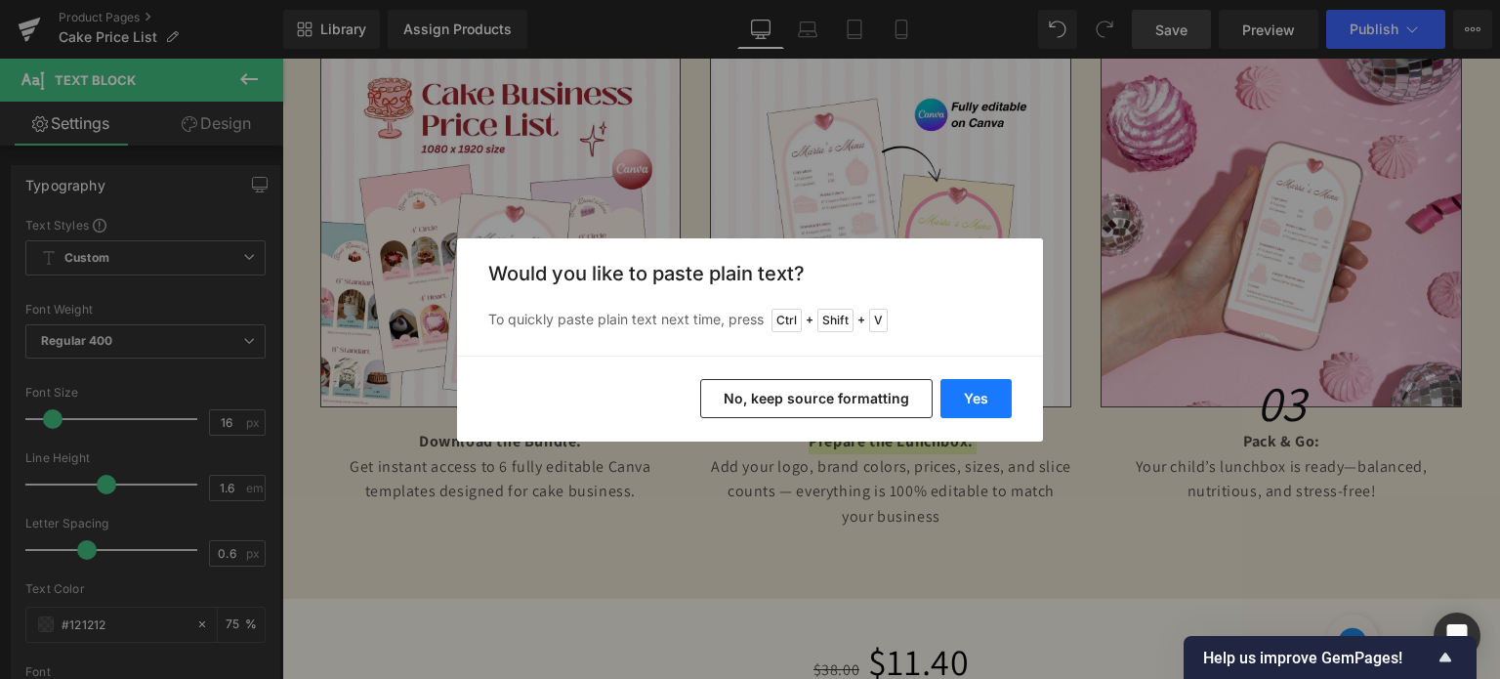
click at [973, 404] on button "Yes" at bounding box center [976, 398] width 71 height 39
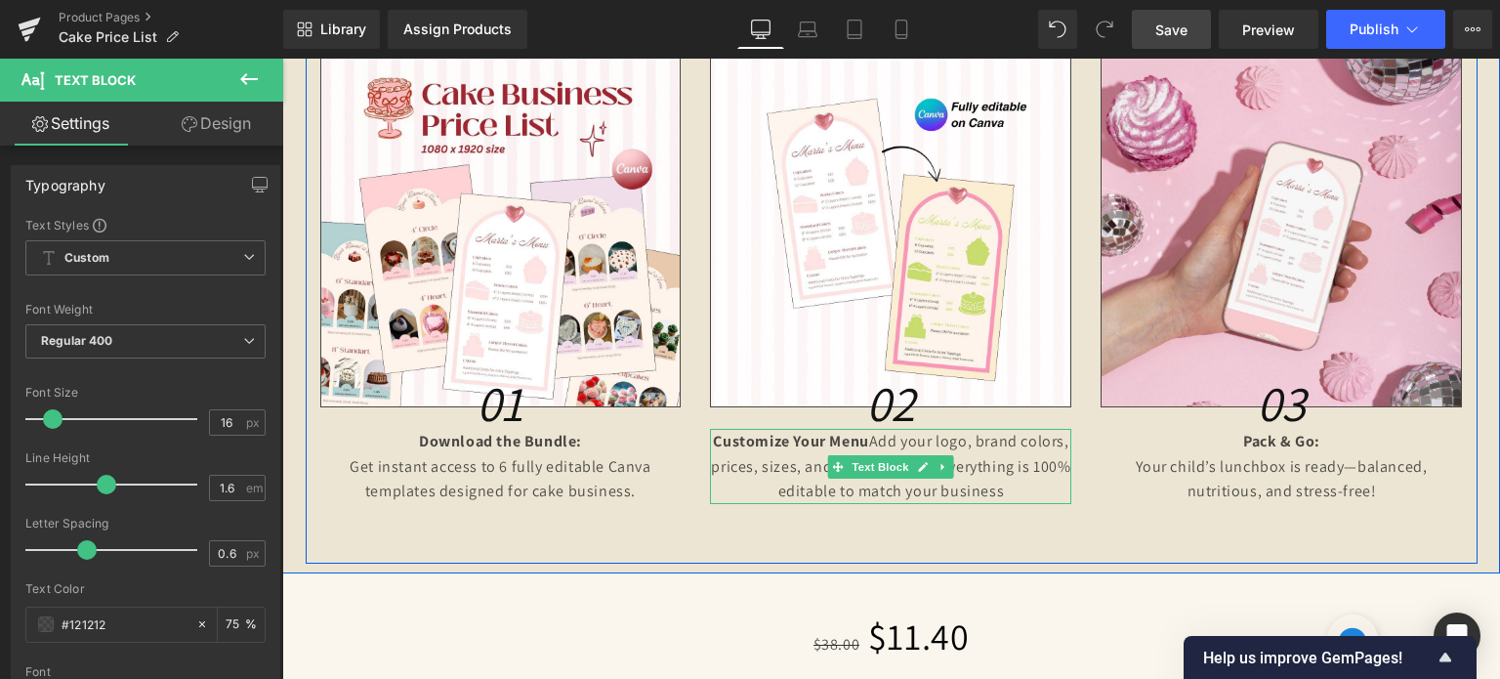
click at [860, 439] on b "Customize Your Menu" at bounding box center [790, 441] width 155 height 21
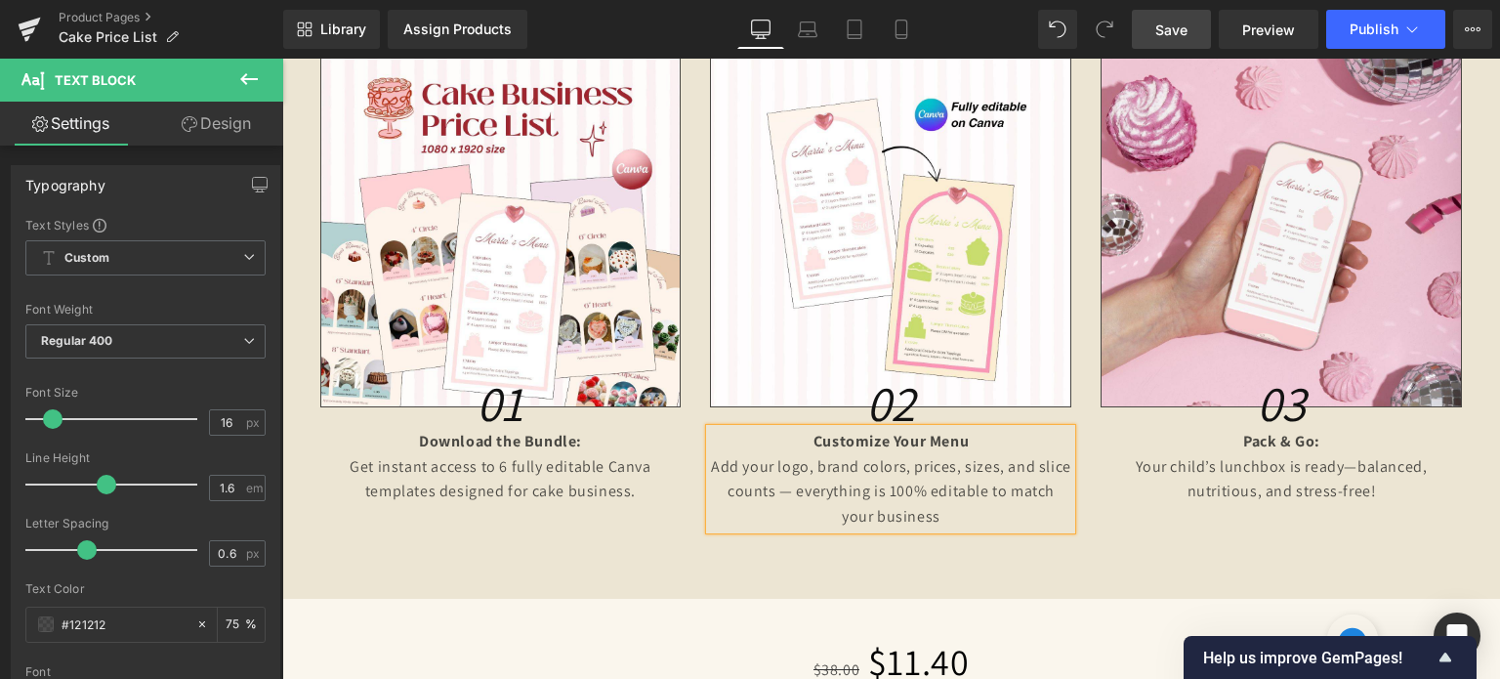
click at [966, 436] on p "Customize Your Menu" at bounding box center [890, 441] width 361 height 25
click at [1304, 467] on link at bounding box center [1314, 466] width 21 height 23
click at [1299, 467] on p "Your child’s lunchbox is ready—balanced, nutritious, and stress-free!" at bounding box center [1281, 479] width 361 height 50
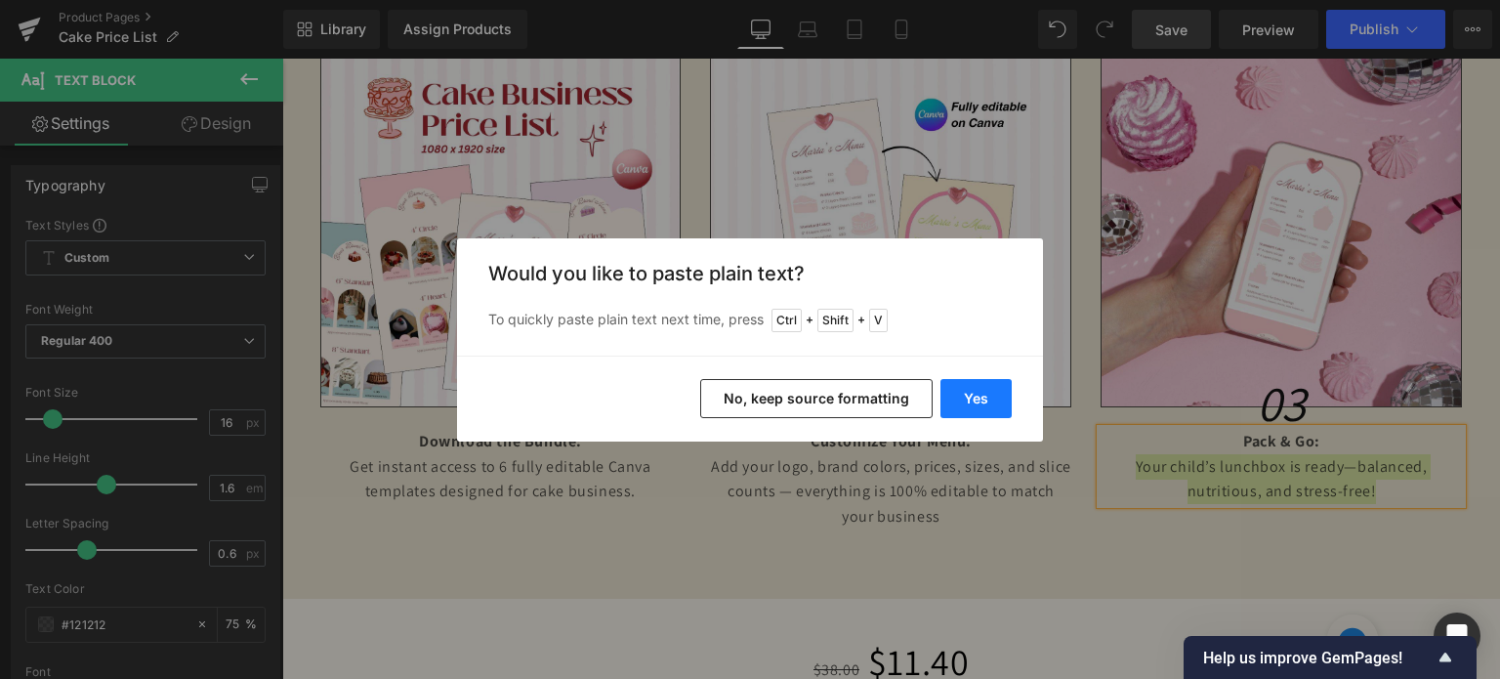
drag, startPoint x: 961, startPoint y: 401, endPoint x: 692, endPoint y: 340, distance: 276.5
click at [961, 401] on button "Yes" at bounding box center [976, 398] width 71 height 39
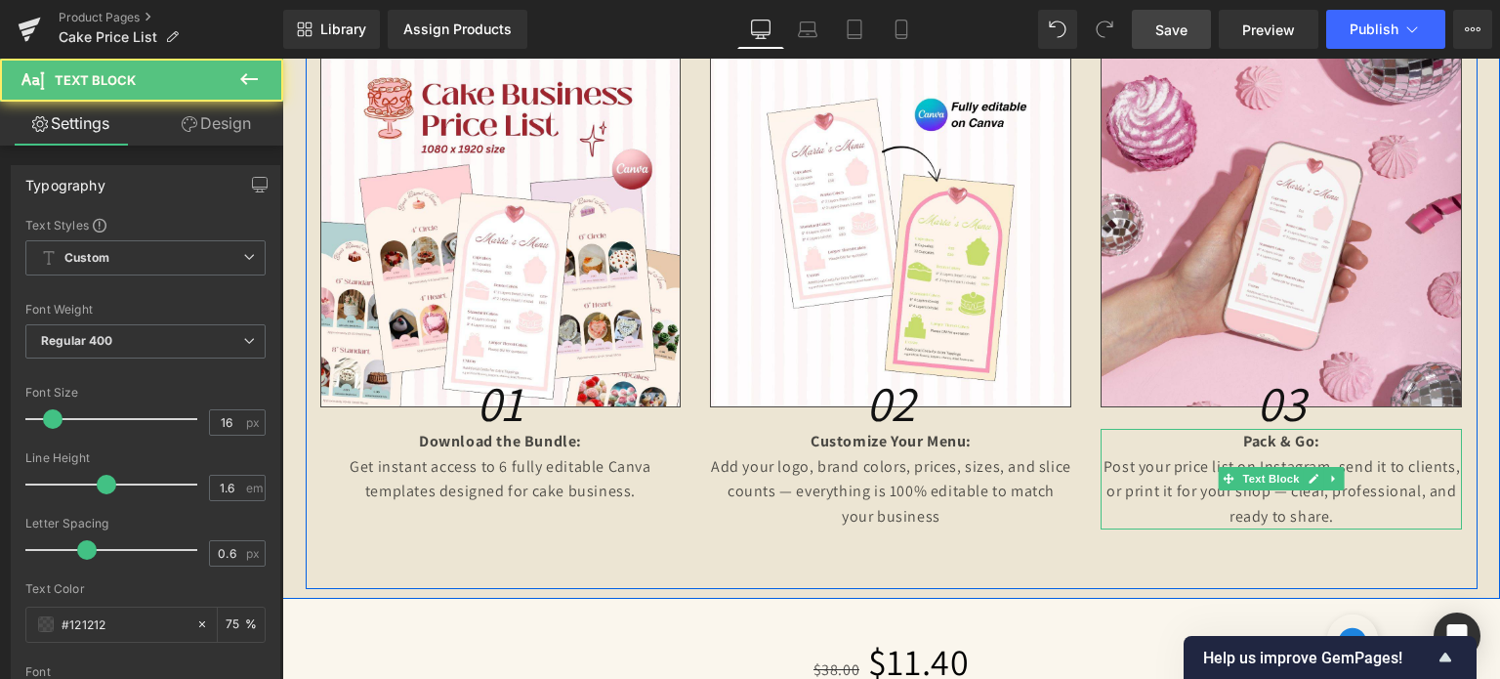
click at [1328, 504] on p "Post your price list on Instagram, send it to clients, or print it for your sho…" at bounding box center [1281, 491] width 361 height 75
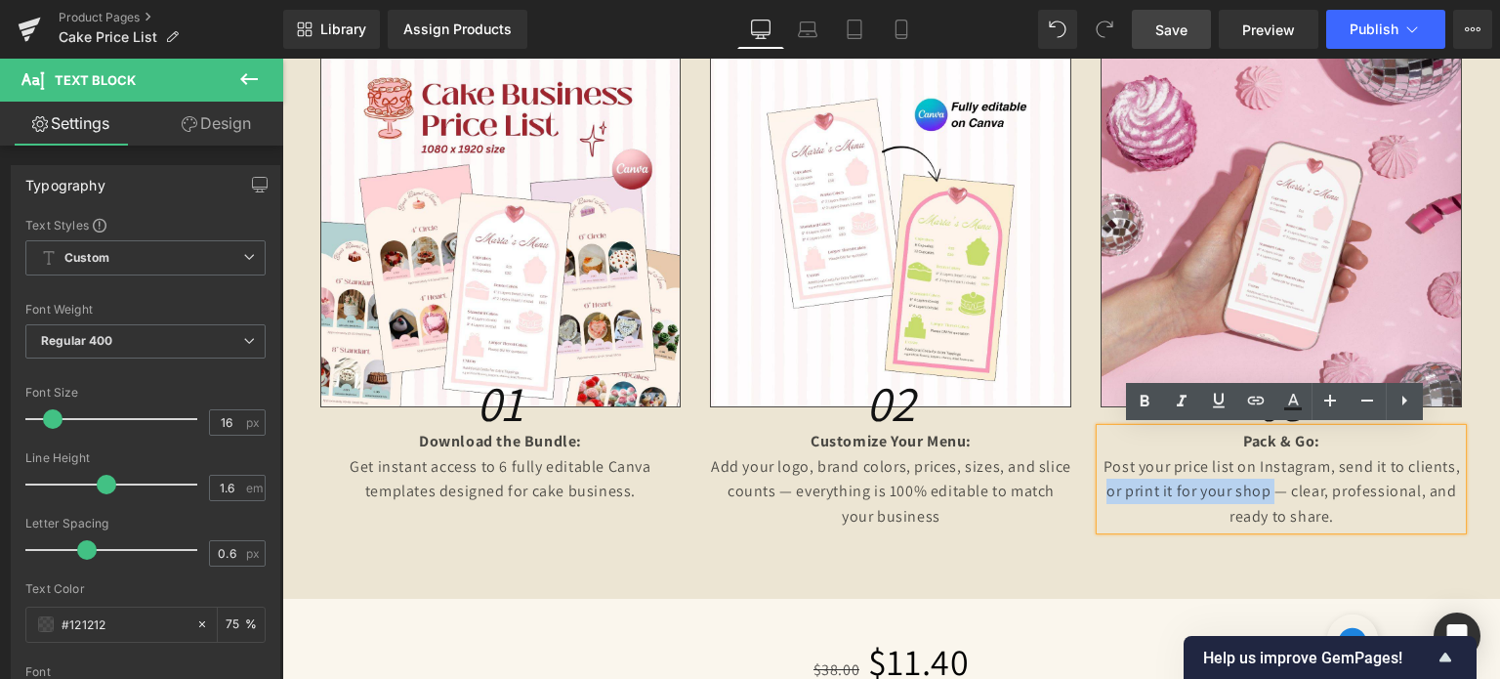
drag, startPoint x: 1098, startPoint y: 492, endPoint x: 1270, endPoint y: 491, distance: 171.9
click at [1270, 491] on p "Post your price list on Instagram, send it to clients, or print it for your sho…" at bounding box center [1281, 491] width 361 height 75
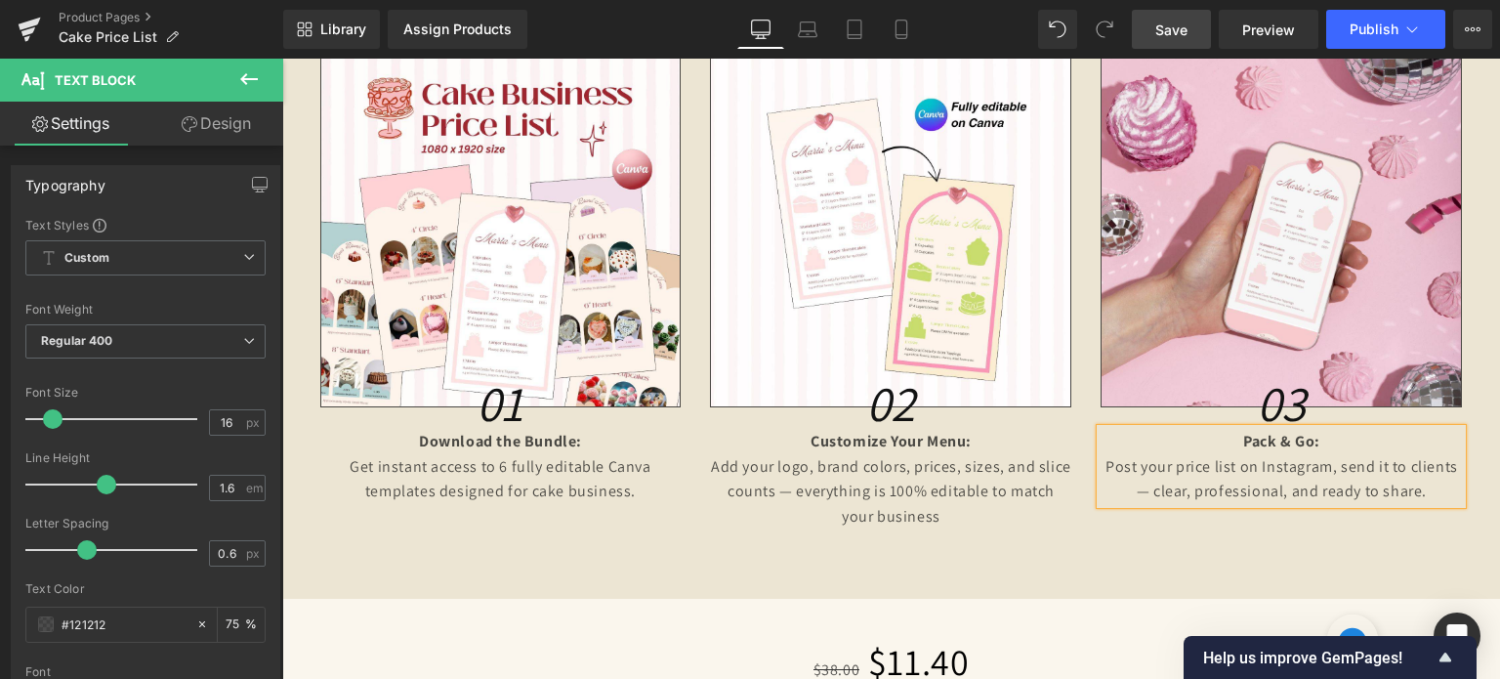
click at [1283, 438] on strong "Pack & Go:" at bounding box center [1281, 441] width 77 height 21
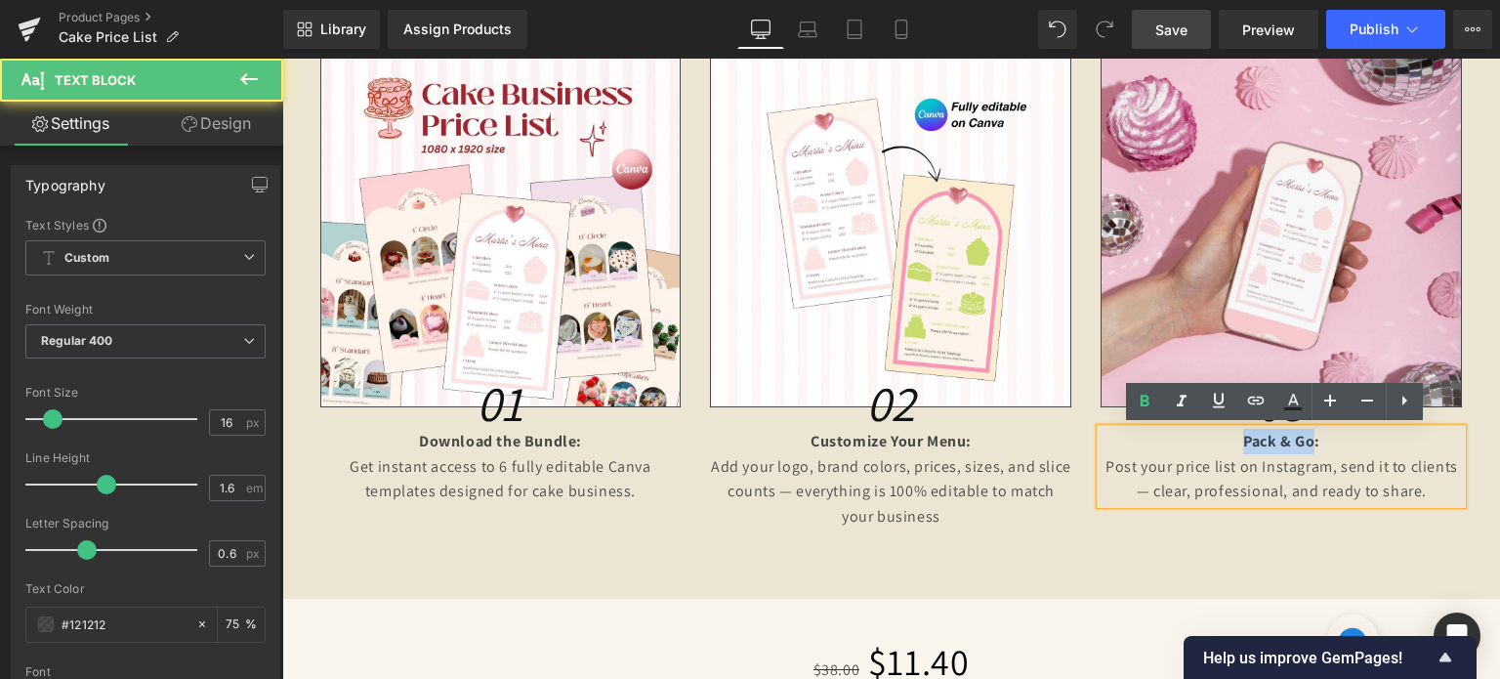
drag, startPoint x: 1305, startPoint y: 437, endPoint x: 1238, endPoint y: 439, distance: 67.4
click at [1243, 439] on strong "Pack & Go:" at bounding box center [1281, 441] width 77 height 21
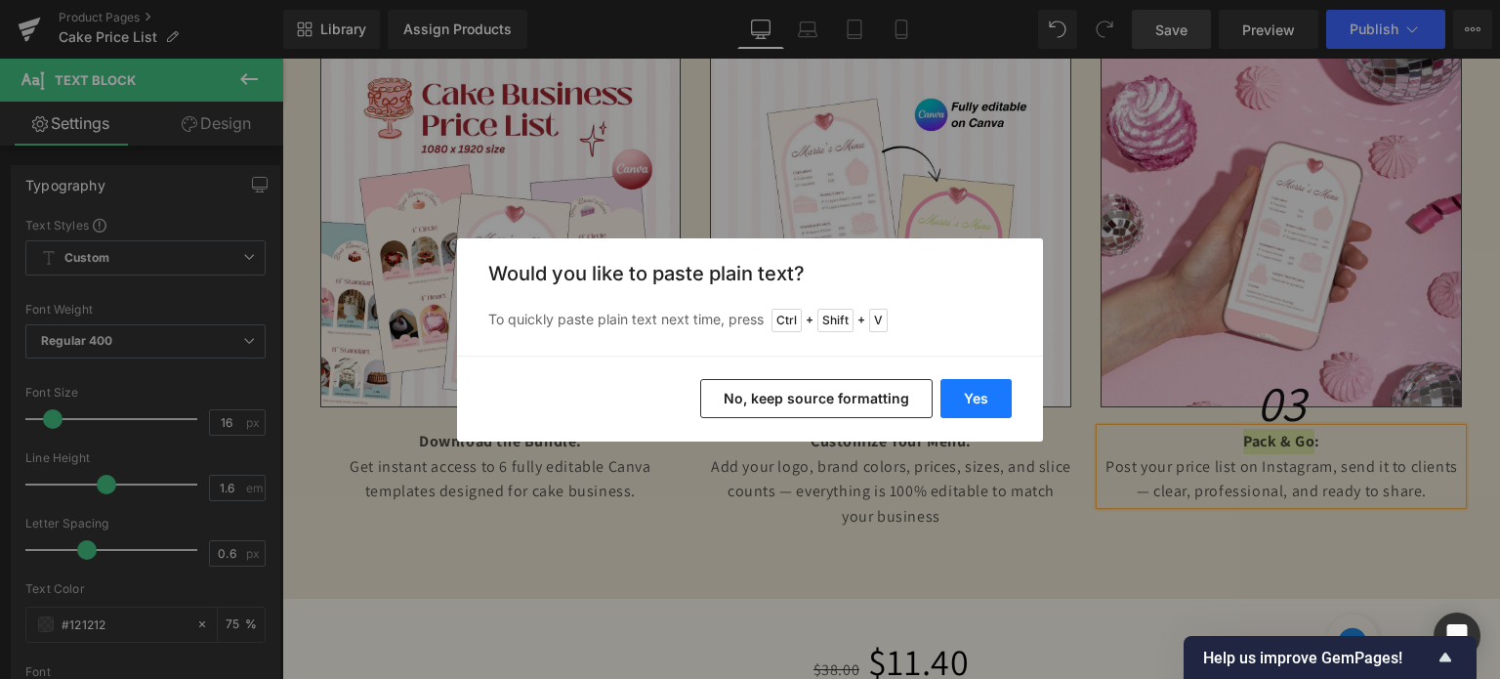
click at [984, 405] on button "Yes" at bounding box center [976, 398] width 71 height 39
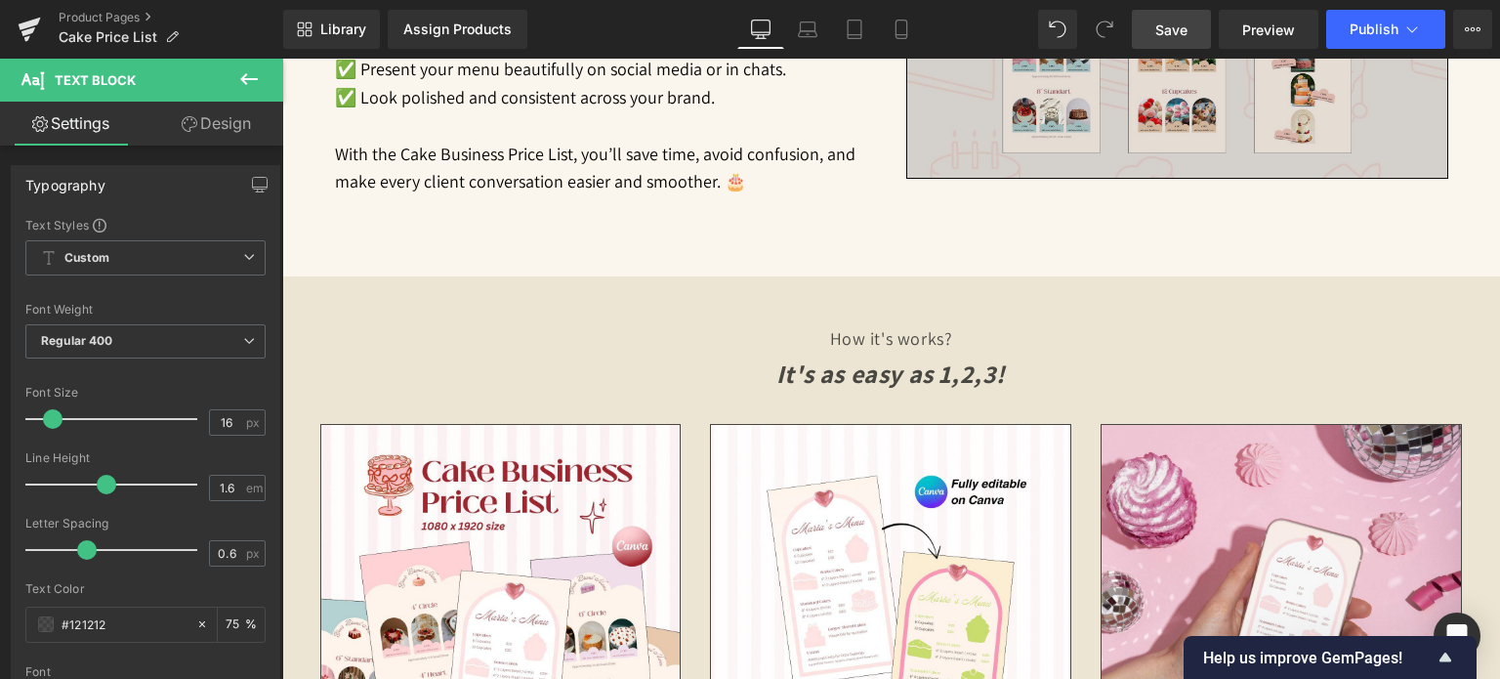
scroll to position [1084, 0]
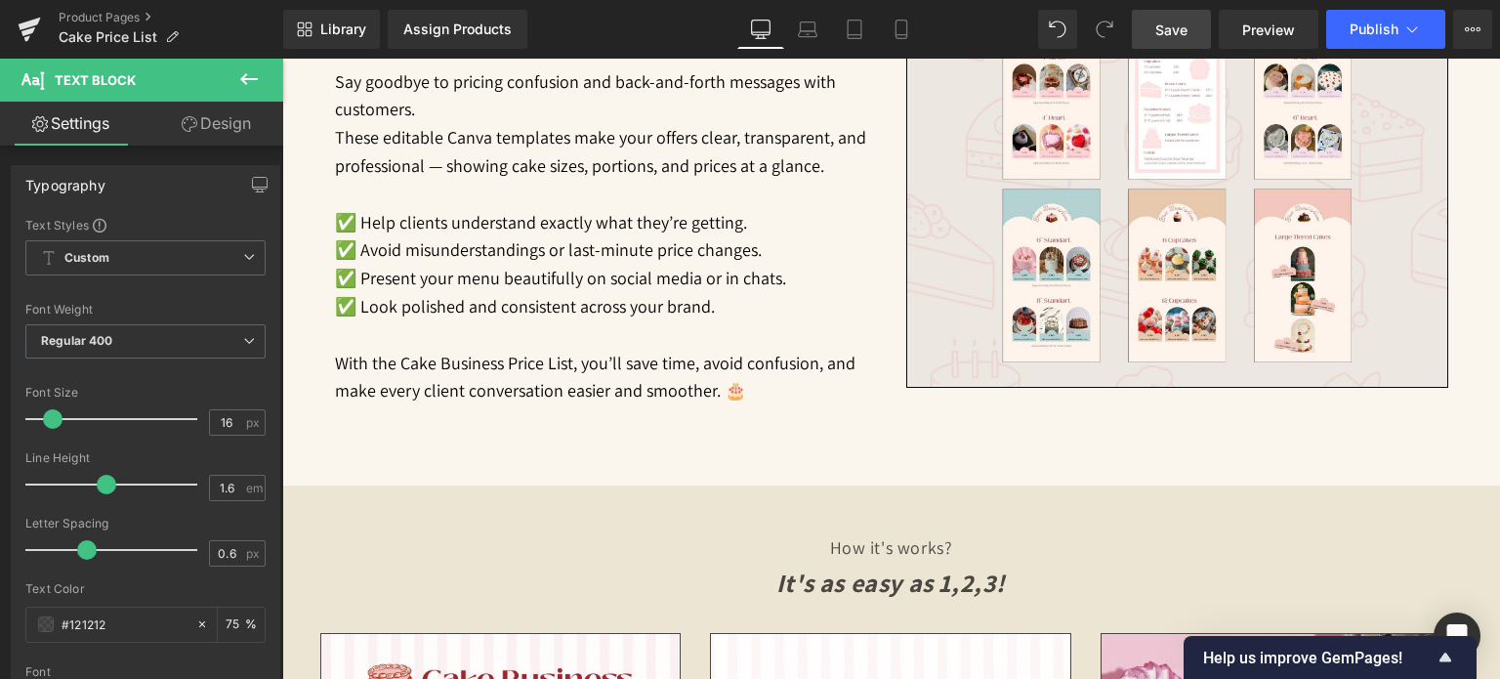
drag, startPoint x: 1150, startPoint y: 32, endPoint x: 503, endPoint y: 315, distance: 705.9
click at [1150, 32] on link "Save" at bounding box center [1171, 29] width 79 height 39
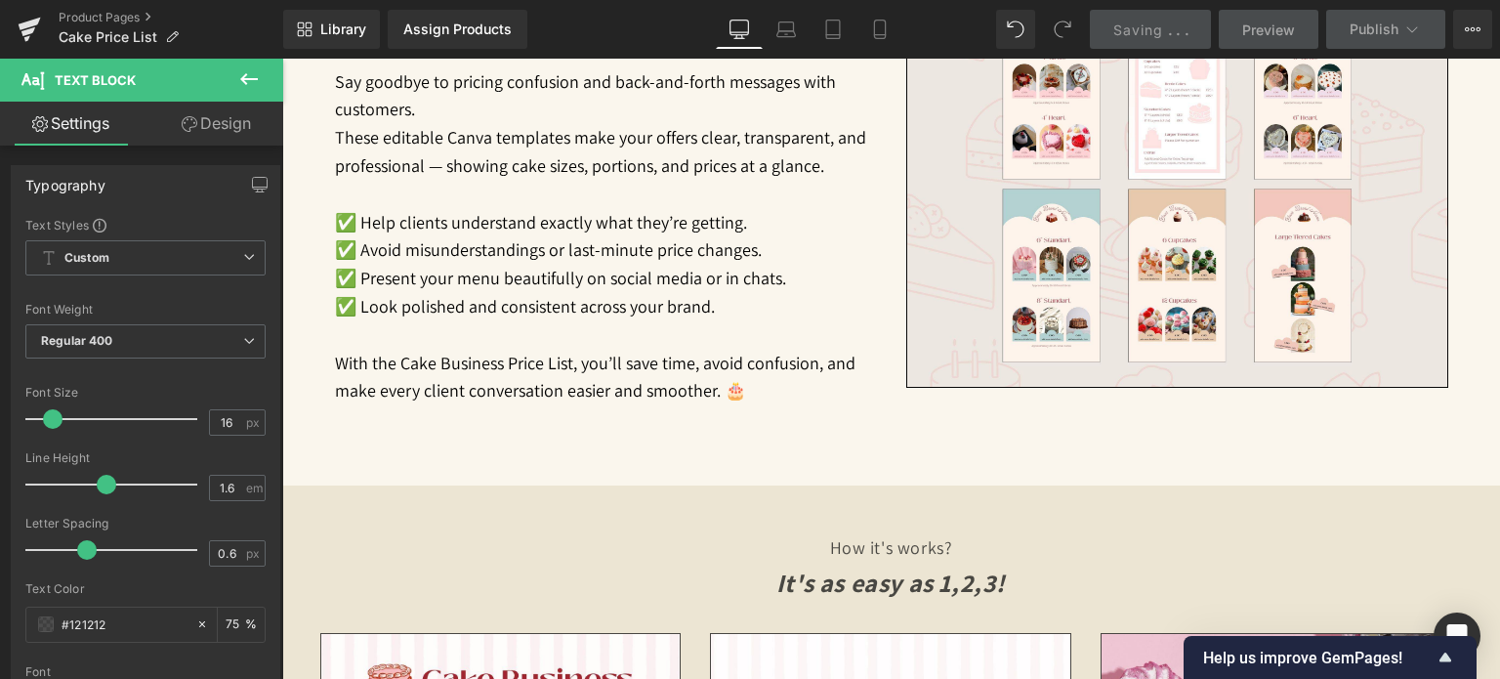
scroll to position [303, 0]
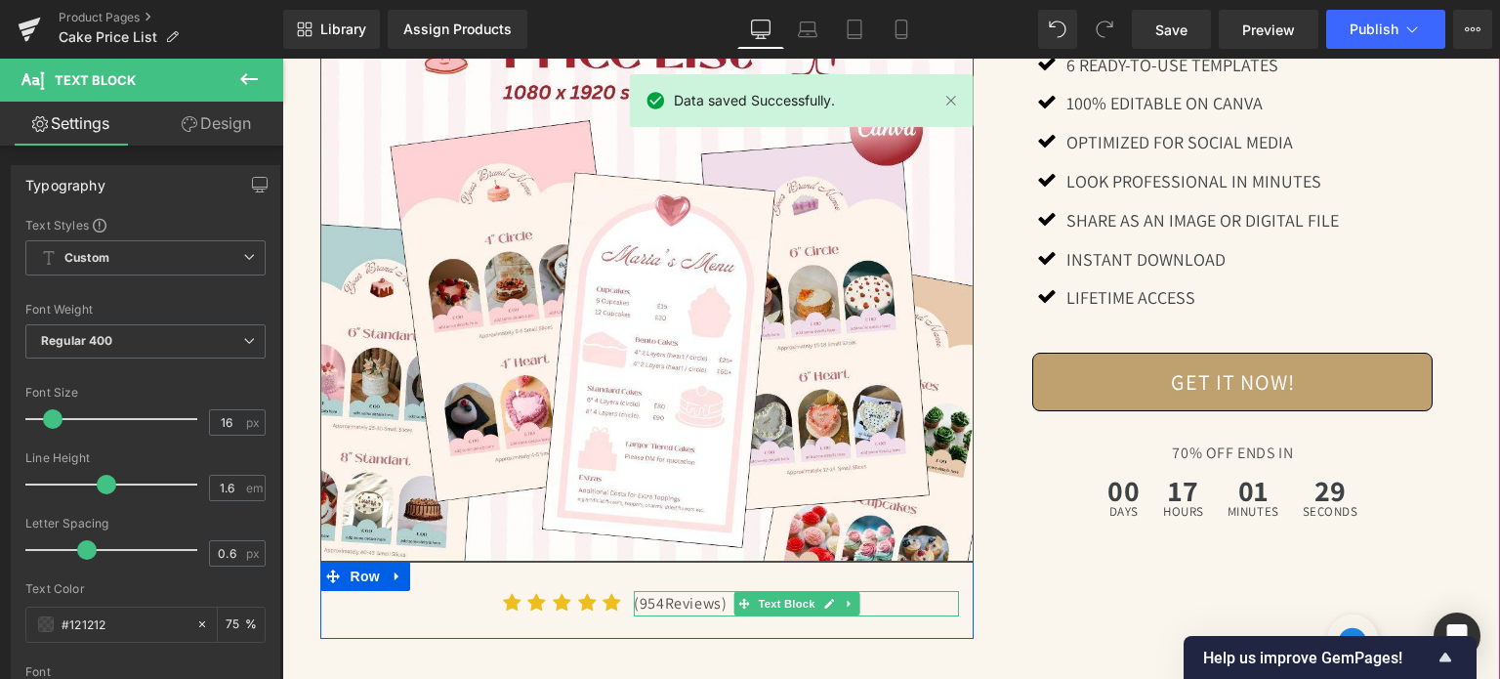
click at [652, 601] on p "(954Reviews)" at bounding box center [796, 603] width 325 height 25
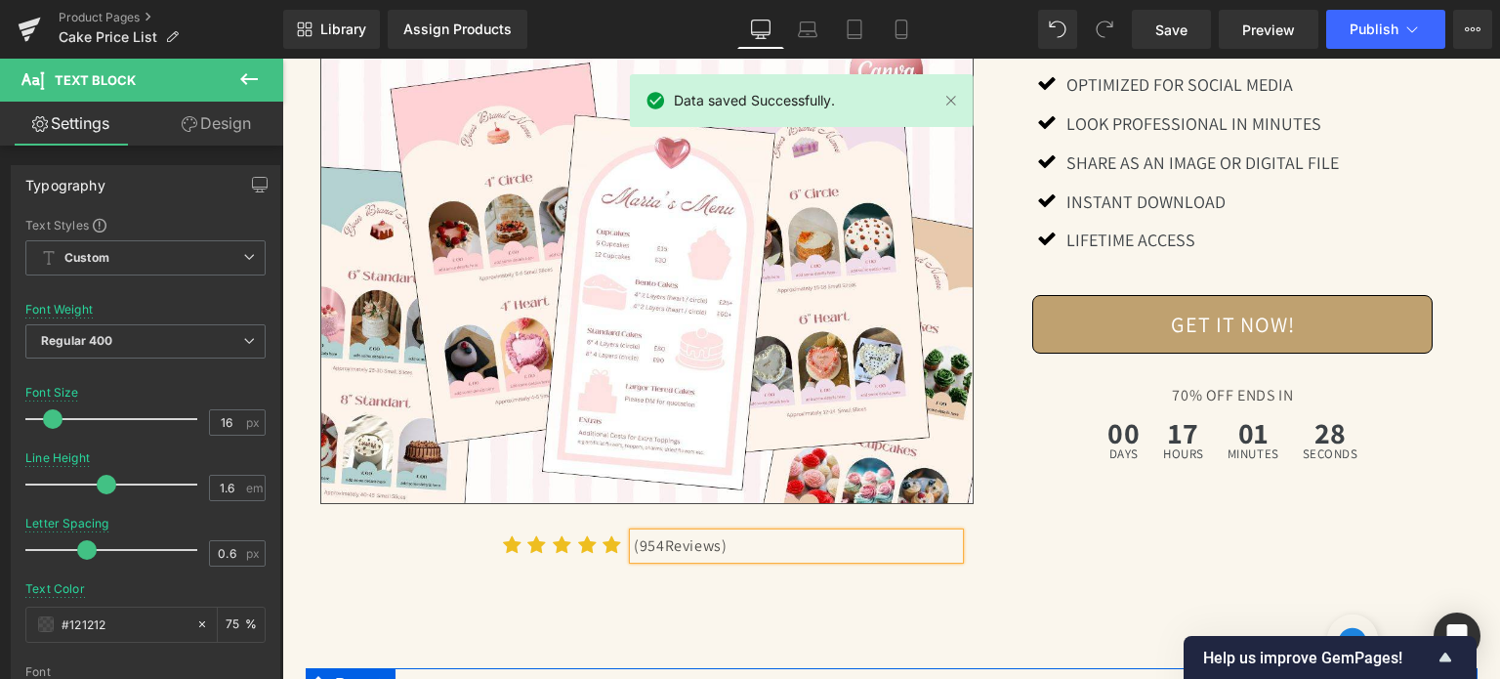
scroll to position [357, 0]
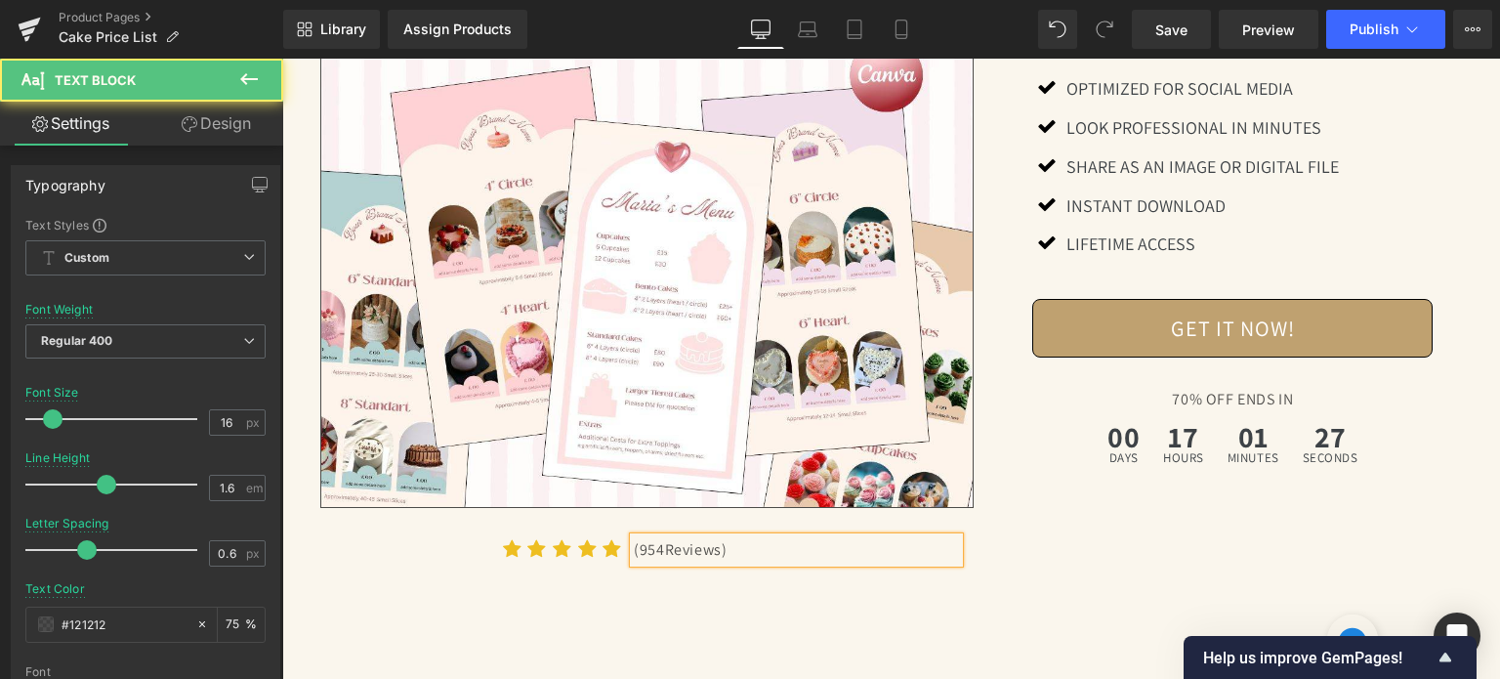
click at [653, 552] on p "(954Reviews)" at bounding box center [796, 549] width 325 height 25
drag, startPoint x: 633, startPoint y: 546, endPoint x: 652, endPoint y: 547, distance: 19.6
click at [652, 547] on p "(954 Reviews)" at bounding box center [796, 549] width 325 height 25
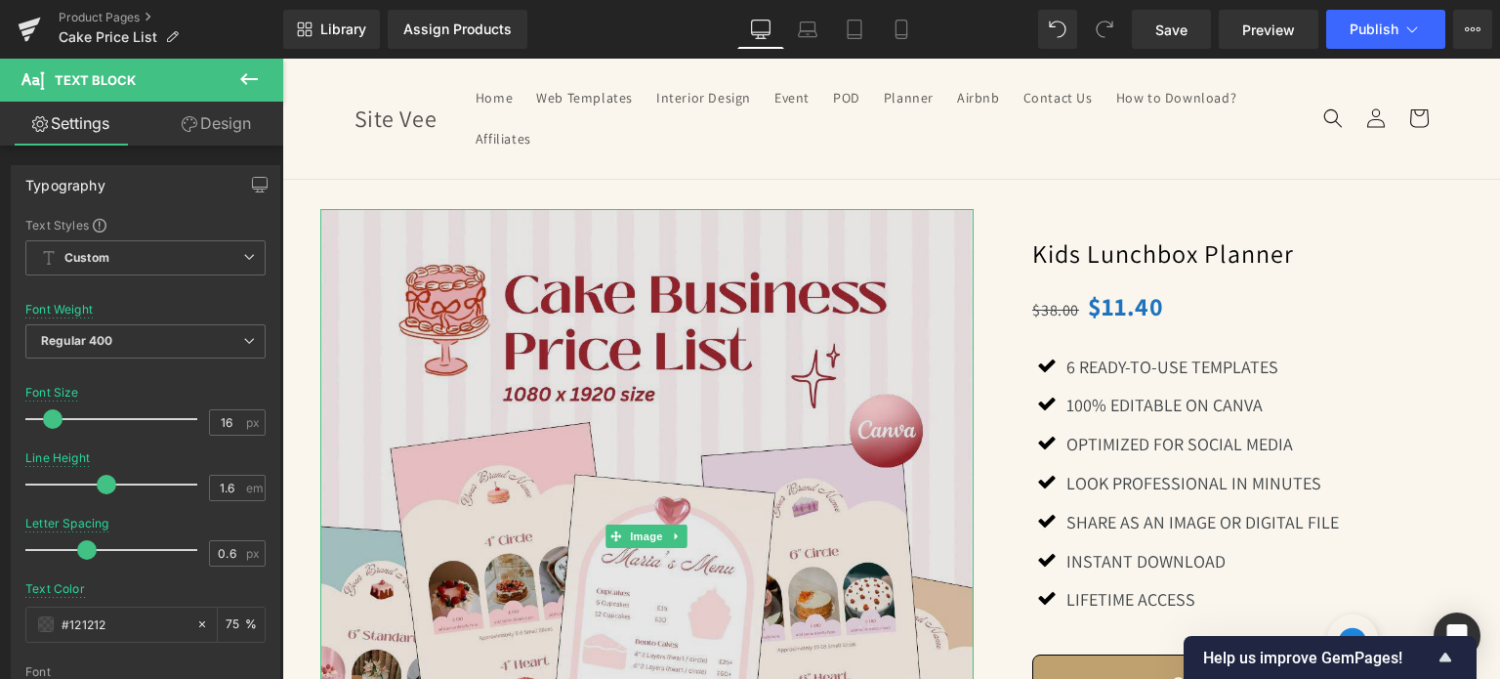
scroll to position [0, 0]
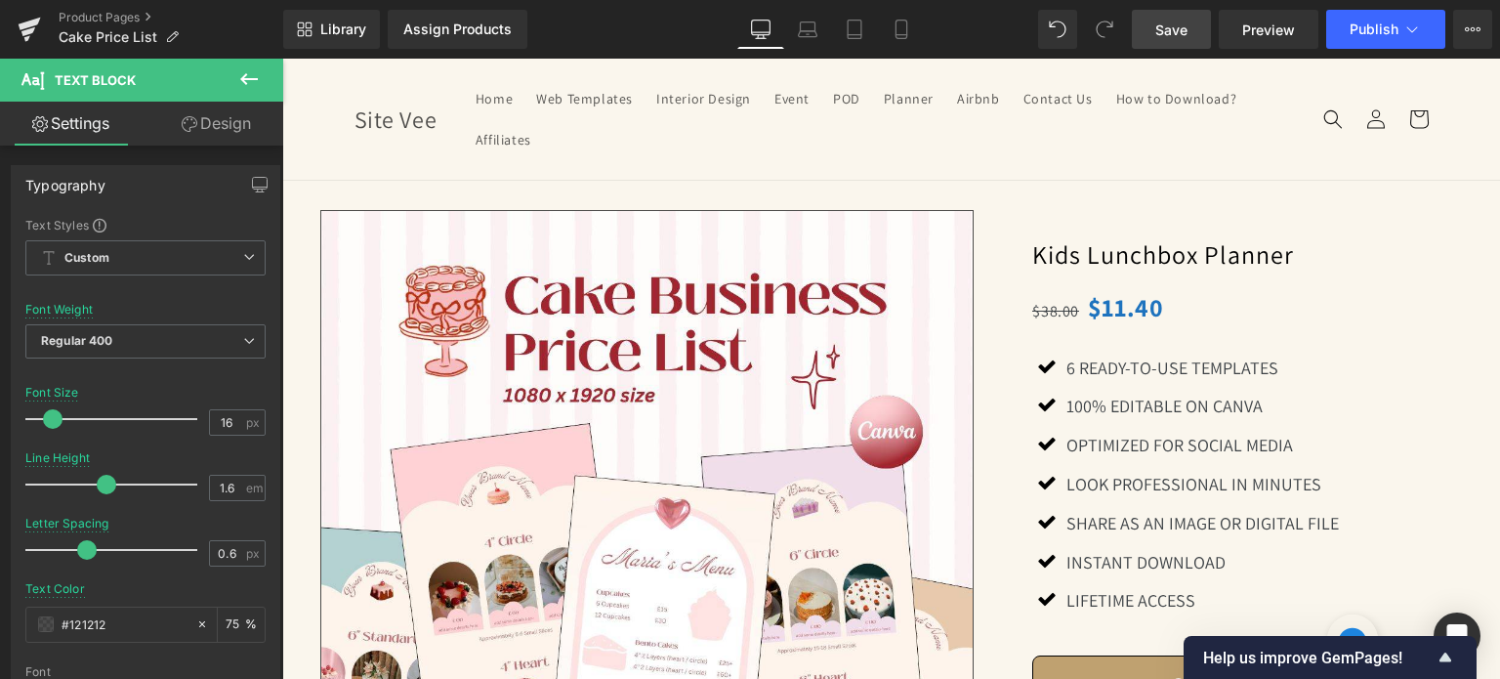
click at [1187, 27] on span "Save" at bounding box center [1172, 30] width 32 height 21
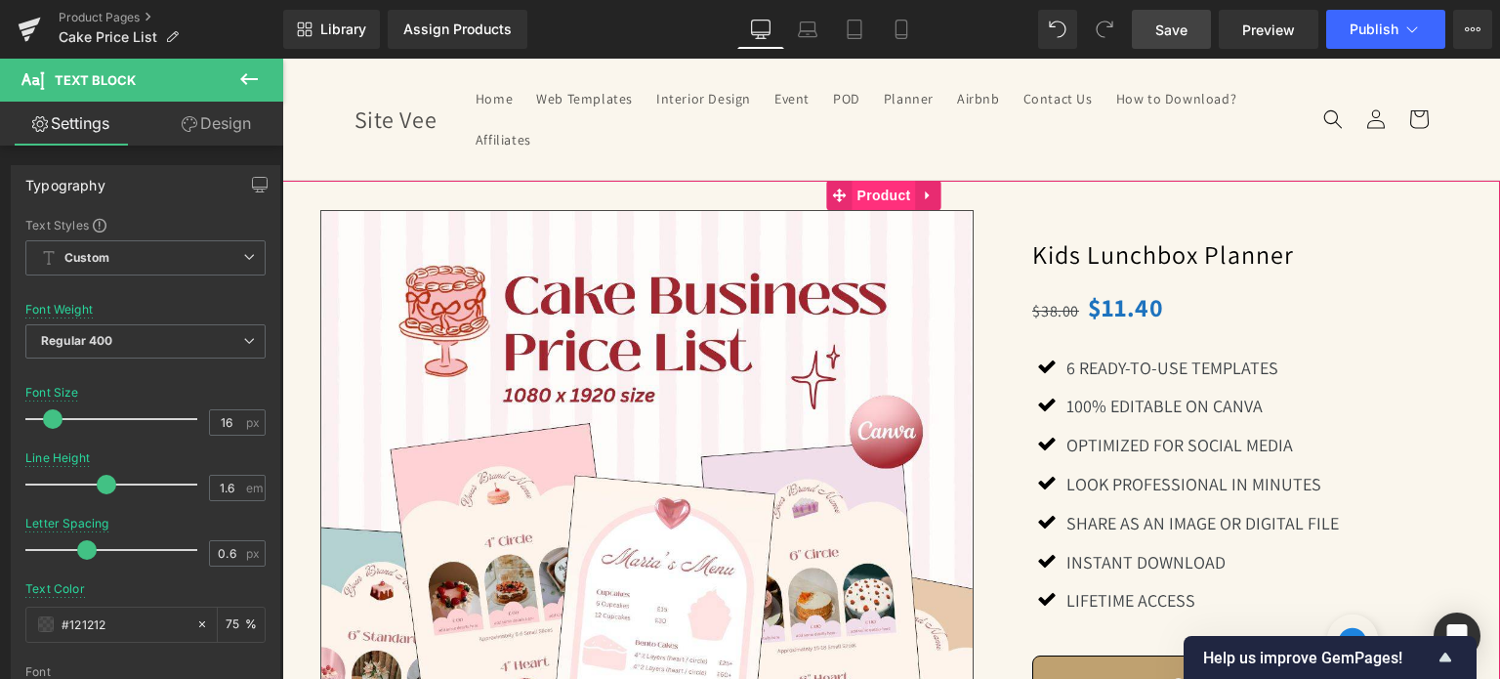
click at [887, 192] on span "Product" at bounding box center [884, 195] width 63 height 29
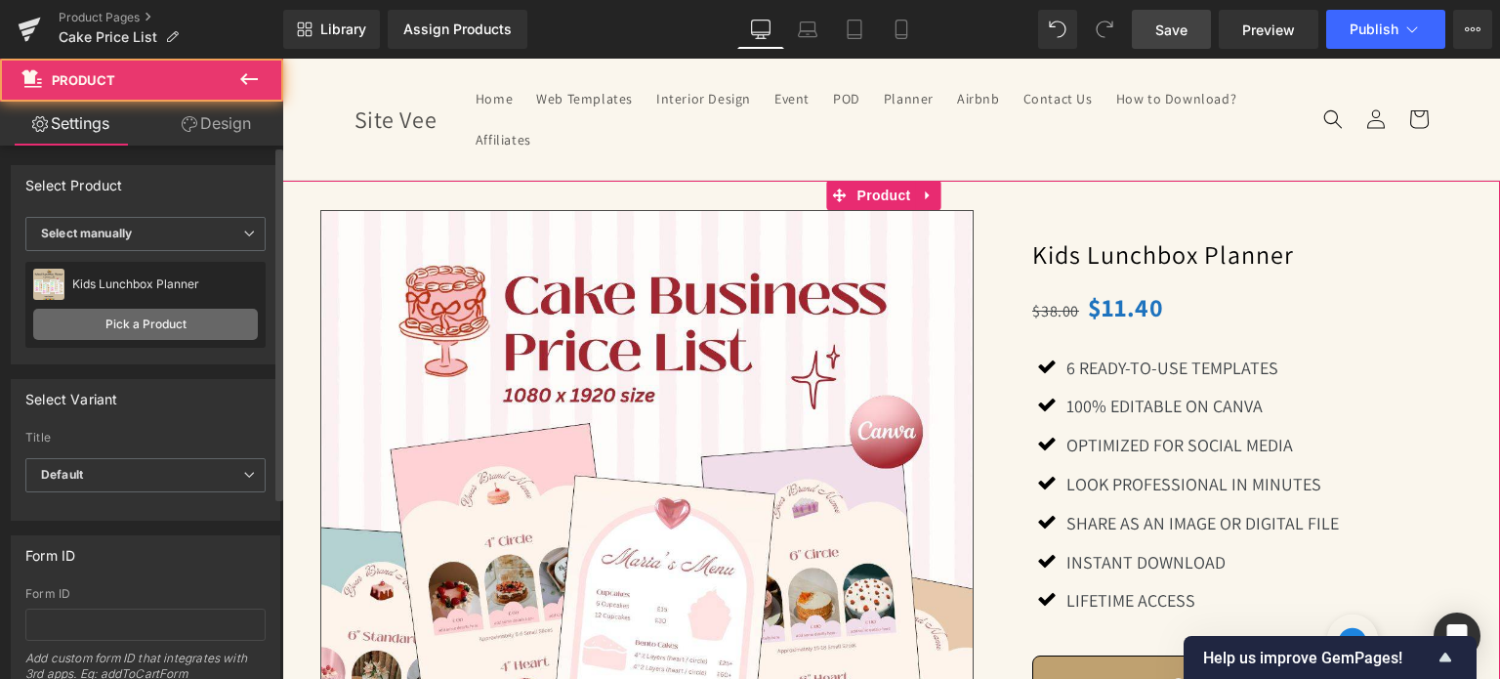
click at [152, 322] on link "Pick a Product" at bounding box center [145, 324] width 225 height 31
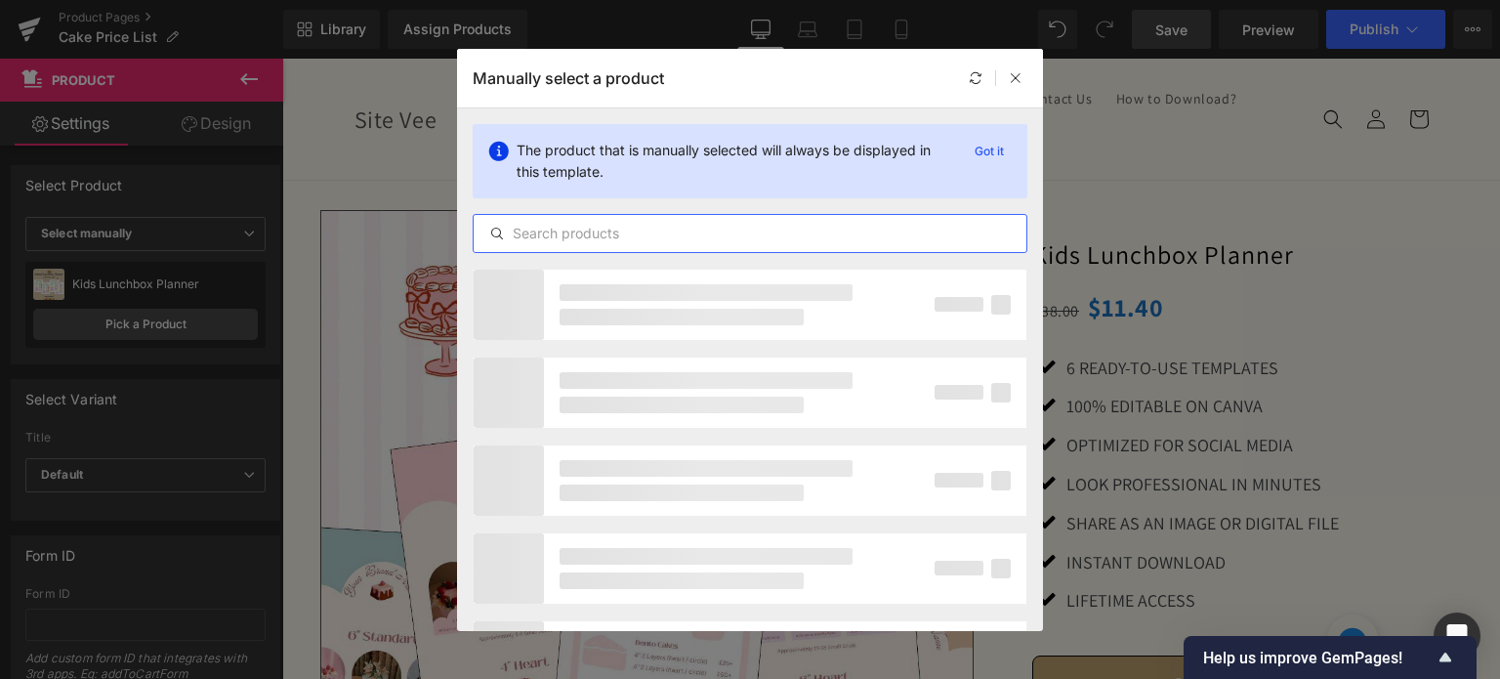
click at [591, 241] on input "text" at bounding box center [750, 233] width 553 height 23
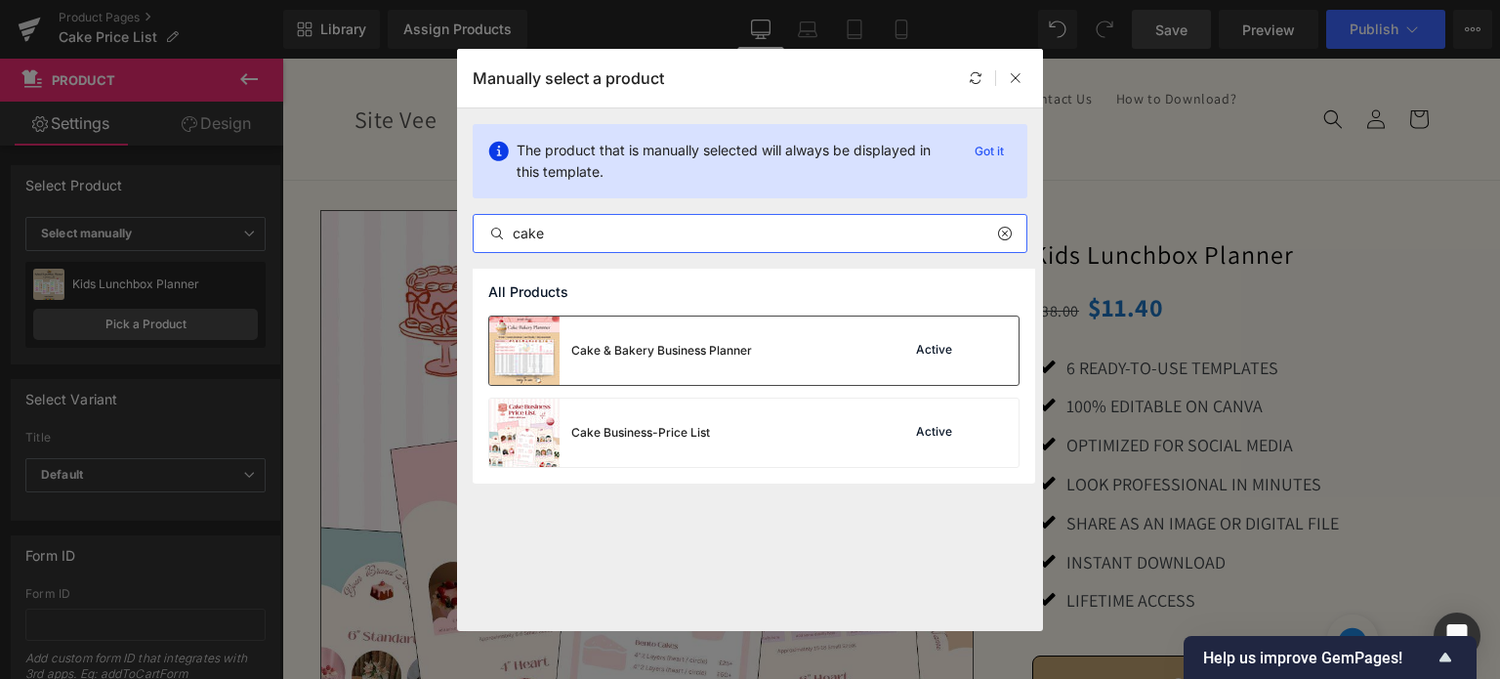
type input "cake"
click at [664, 351] on div "Cake & Bakery Business Planner" at bounding box center [661, 351] width 181 height 18
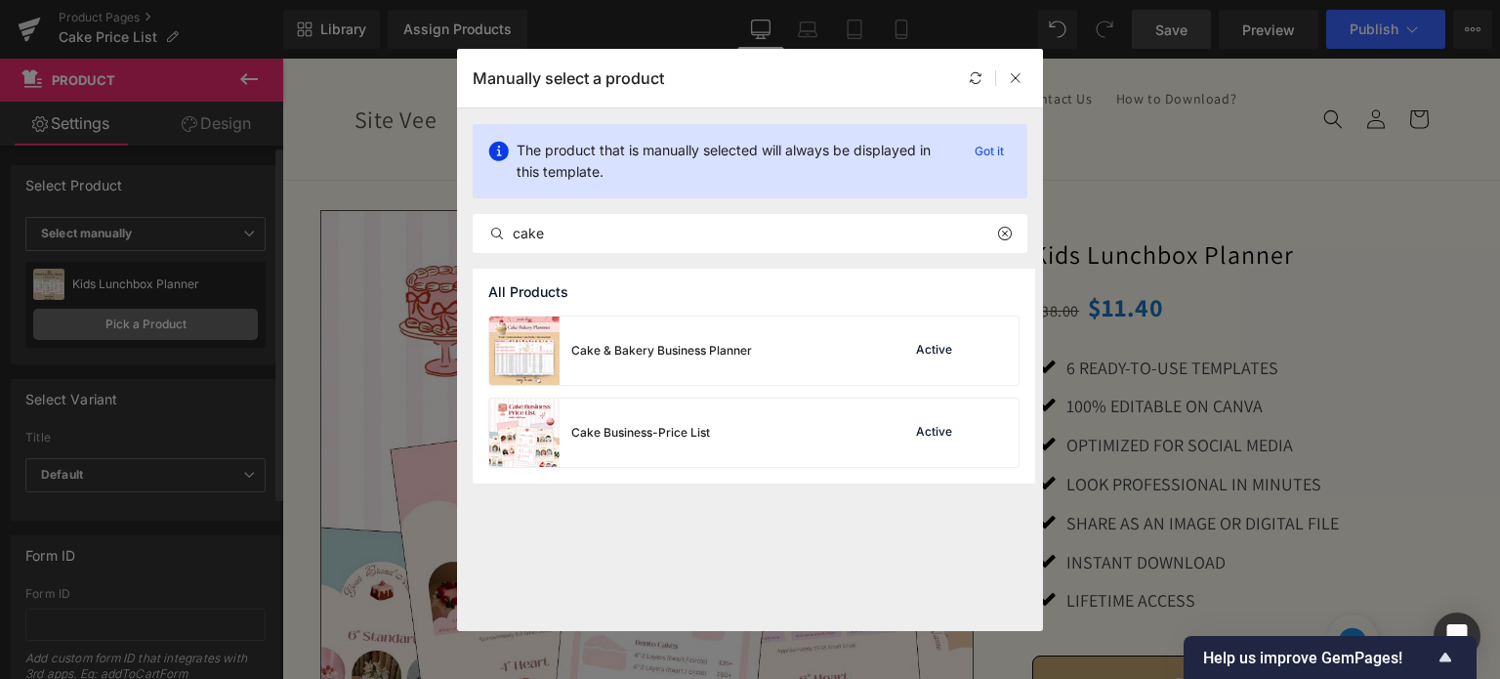
click at [191, 319] on link "Pick a Product" at bounding box center [145, 324] width 225 height 31
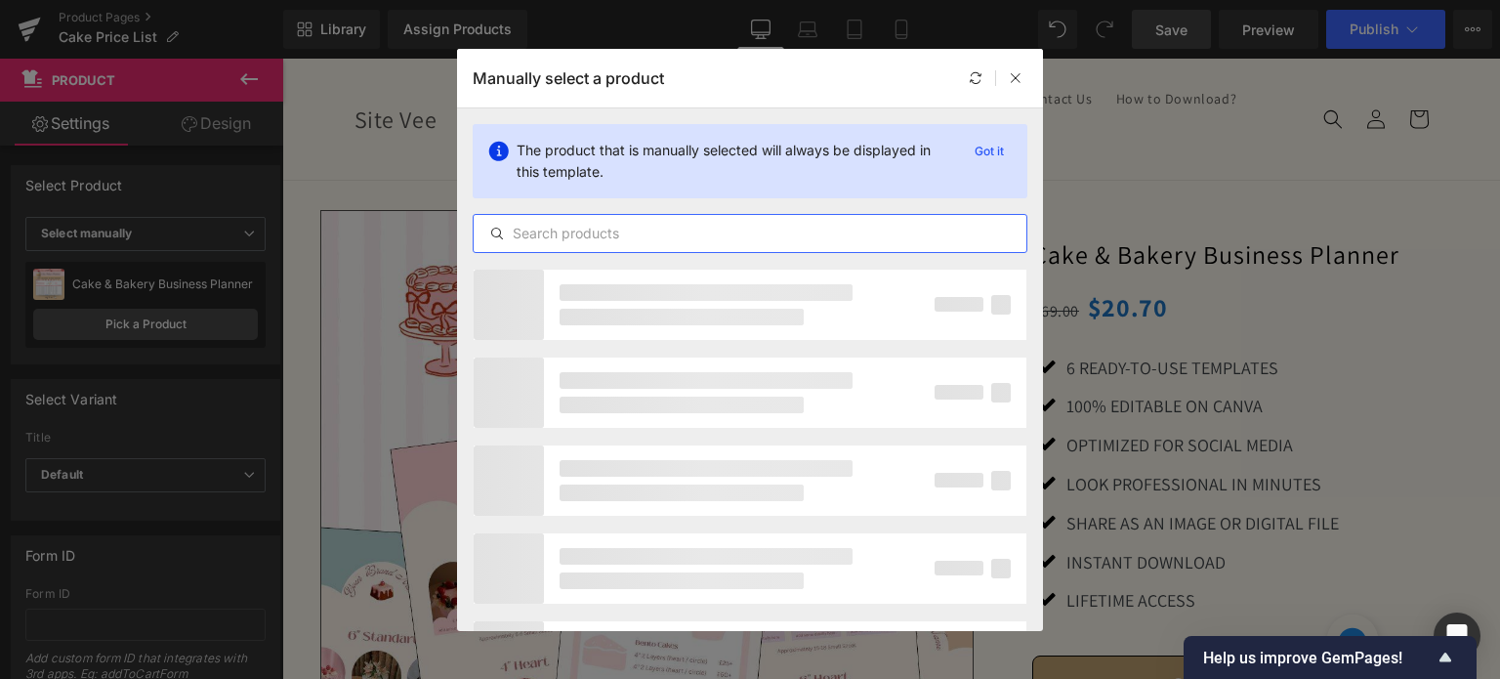
click at [666, 236] on input "text" at bounding box center [750, 233] width 553 height 23
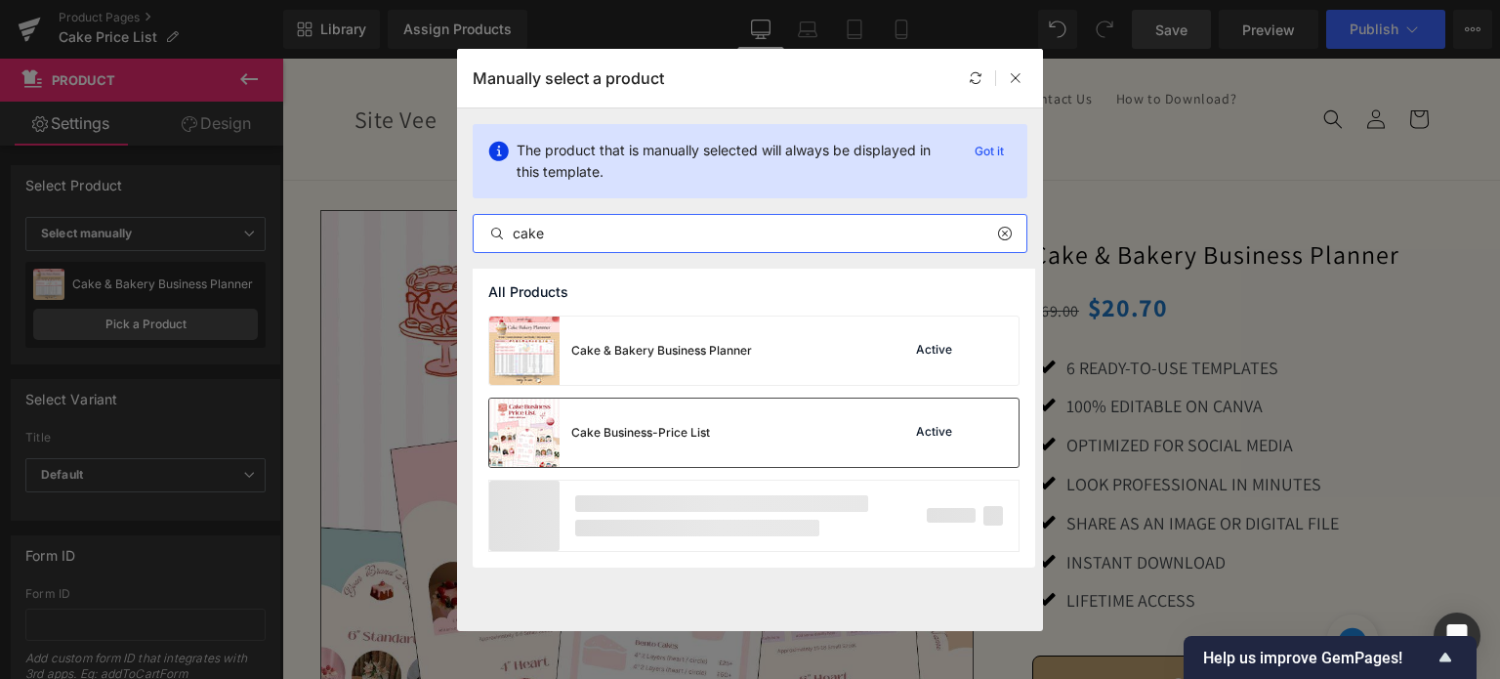
type input "cake"
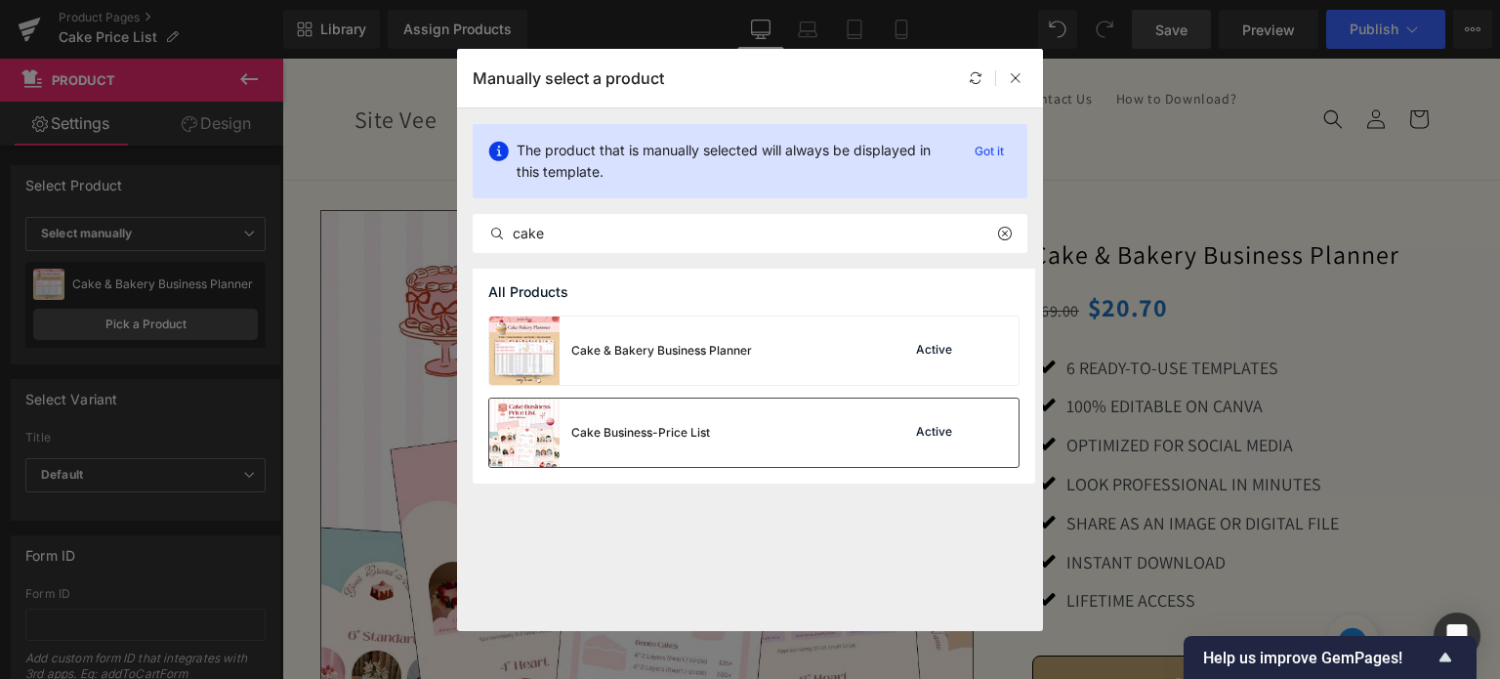
click at [676, 436] on div "Cake Business-Price List" at bounding box center [640, 433] width 139 height 18
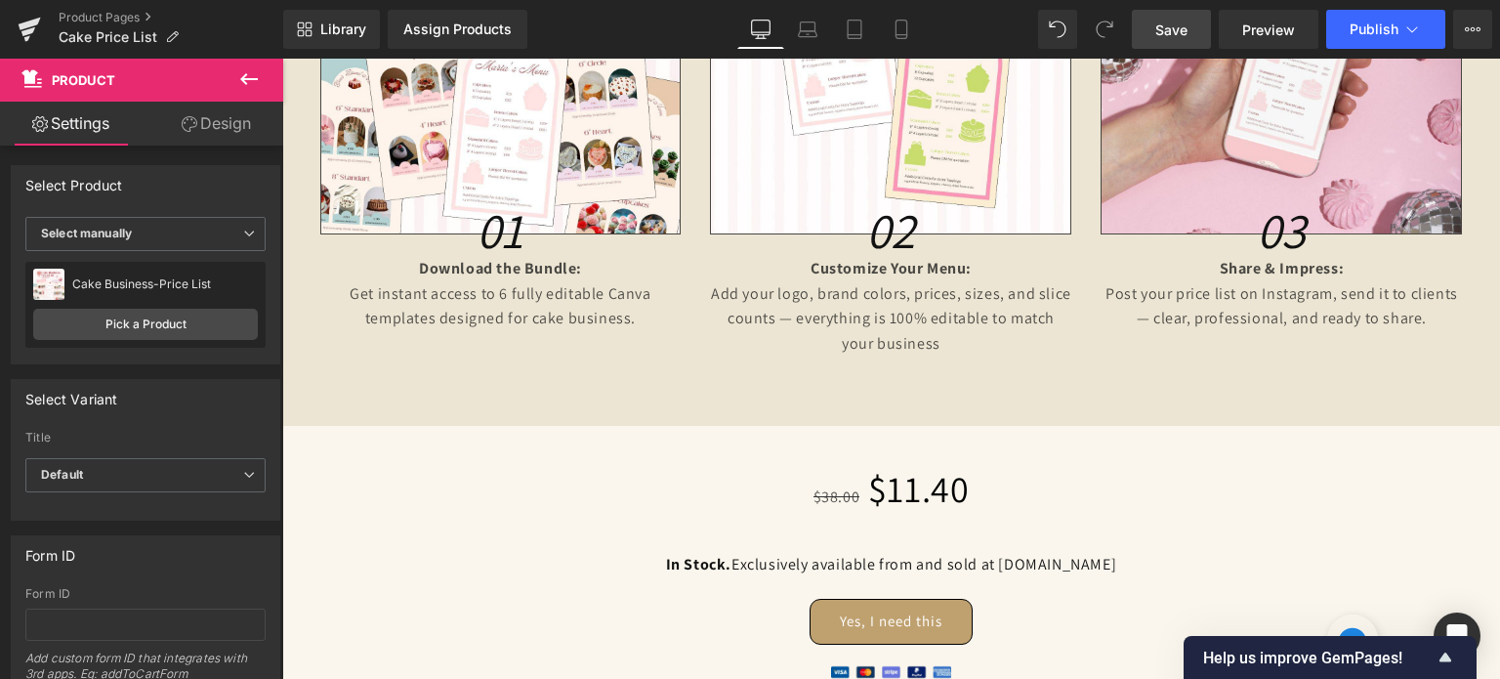
scroll to position [1856, 0]
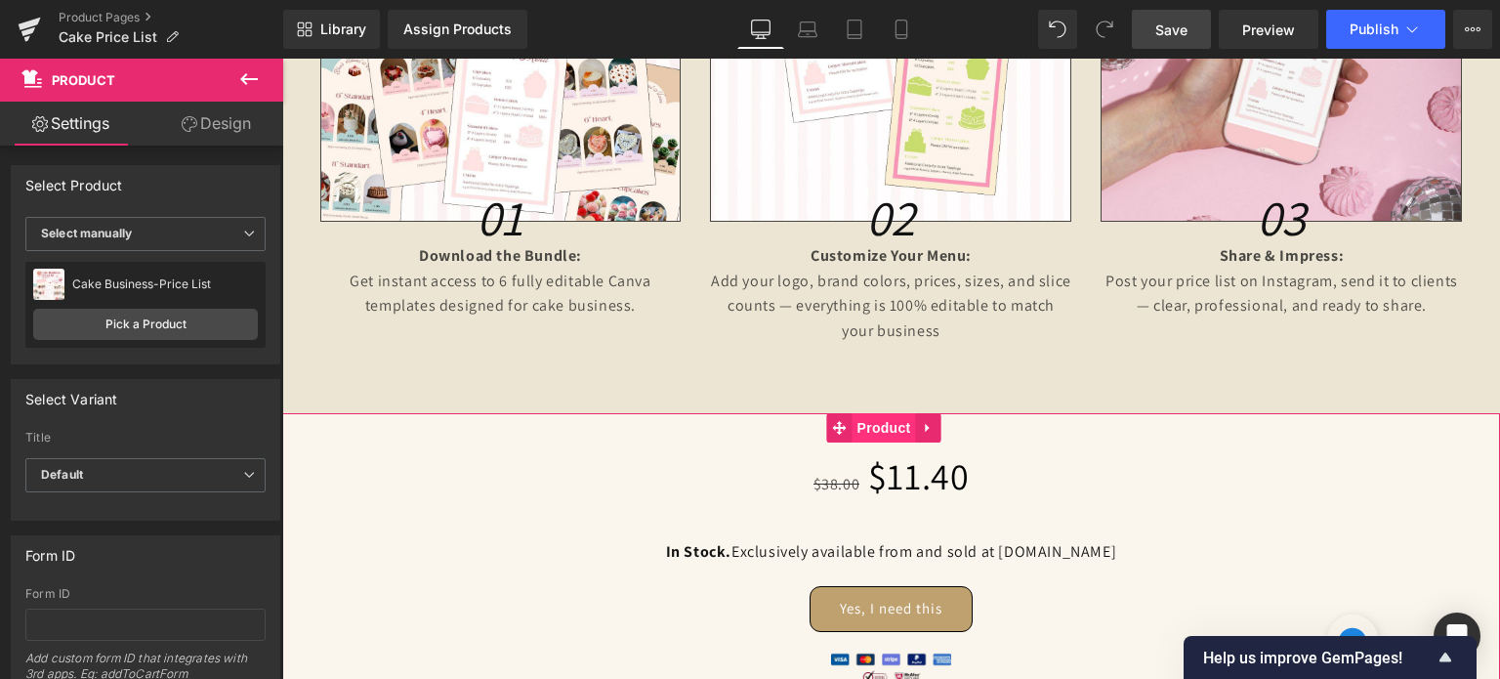
click at [880, 427] on span "Product" at bounding box center [884, 427] width 63 height 29
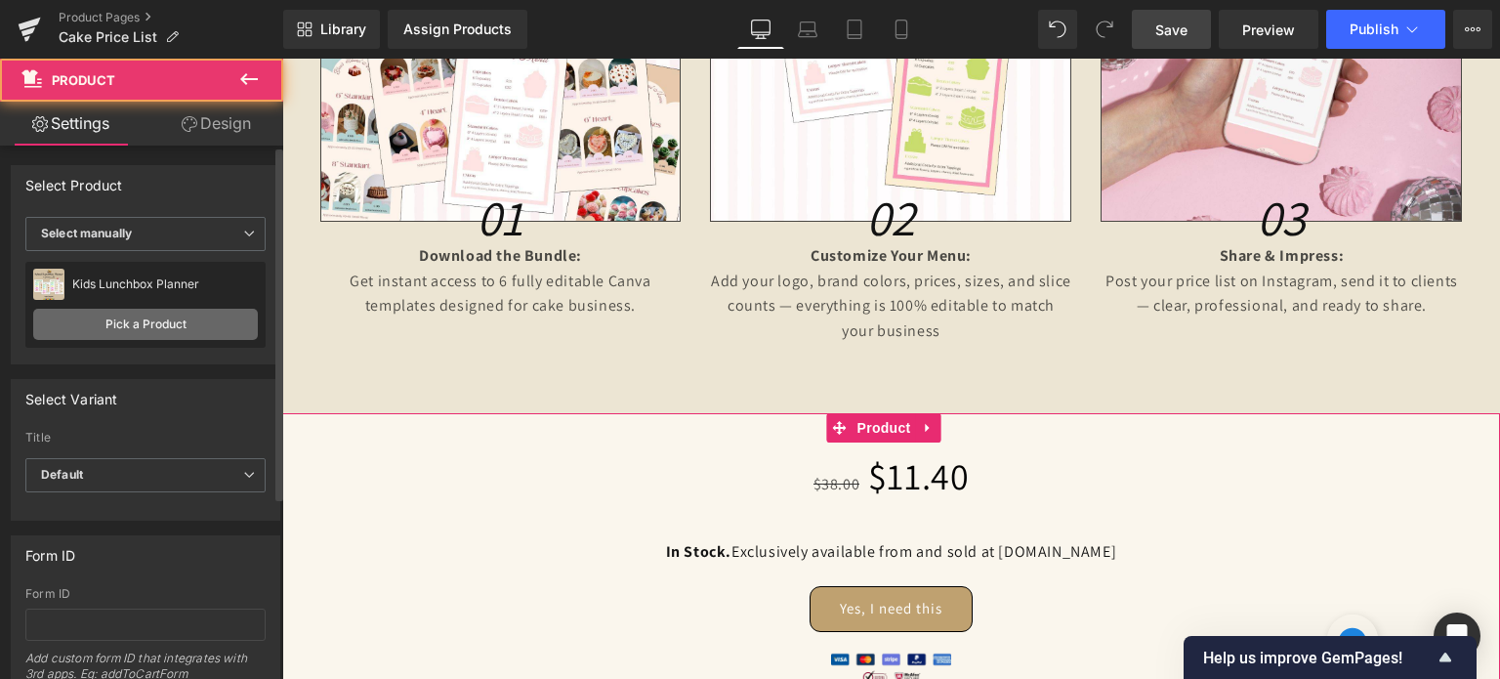
click at [172, 333] on link "Pick a Product" at bounding box center [145, 324] width 225 height 31
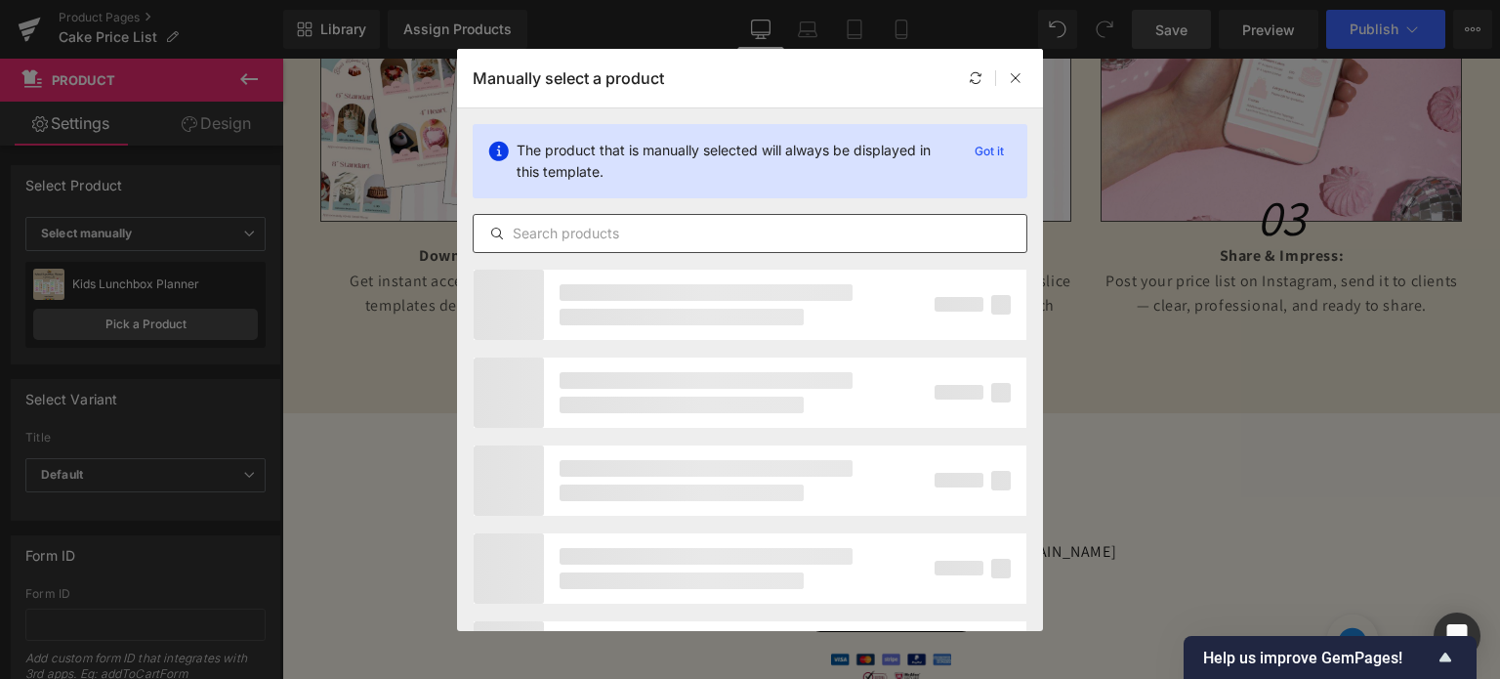
click at [651, 233] on input "text" at bounding box center [750, 233] width 553 height 23
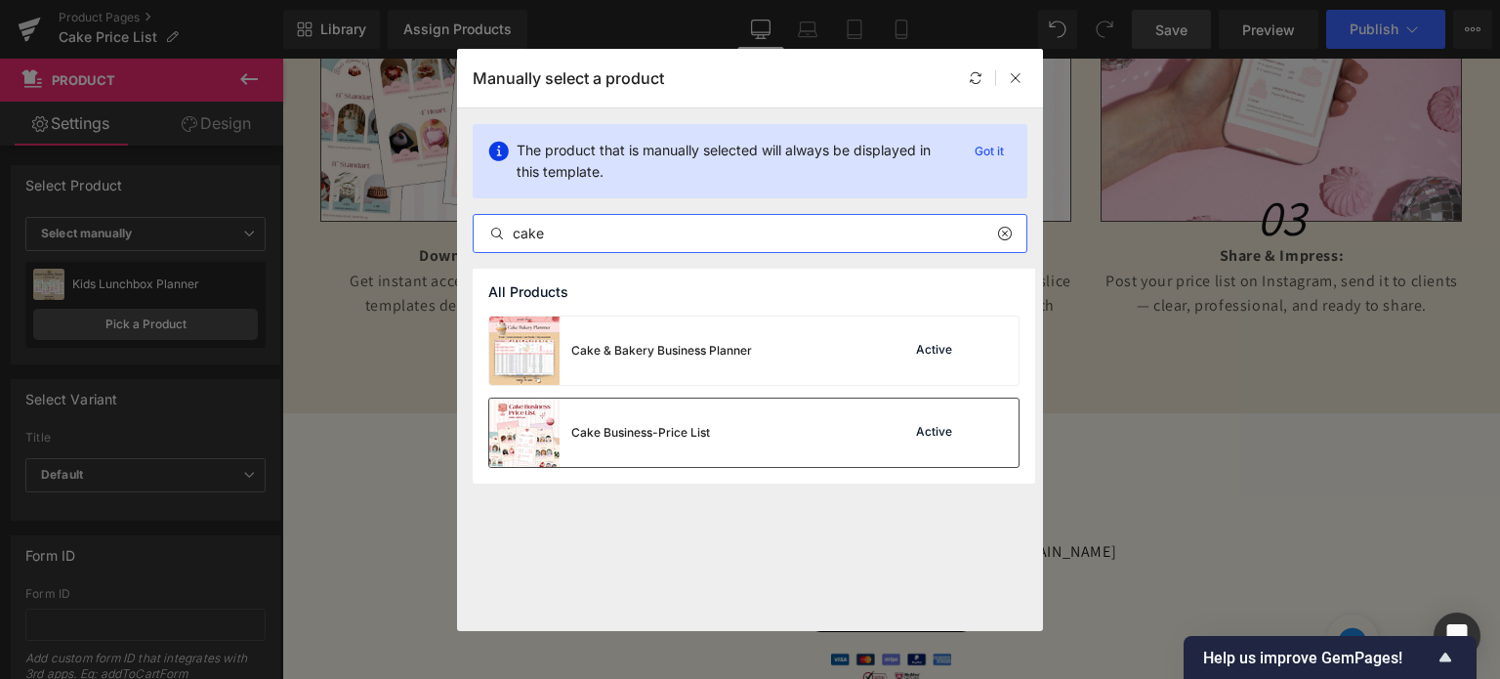
type input "cake"
drag, startPoint x: 664, startPoint y: 447, endPoint x: 409, endPoint y: 366, distance: 267.5
click at [664, 447] on div "Cake Business-Price List" at bounding box center [599, 433] width 221 height 68
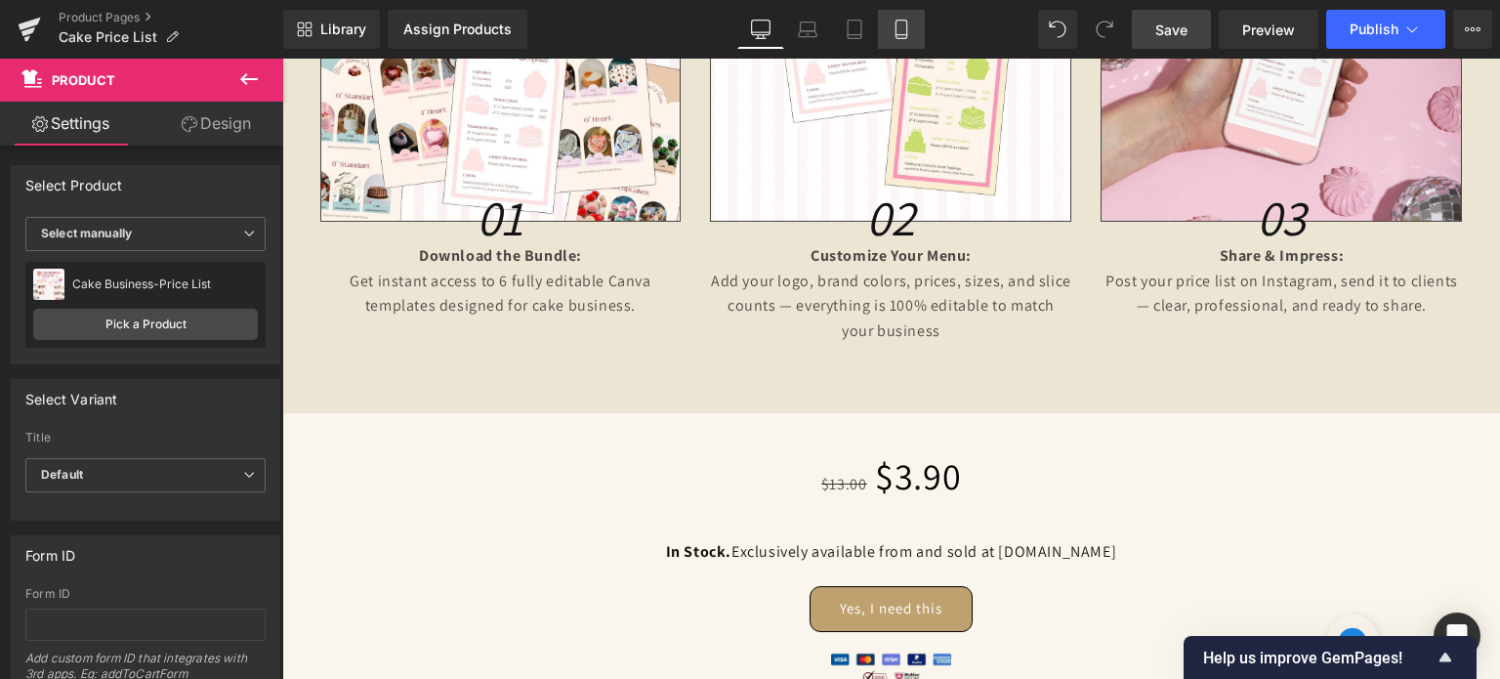
click at [898, 35] on icon at bounding box center [901, 35] width 11 height 0
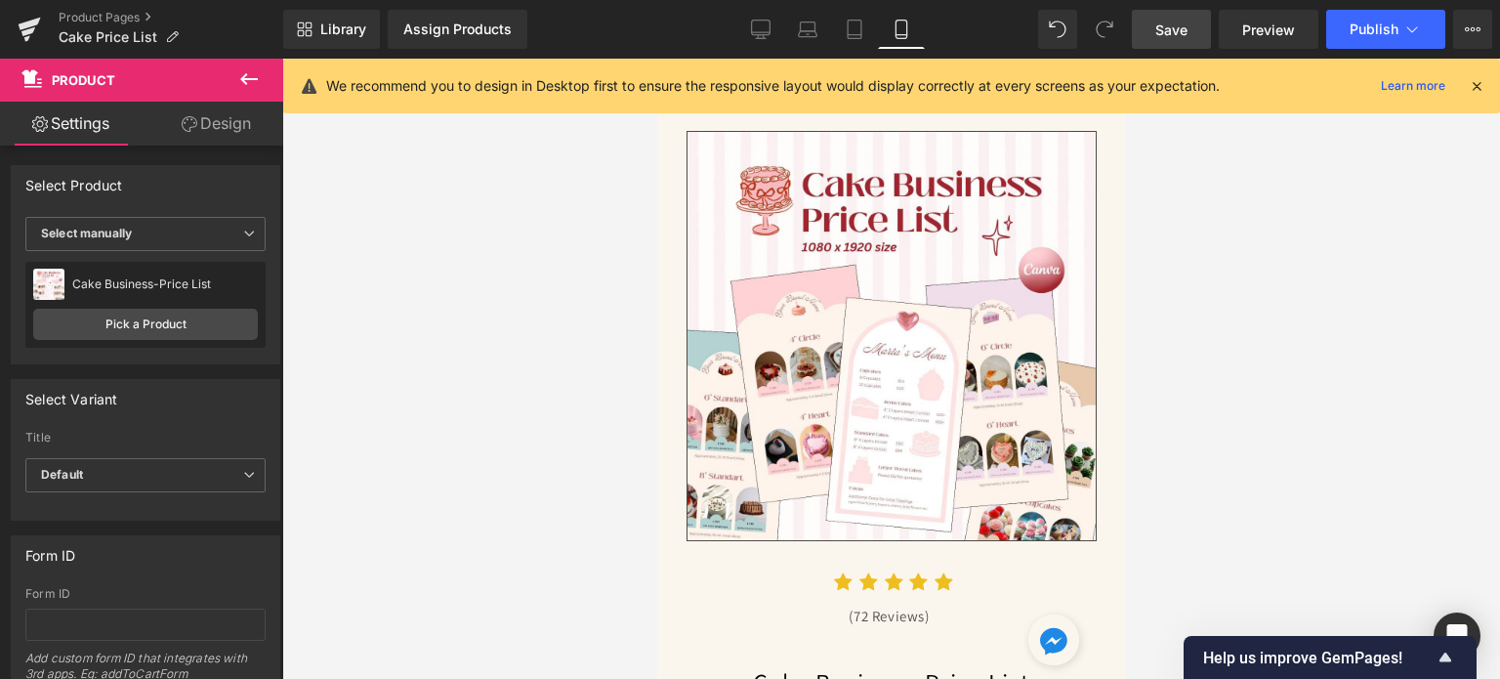
scroll to position [0, 0]
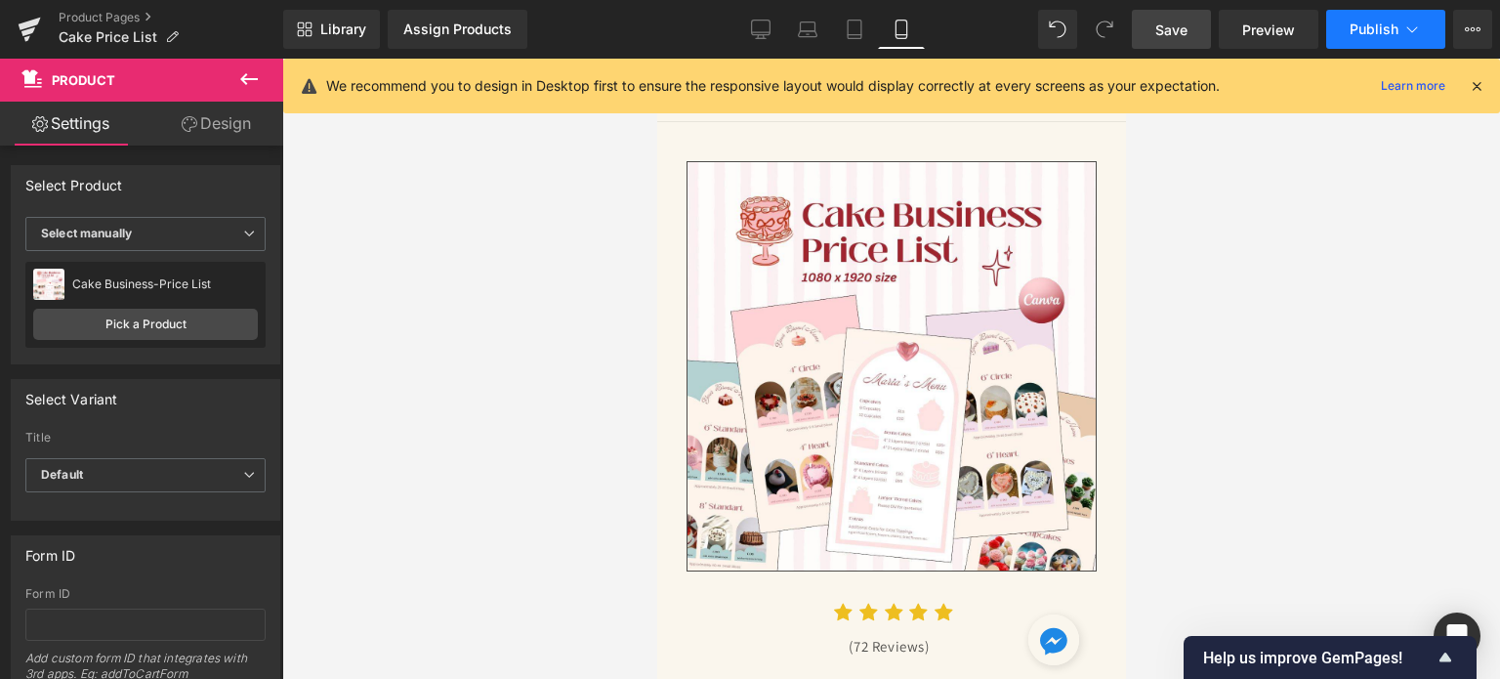
click at [1345, 38] on button "Publish" at bounding box center [1385, 29] width 119 height 39
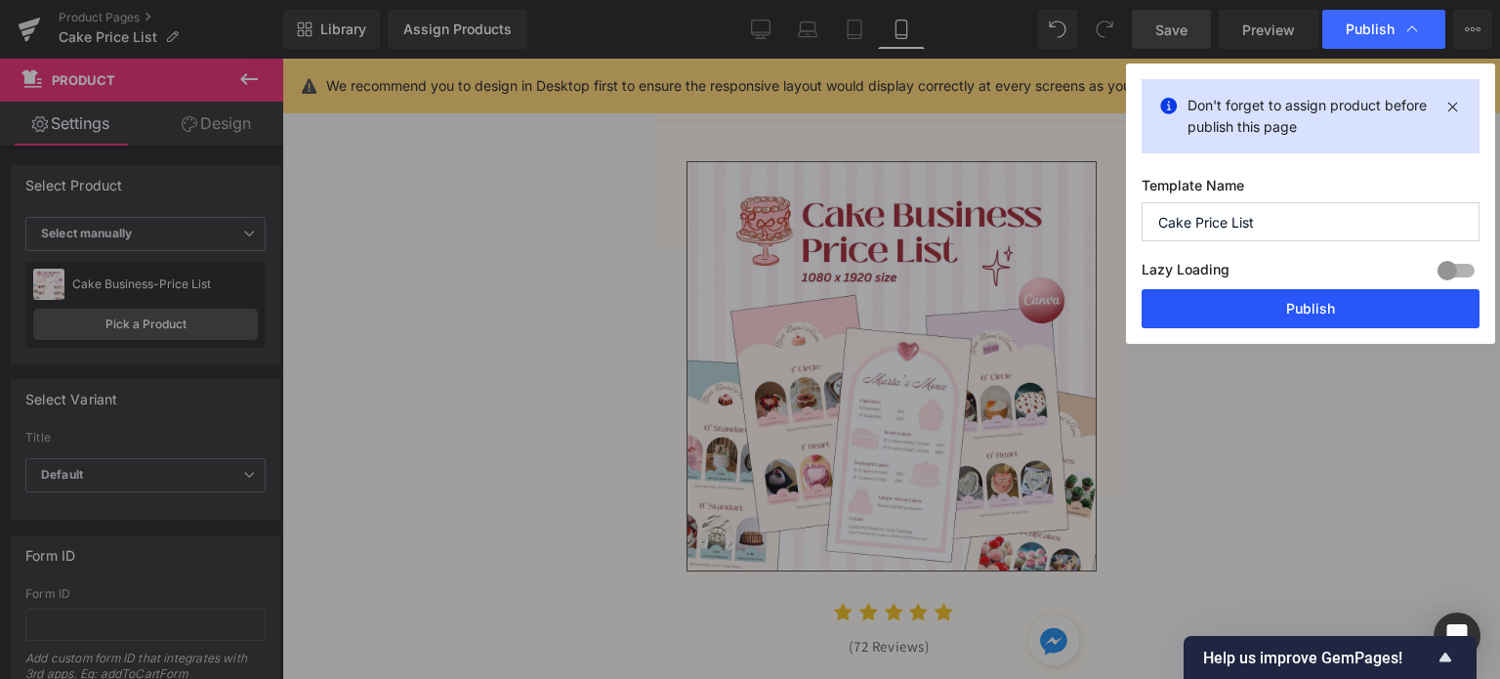
click at [1302, 315] on button "Publish" at bounding box center [1311, 308] width 338 height 39
